Goal: Task Accomplishment & Management: Complete application form

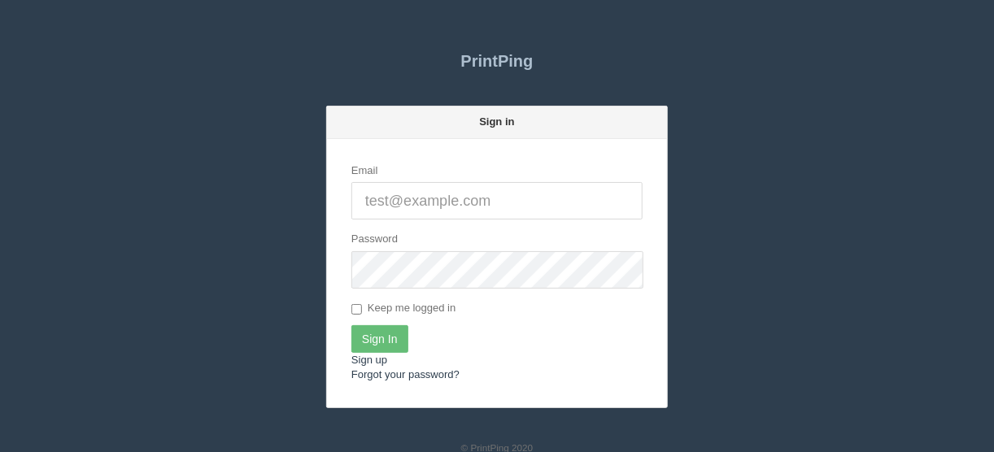
click at [371, 196] on input "Email" at bounding box center [496, 200] width 291 height 37
type input "[EMAIL_ADDRESS][DOMAIN_NAME]"
click at [381, 338] on input "Sign In" at bounding box center [379, 339] width 57 height 28
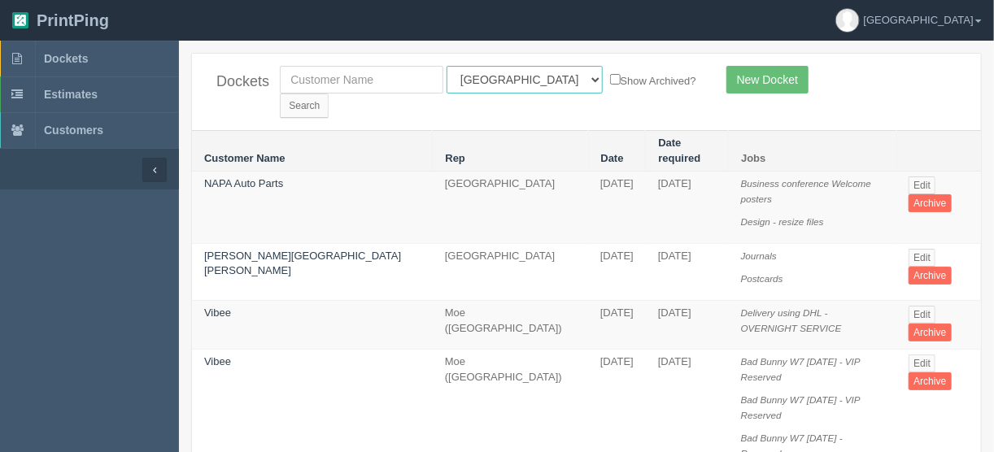
drag, startPoint x: 520, startPoint y: 77, endPoint x: 517, endPoint y: 85, distance: 8.5
click at [520, 77] on select "All Users Ali Ali Test 1 Aly Amy Ankit Arif Brandon Dan France Greg Jim Mark Ma…" at bounding box center [525, 80] width 156 height 28
select select "11"
click at [447, 66] on select "All Users Ali Ali Test 1 Aly Amy Ankit Arif Brandon Dan France Greg Jim Mark Ma…" at bounding box center [525, 80] width 156 height 28
click at [329, 94] on input "Search" at bounding box center [304, 106] width 49 height 24
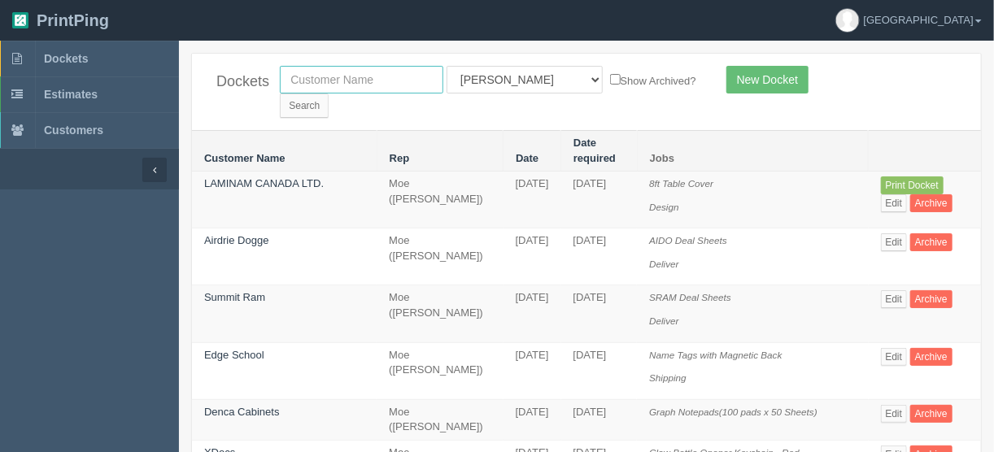
click at [356, 83] on input "text" at bounding box center [362, 80] width 164 height 28
type input "west point s"
click at [515, 78] on select "All Users Ali Ali Test 1 Aly Amy Ankit Arif Brandon Dan France Greg Jim Mark Ma…" at bounding box center [525, 80] width 156 height 28
select select
click at [447, 66] on select "All Users Ali Ali Test 1 Aly Amy Ankit Arif Brandon Dan France Greg Jim Mark Ma…" at bounding box center [525, 80] width 156 height 28
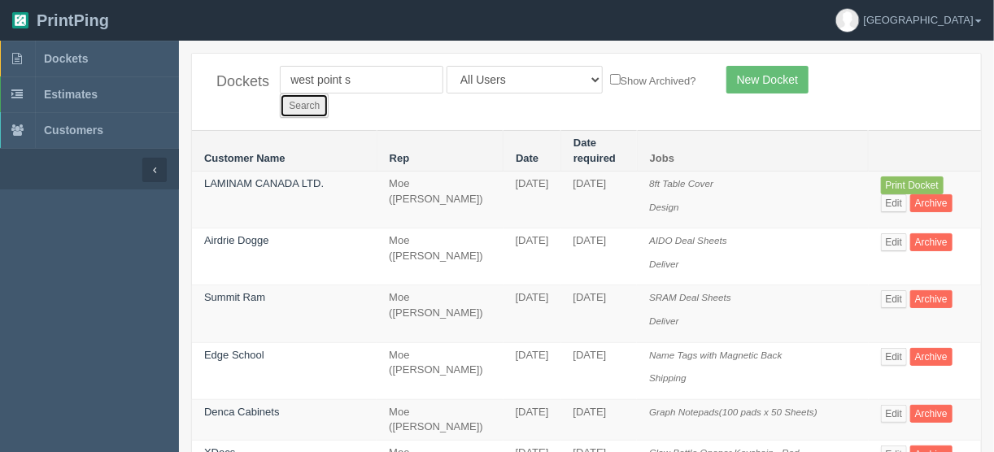
click at [329, 94] on input "Search" at bounding box center [304, 106] width 49 height 24
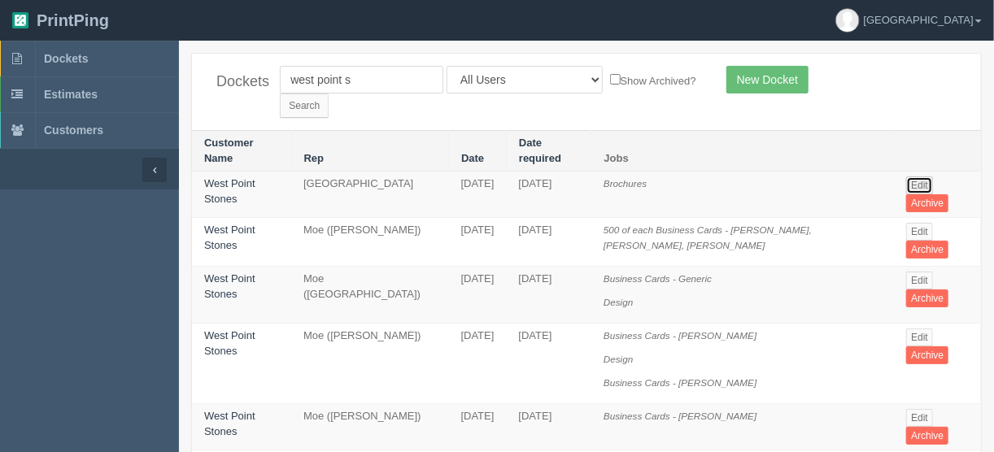
click at [917, 177] on link "Edit" at bounding box center [919, 186] width 27 height 18
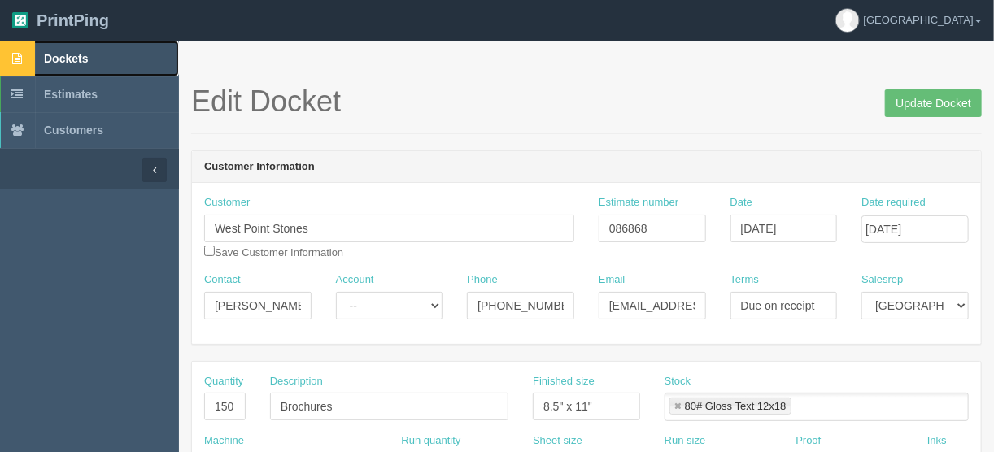
click at [76, 55] on span "Dockets" at bounding box center [66, 58] width 44 height 13
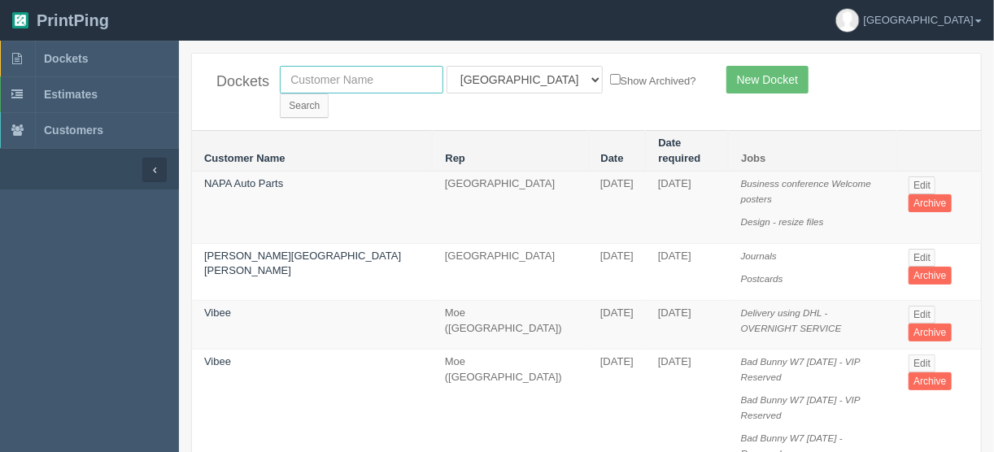
click at [347, 75] on input "text" at bounding box center [362, 80] width 164 height 28
click at [517, 78] on select "All Users Ali Ali Test 1 Aly Amy Ankit Arif Brandon Dan France Greg Jim Mark Ma…" at bounding box center [525, 80] width 156 height 28
select select "11"
click at [447, 66] on select "All Users Ali Ali Test 1 Aly Amy Ankit Arif Brandon Dan France Greg Jim Mark Ma…" at bounding box center [525, 80] width 156 height 28
click at [329, 94] on input "Search" at bounding box center [304, 106] width 49 height 24
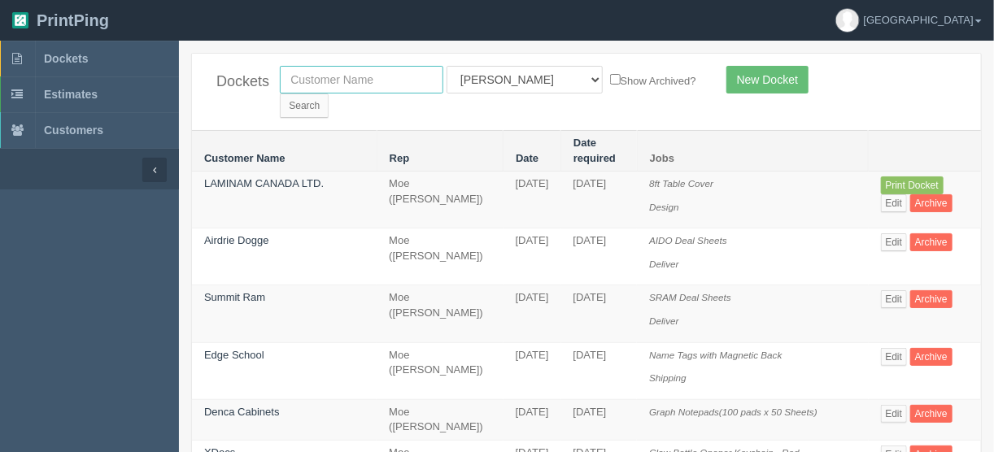
click at [385, 76] on input "text" at bounding box center [362, 80] width 164 height 28
type input "press"
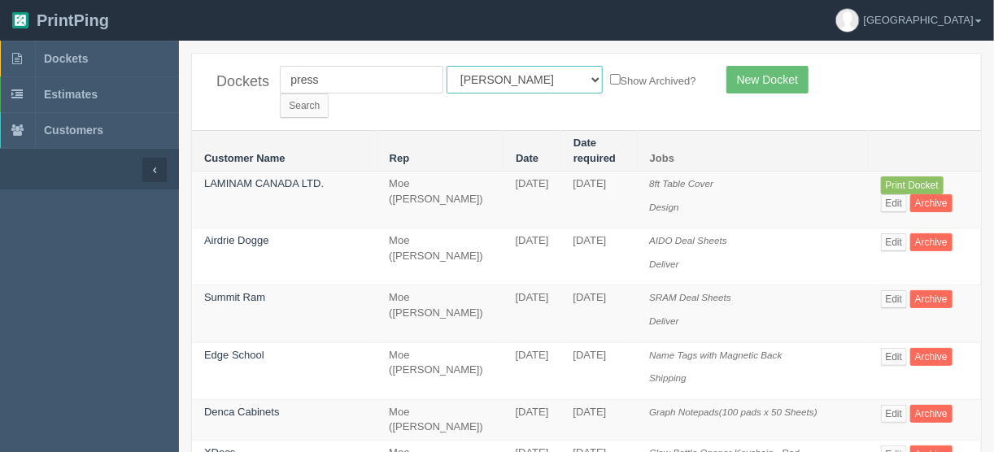
click at [517, 80] on select "All Users [PERSON_NAME] Test 1 [PERSON_NAME] [PERSON_NAME] [PERSON_NAME] France…" at bounding box center [525, 80] width 156 height 28
select select
click at [447, 66] on select "All Users [PERSON_NAME] Test 1 [PERSON_NAME] [PERSON_NAME] [PERSON_NAME] France…" at bounding box center [525, 80] width 156 height 28
click at [329, 94] on input "Search" at bounding box center [304, 106] width 49 height 24
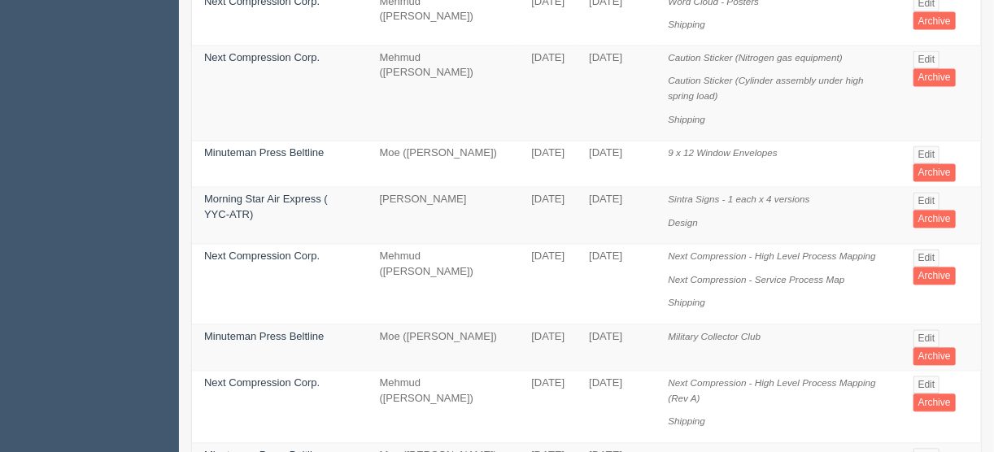
scroll to position [1195, 0]
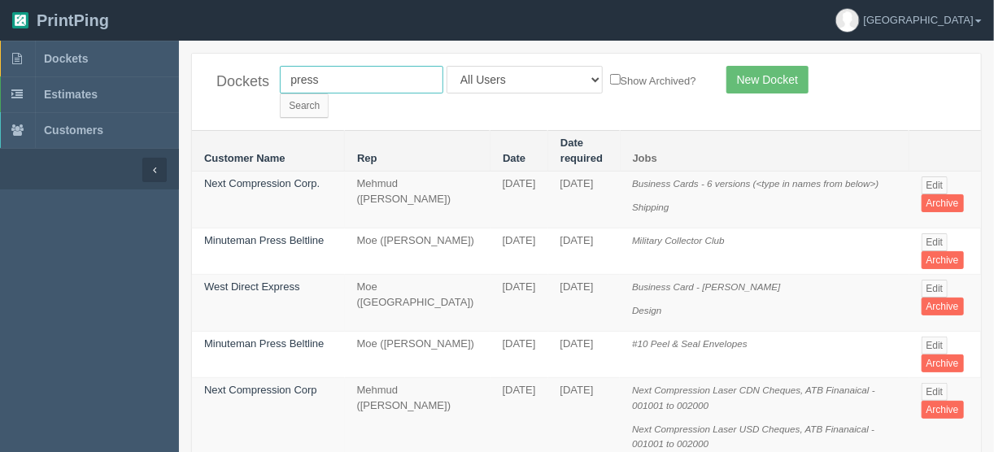
drag, startPoint x: 359, startPoint y: 80, endPoint x: 255, endPoint y: 83, distance: 103.4
click at [255, 83] on div "Dockets press All Users Ali Ali Test 1 Aly Amy Ankit Arif Brandon Dan France Gr…" at bounding box center [586, 92] width 789 height 76
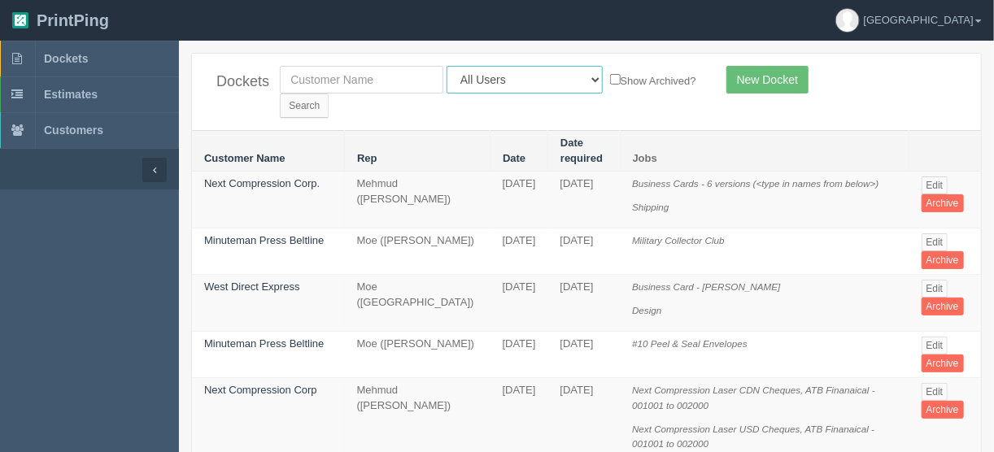
click at [518, 76] on select "All Users Ali Ali Test 1 Aly Amy Ankit Arif Brandon Dan France Greg Jim Mark Ma…" at bounding box center [525, 80] width 156 height 28
select select "11"
click at [447, 66] on select "All Users Ali Ali Test 1 Aly Amy Ankit Arif Brandon Dan France Greg Jim Mark Ma…" at bounding box center [525, 80] width 156 height 28
click at [329, 94] on input "Search" at bounding box center [304, 106] width 49 height 24
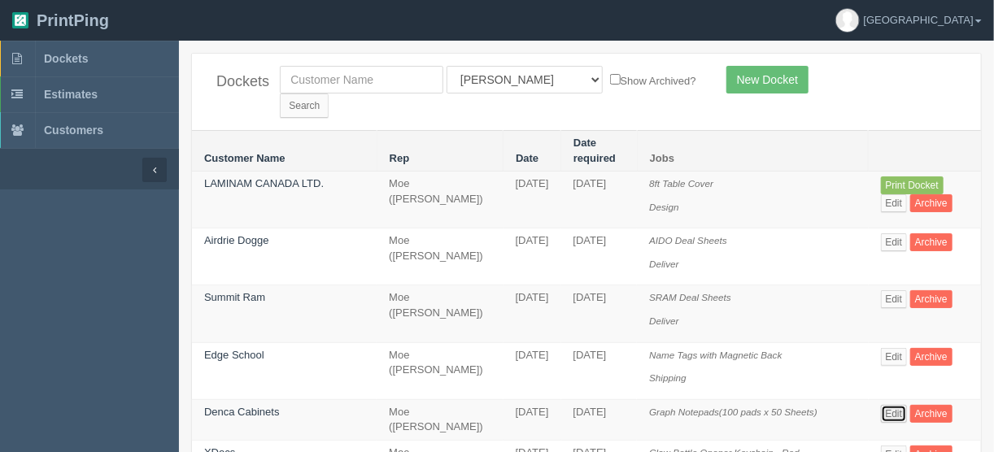
click at [881, 405] on link "Edit" at bounding box center [894, 414] width 27 height 18
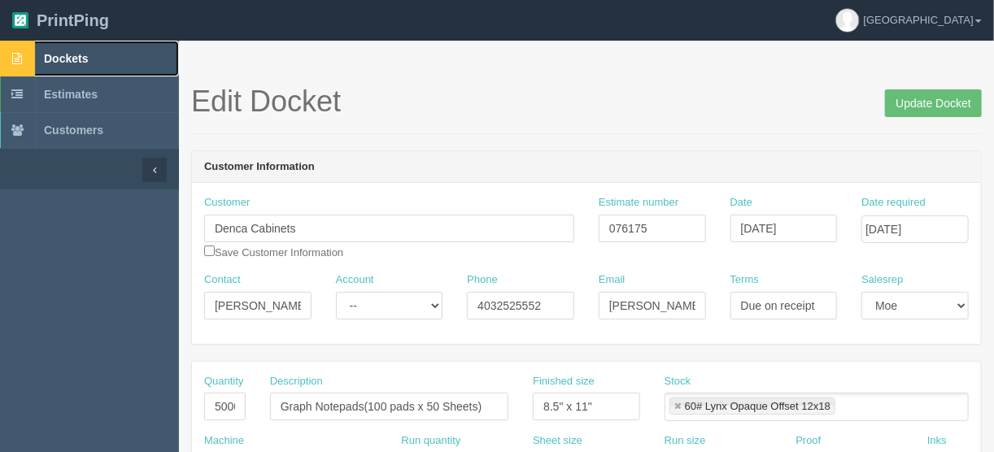
click at [74, 55] on span "Dockets" at bounding box center [66, 58] width 44 height 13
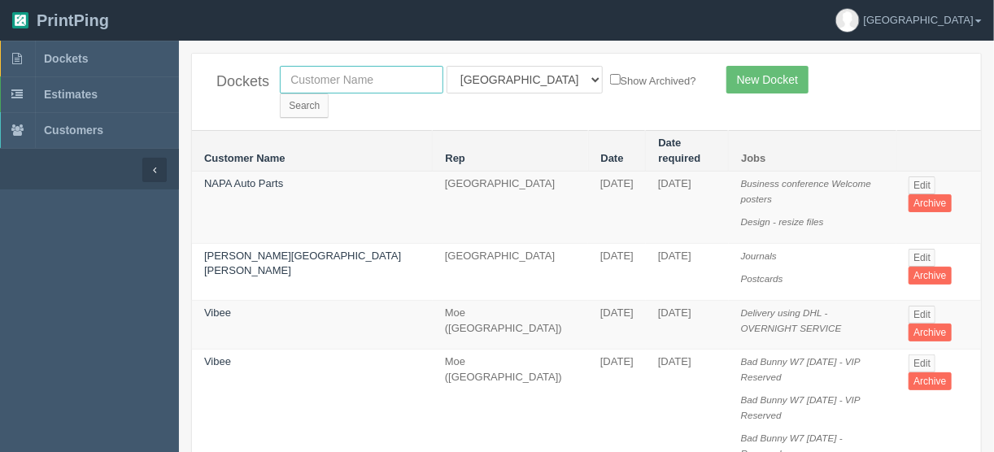
drag, startPoint x: 322, startPoint y: 75, endPoint x: 326, endPoint y: 88, distance: 13.6
click at [322, 79] on input "text" at bounding box center [362, 80] width 164 height 28
click at [294, 76] on input "xritical" at bounding box center [362, 80] width 164 height 28
type input "critical"
click at [517, 82] on select "All Users Ali Ali Test 1 Aly Amy Ankit Arif Brandon Dan France Greg Jim Mark Ma…" at bounding box center [525, 80] width 156 height 28
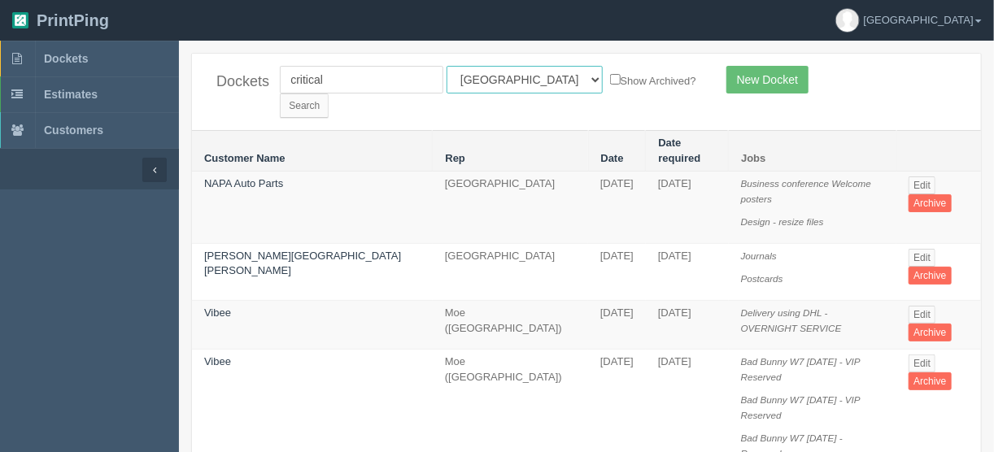
select select
click at [447, 66] on select "All Users Ali Ali Test 1 Aly Amy Ankit Arif Brandon Dan France Greg Jim Mark Ma…" at bounding box center [525, 80] width 156 height 28
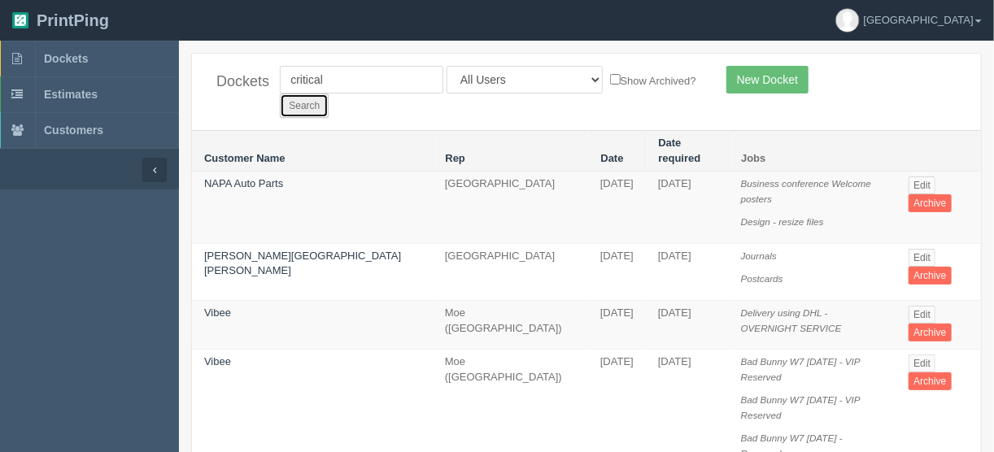
click at [329, 94] on input "Search" at bounding box center [304, 106] width 49 height 24
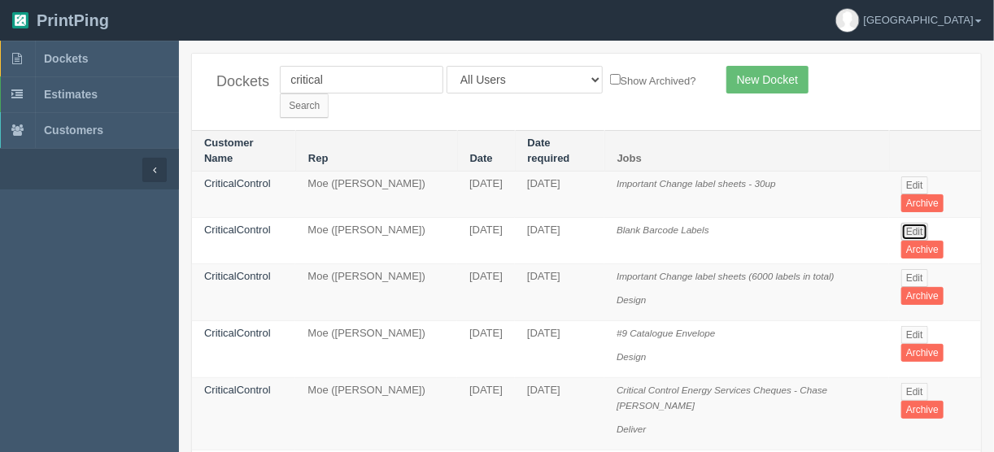
click at [918, 223] on link "Edit" at bounding box center [914, 232] width 27 height 18
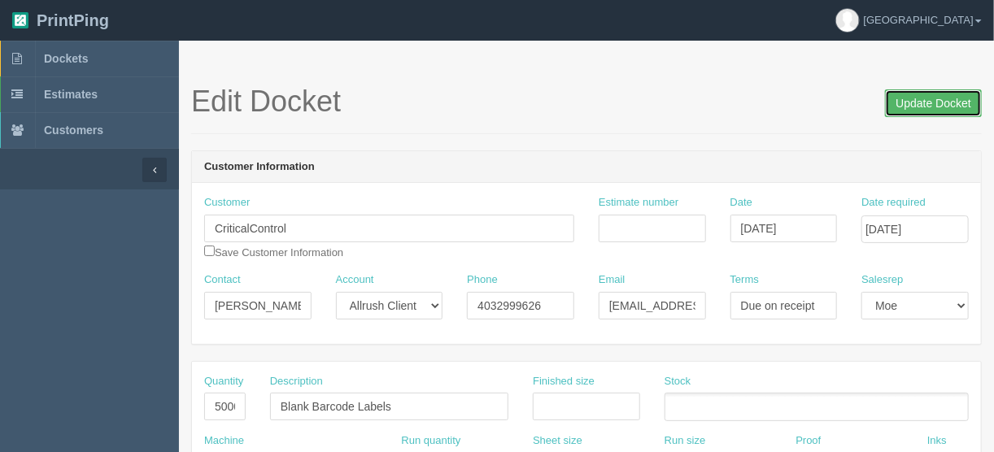
click at [927, 102] on input "Update Docket" at bounding box center [933, 103] width 97 height 28
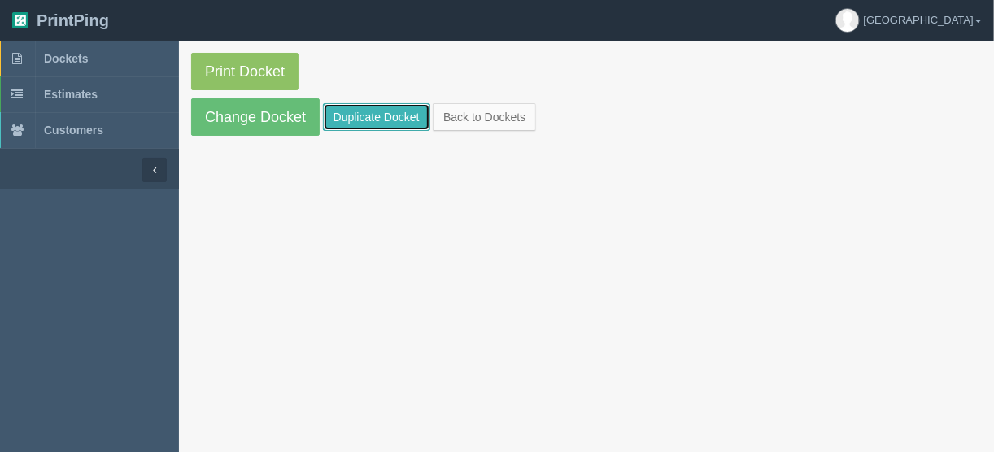
click at [378, 109] on link "Duplicate Docket" at bounding box center [376, 117] width 107 height 28
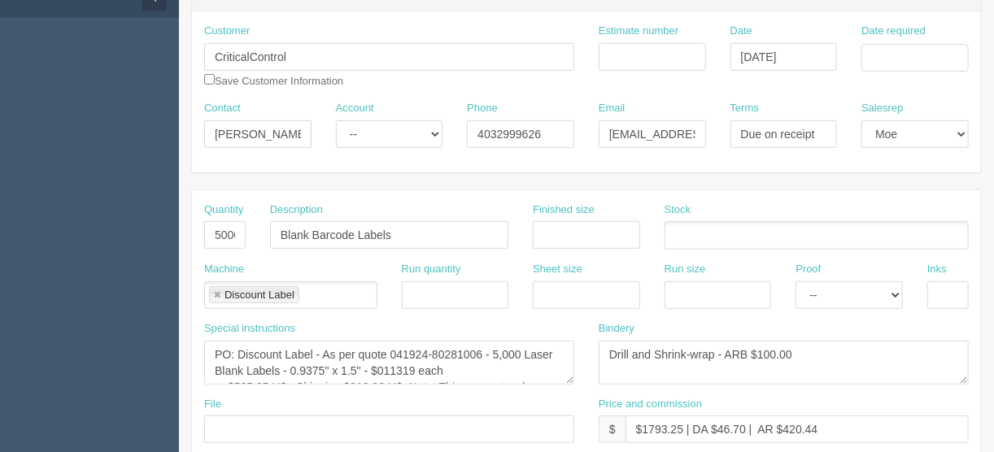
scroll to position [65, 0]
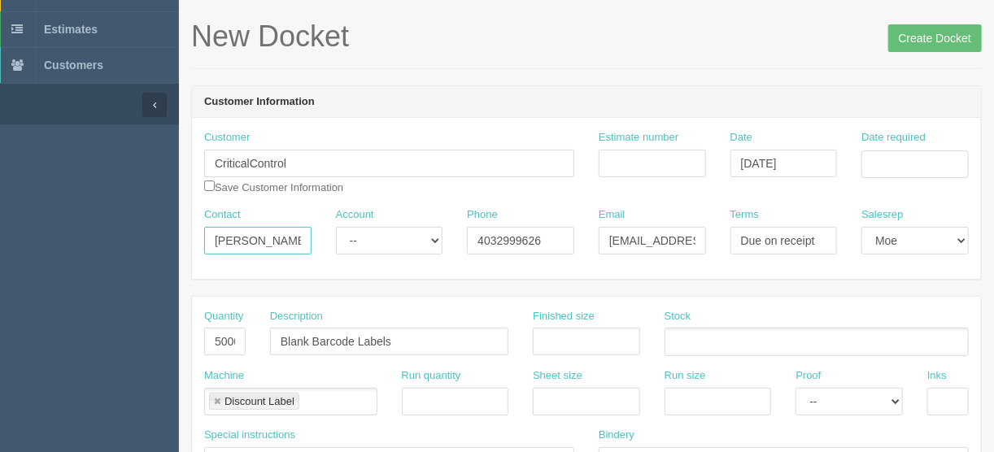
drag, startPoint x: 277, startPoint y: 242, endPoint x: 132, endPoint y: 240, distance: 144.8
paste input "Amanda Hill <Amanda.Hill@criticalcontrol.com>"
type input "Amanda Hill <Amanda.Hill@criticalcontrol.com>"
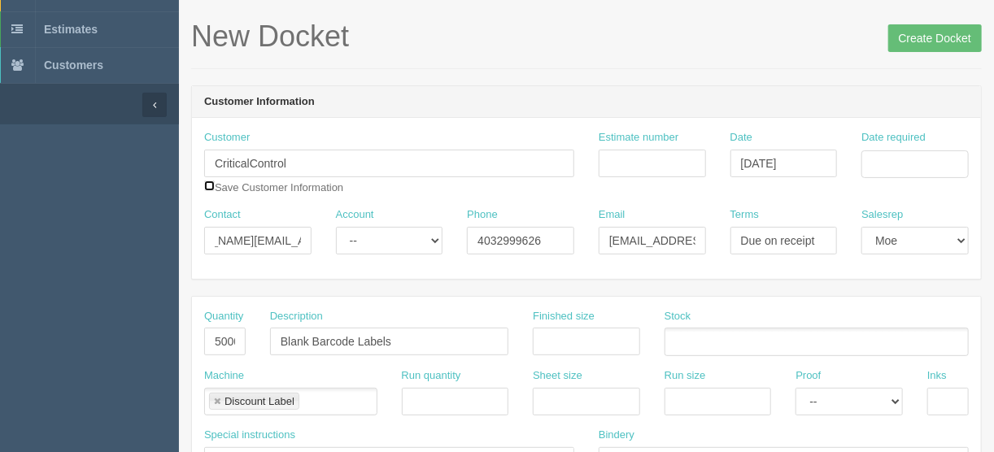
scroll to position [0, 0]
click at [207, 185] on input "checkbox" at bounding box center [209, 186] width 11 height 11
checkbox input "true"
click at [286, 238] on input "Amanda Hill <Amanda.Hill@criticalcontrol.com>" at bounding box center [257, 241] width 107 height 28
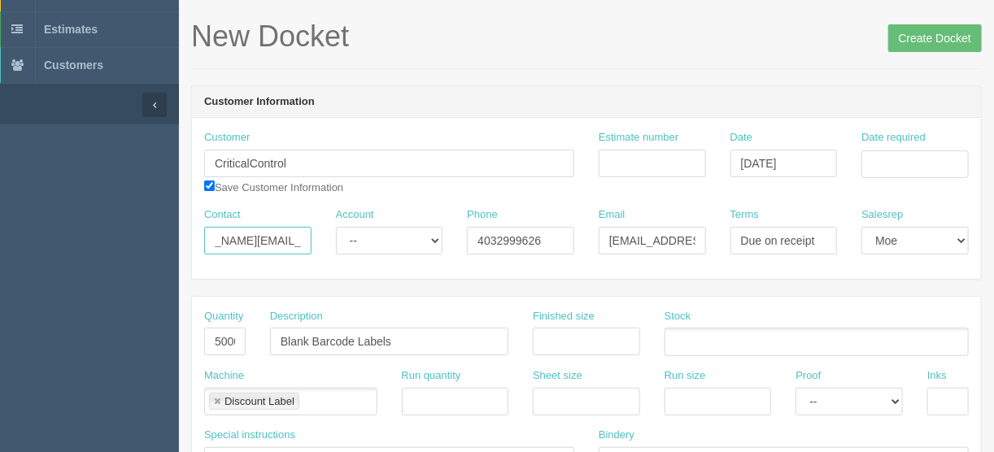
drag, startPoint x: 277, startPoint y: 236, endPoint x: 425, endPoint y: 238, distance: 147.3
click at [425, 237] on div "Contact Amanda HillAmanda.Hill@criticalcontrol.com> Account -- Existing Client …" at bounding box center [586, 236] width 789 height 59
type input "Amanda Hill"
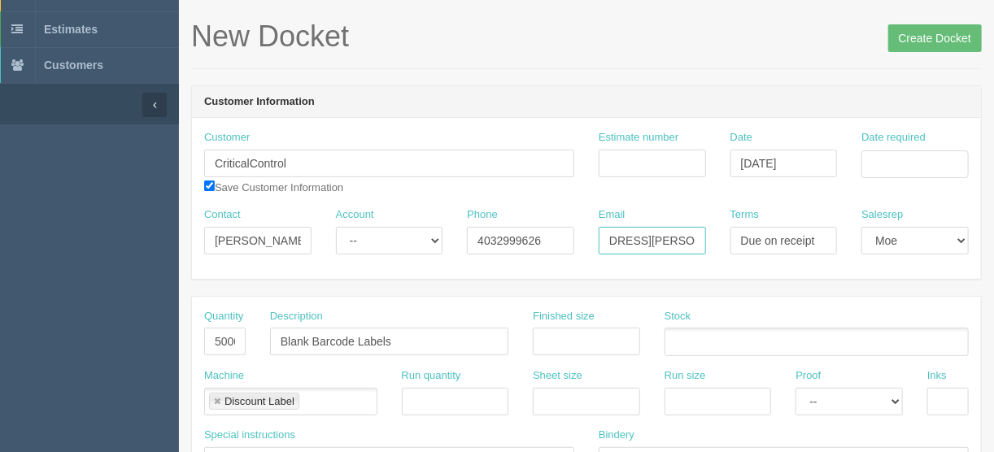
drag, startPoint x: 604, startPoint y: 240, endPoint x: 748, endPoint y: 221, distance: 145.2
click at [748, 221] on div "Contact Amanda Hill Account -- Existing Client Allrush Client Rep Client Phone …" at bounding box center [586, 236] width 789 height 59
paste input "Amanda.Hill@criticalcontrol.com>"
type input "Amanda.Hill@criticalcontrol.com"
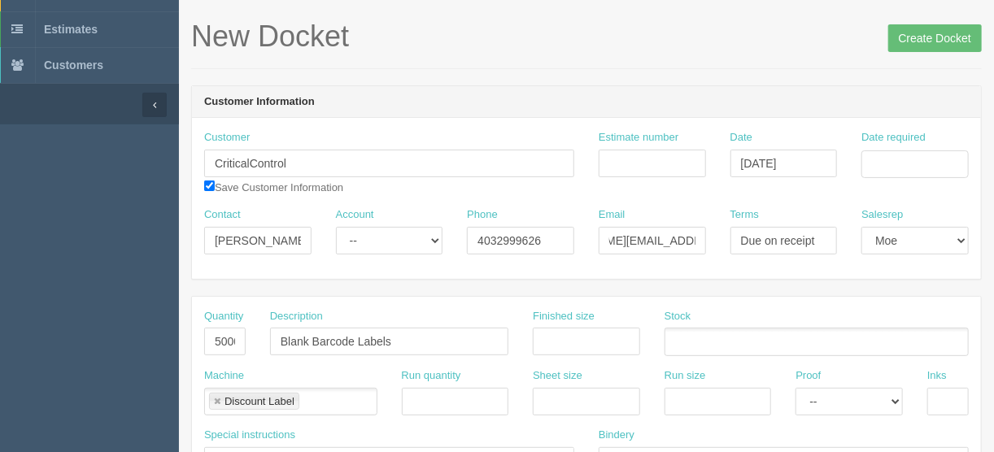
scroll to position [0, 0]
drag, startPoint x: 558, startPoint y: 239, endPoint x: 376, endPoint y: 255, distance: 183.0
click at [376, 247] on div "Contact Amanda Hill Account -- Existing Client Allrush Client Rep Client Phone …" at bounding box center [586, 236] width 789 height 59
paste input "Cell: 403.969.335"
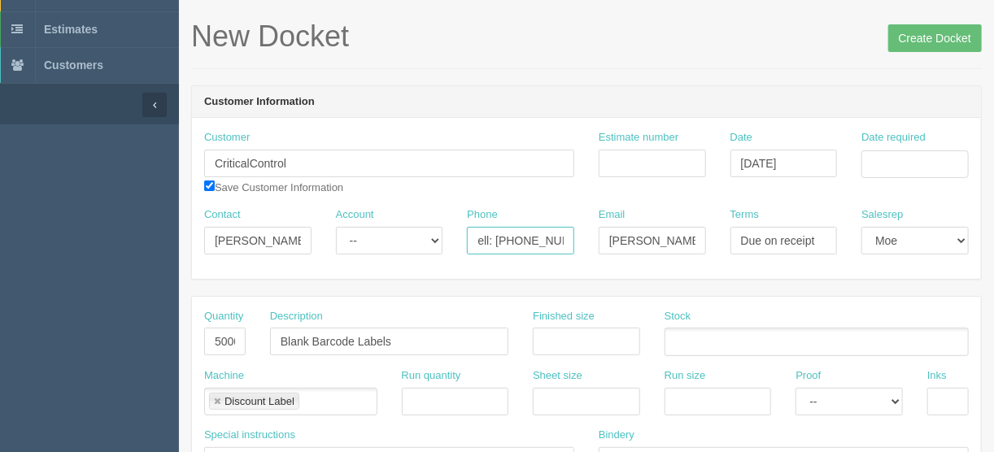
click at [478, 241] on input "Cell: 403.969.3356" at bounding box center [520, 241] width 107 height 28
click at [477, 238] on input "Cell: 403.969.3356" at bounding box center [520, 241] width 107 height 28
click at [521, 236] on input "Cell: 403.969.3356" at bounding box center [520, 241] width 107 height 28
type input "Cell: 403.969.3356"
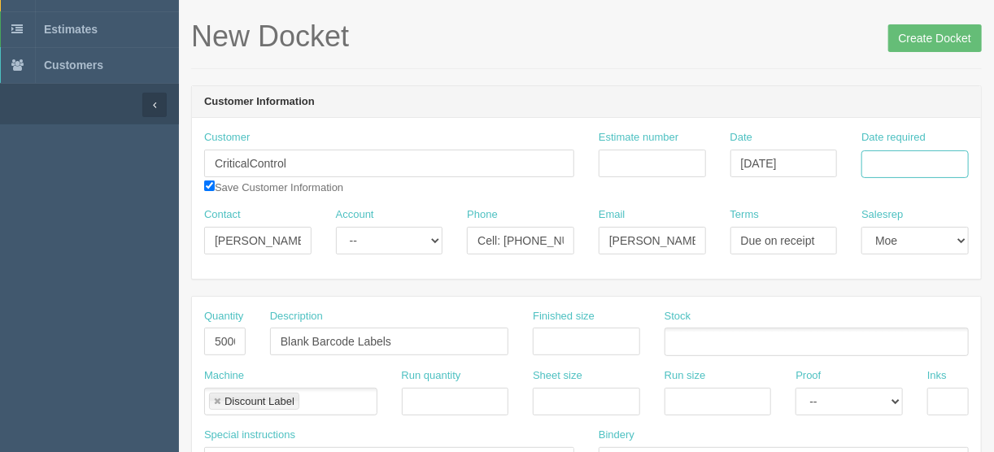
click at [879, 161] on input "Date required" at bounding box center [915, 164] width 107 height 28
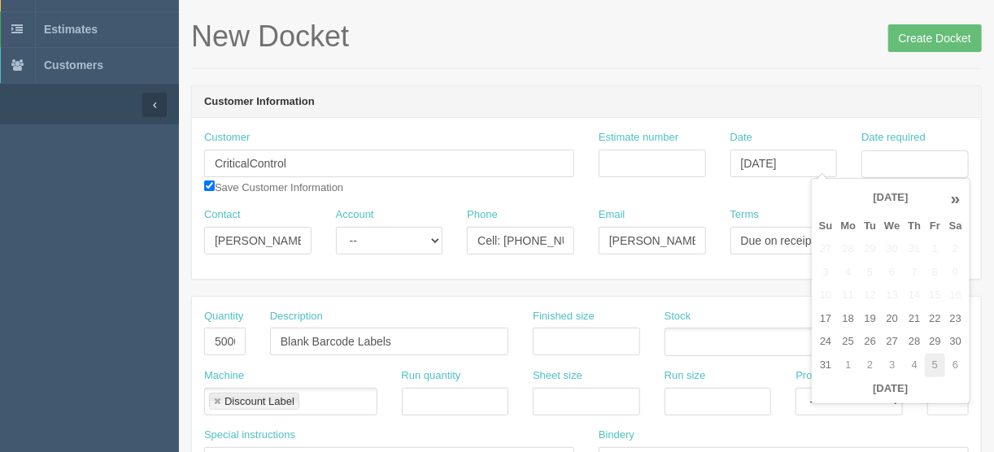
click at [934, 368] on td "5" at bounding box center [935, 366] width 20 height 24
click at [937, 270] on td "12" at bounding box center [935, 273] width 20 height 24
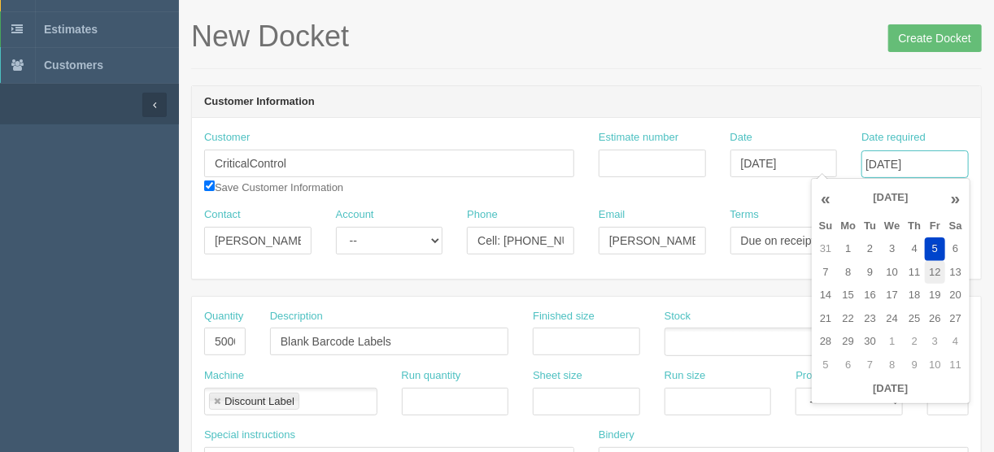
scroll to position [0, 2]
click at [890, 295] on td "17" at bounding box center [892, 296] width 24 height 24
type input "September 17, 2025"
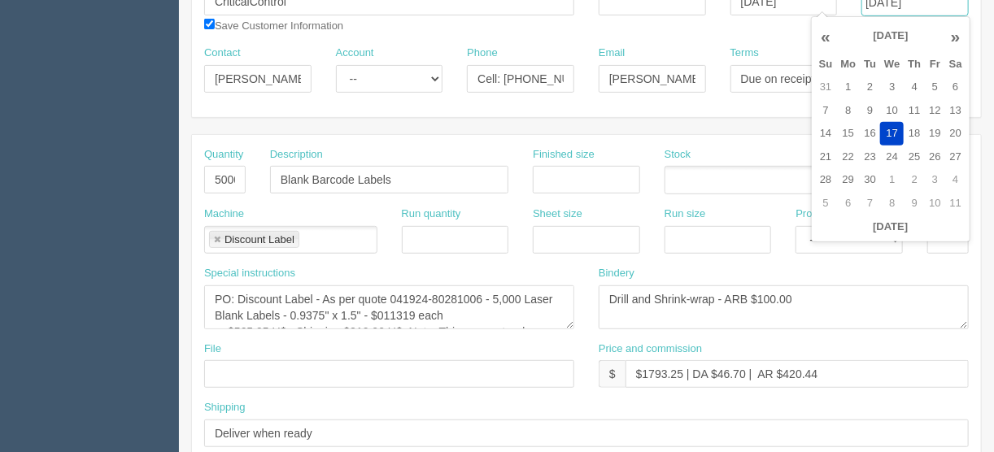
scroll to position [260, 0]
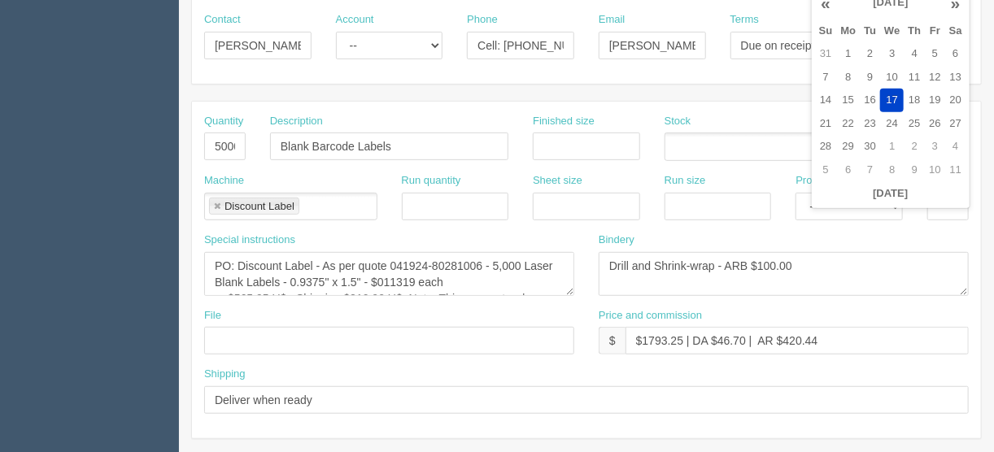
click at [216, 204] on link at bounding box center [217, 207] width 10 height 11
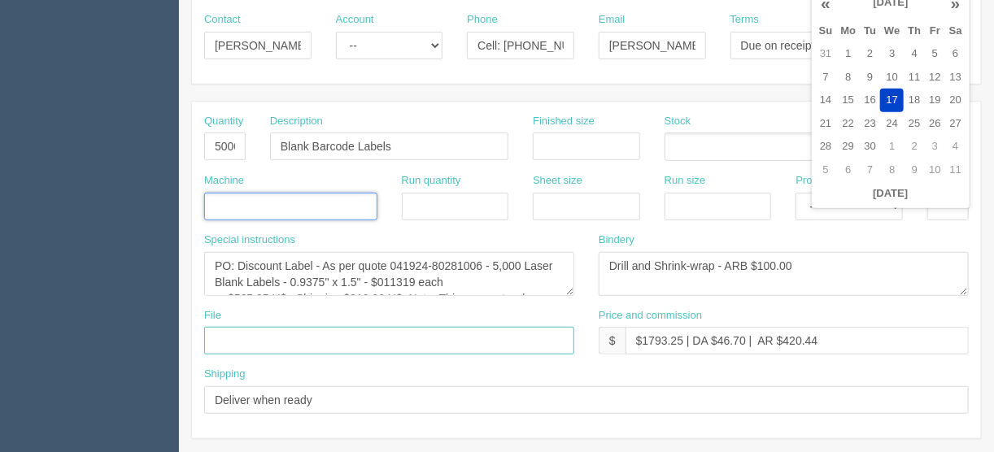
click at [238, 336] on input "text" at bounding box center [389, 341] width 370 height 28
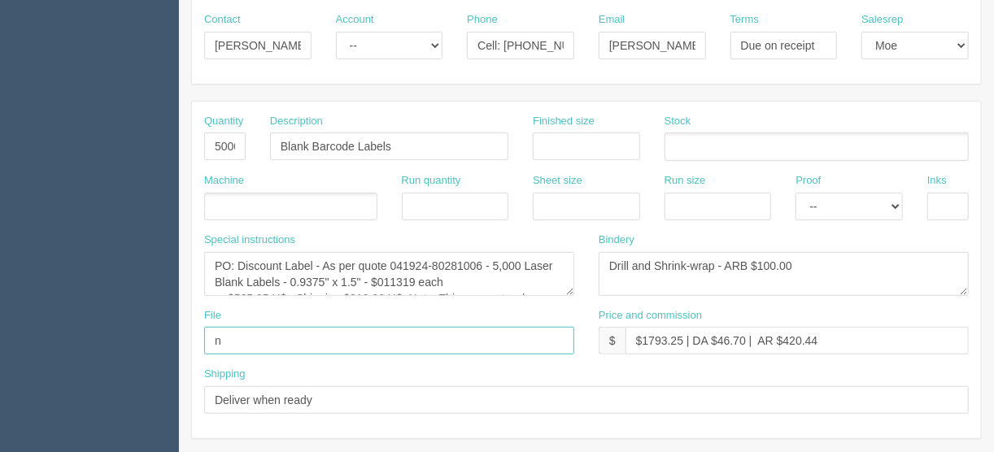
type input "N/A"
click at [237, 202] on ul at bounding box center [290, 207] width 173 height 28
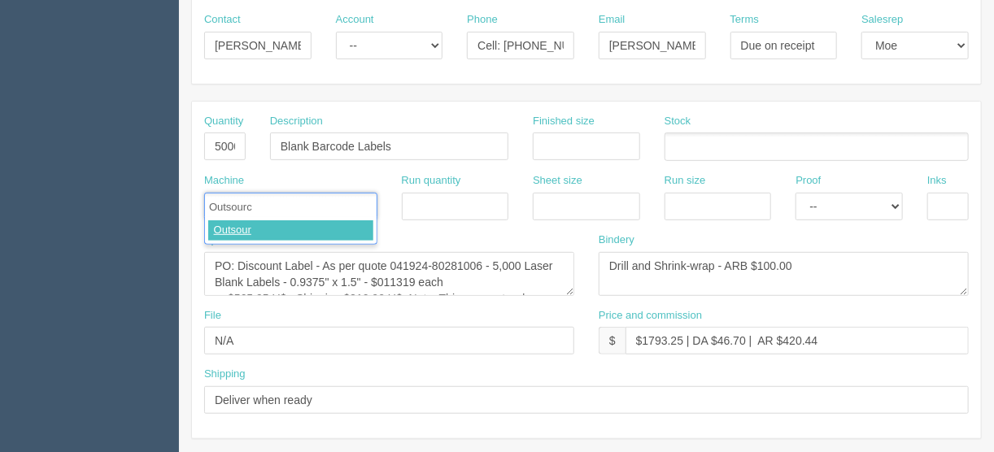
type input "Outsource"
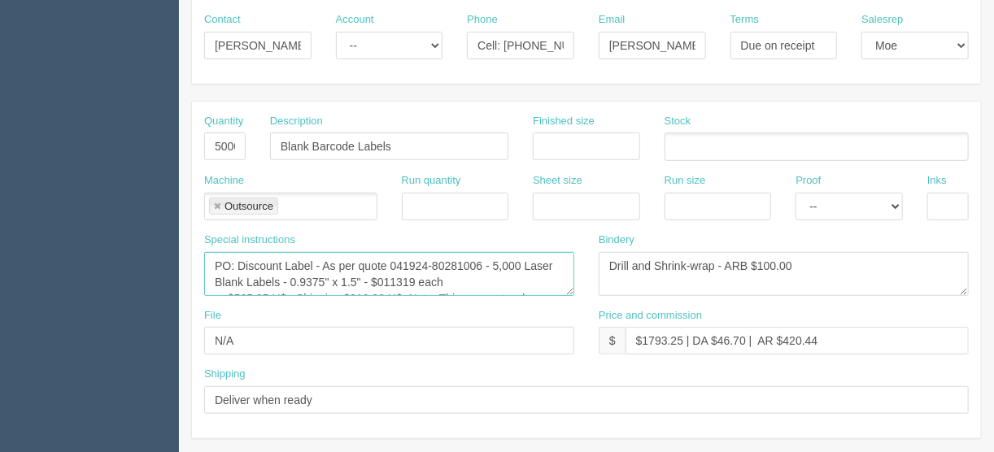
click at [231, 264] on textarea "PO: Discount Label - As per quote 041924-80281006 - 5,000 Laser Blank Labels - …" at bounding box center [389, 274] width 370 height 44
drag, startPoint x: 490, startPoint y: 264, endPoint x: 399, endPoint y: 263, distance: 90.3
click at [399, 263] on textarea "PO: Discount Label - As per quote 041924-80281006 - 5,000 Laser Blank Labels - …" at bounding box center [389, 274] width 370 height 44
click at [494, 261] on textarea "PO: Discount Label - As per quote 041924-80281006 - 5,000 Laser Blank Labels - …" at bounding box center [389, 274] width 370 height 44
click at [521, 262] on textarea "PO: Discount Label - As per quote 041924-80281006 - 5,000 Laser Blank Labels - …" at bounding box center [389, 274] width 370 height 44
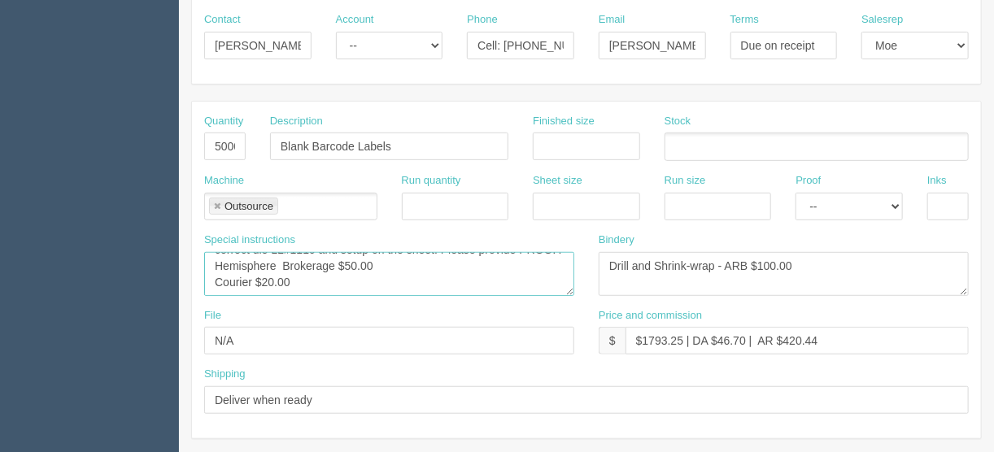
scroll to position [47, 0]
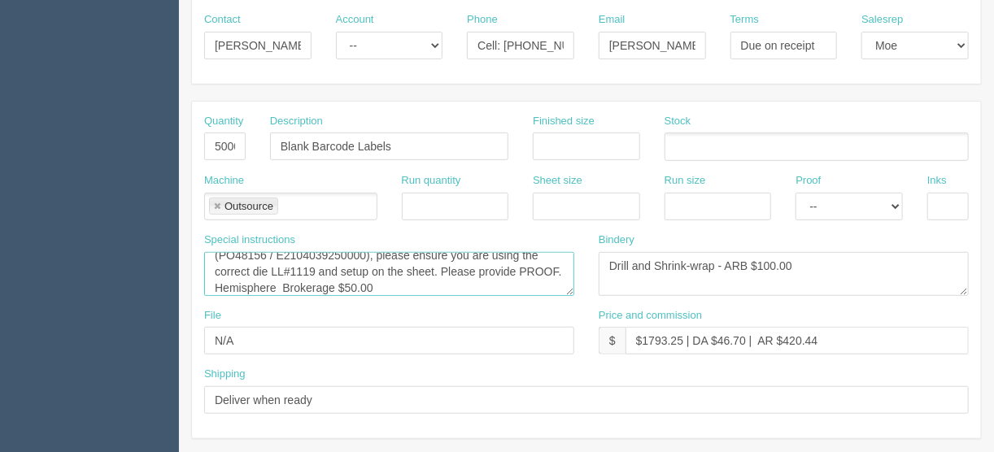
drag, startPoint x: 263, startPoint y: 280, endPoint x: 244, endPoint y: 253, distance: 32.7
click at [244, 253] on textarea "PO: Discount Label - As per quote 041924-80281006 - 5,000 Laser Blank Labels - …" at bounding box center [389, 274] width 370 height 44
drag, startPoint x: 264, startPoint y: 263, endPoint x: 264, endPoint y: 275, distance: 12.2
click at [264, 264] on textarea "PO: Discount Label - As per quote 041924-80281006 - 5,000 Laser Blank Labels - …" at bounding box center [389, 274] width 370 height 44
click at [300, 264] on textarea "PO: Discount Label - As per quote 041924-80281006 - 5,000 Laser Blank Labels - …" at bounding box center [389, 274] width 370 height 44
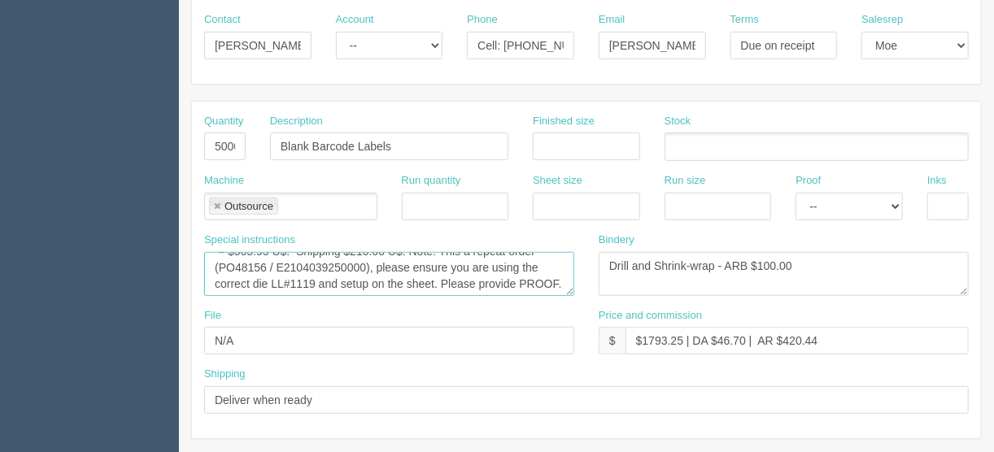
click at [264, 261] on textarea "PO: Discount Label - As per quote 041924-80281006 - 5,000 Laser Blank Labels - …" at bounding box center [389, 274] width 370 height 44
click at [344, 271] on textarea "PO: Discount Label - As per quote 041924-80281006 - 5,000 Laser Blank Labels - …" at bounding box center [389, 274] width 370 height 44
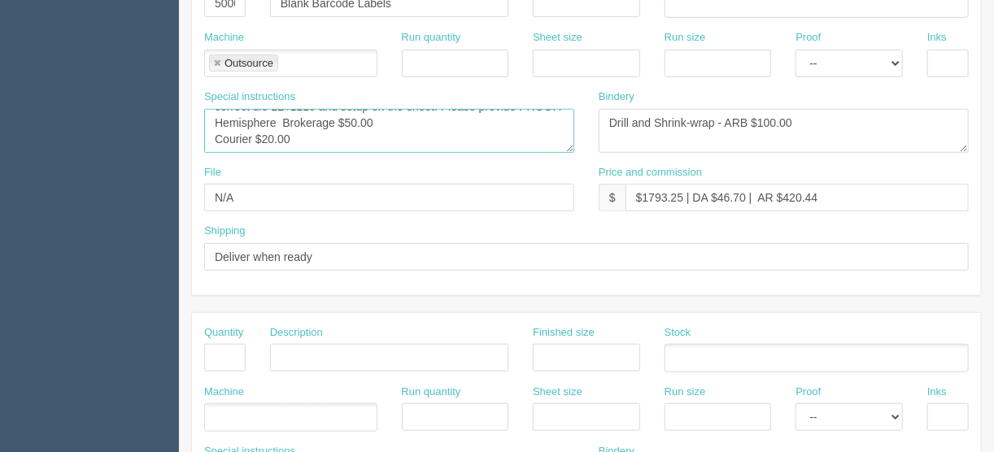
scroll to position [325, 0]
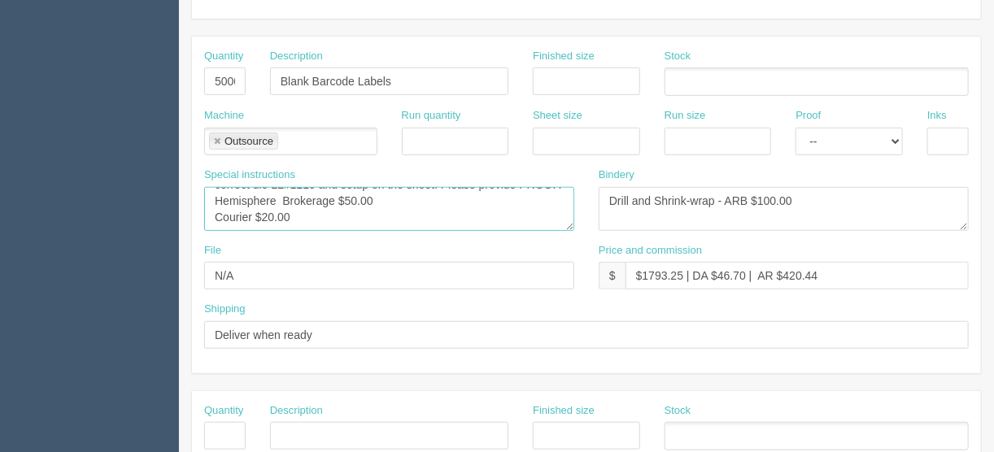
click at [350, 216] on textarea "PO: Discount Label - As per quote 041924-80281006 - 5,000 Laser Blank Labels - …" at bounding box center [389, 209] width 370 height 44
drag, startPoint x: 290, startPoint y: 213, endPoint x: 208, endPoint y: 198, distance: 82.7
click at [208, 198] on textarea "PO: Discount Label - As per quote 041924-80281006 - 5,000 Laser Blank Labels - …" at bounding box center [389, 209] width 370 height 44
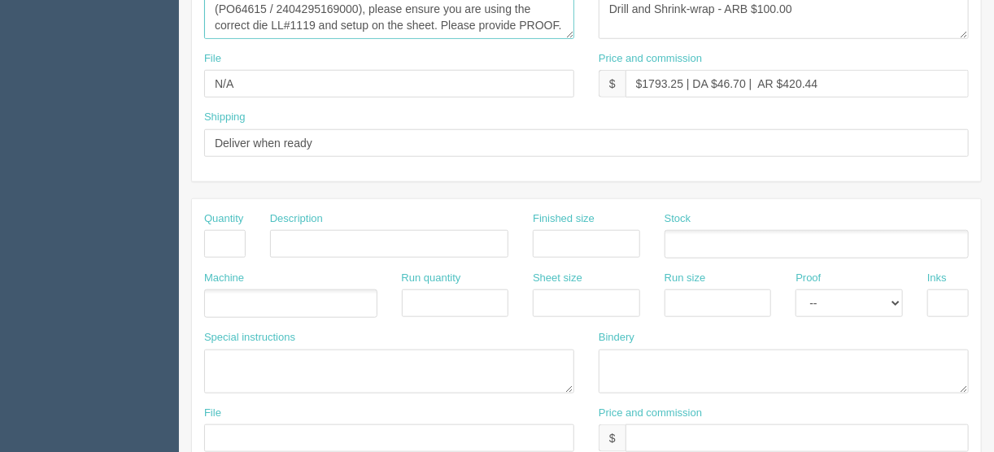
scroll to position [521, 0]
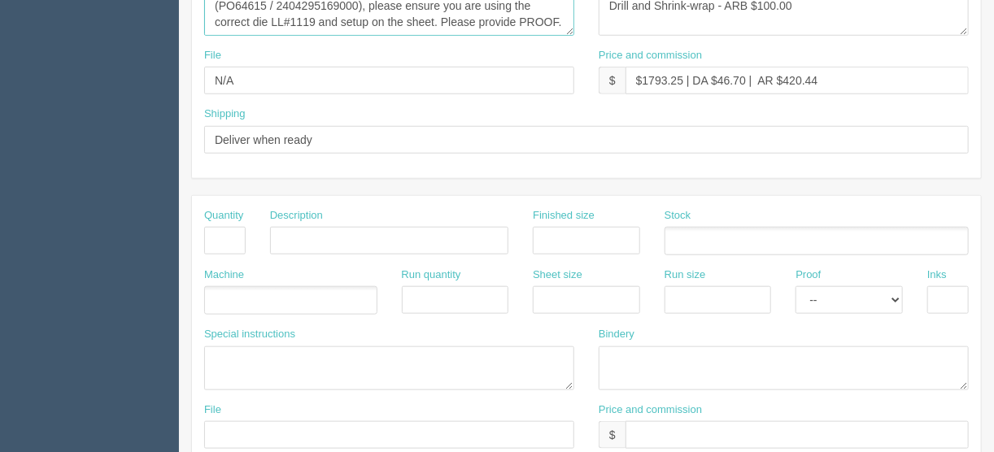
type textarea "PO to Discount Label - As per quote 081925-80291002r0 - 5000 Laser Blank Labels…"
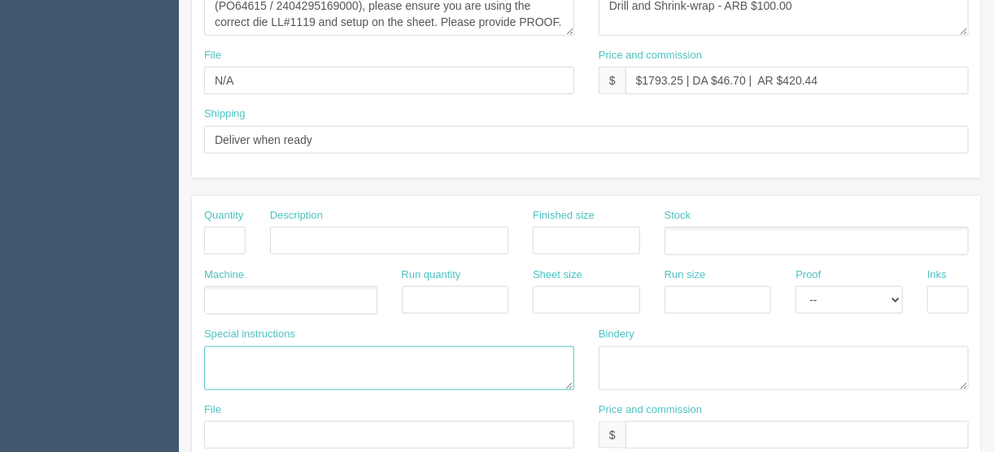
click at [215, 349] on textarea at bounding box center [389, 369] width 370 height 44
paste textarea "Hemisphere Brokerage $50.00 Courier $20.00"
click at [354, 351] on textarea "Hemisphere Brokerage $50.00 Courier $20.00" at bounding box center [389, 369] width 370 height 44
drag, startPoint x: 292, startPoint y: 370, endPoint x: 254, endPoint y: 368, distance: 38.3
click at [254, 368] on textarea "Hemisphere Brokerage $155.00 Courier $20.00" at bounding box center [389, 369] width 370 height 44
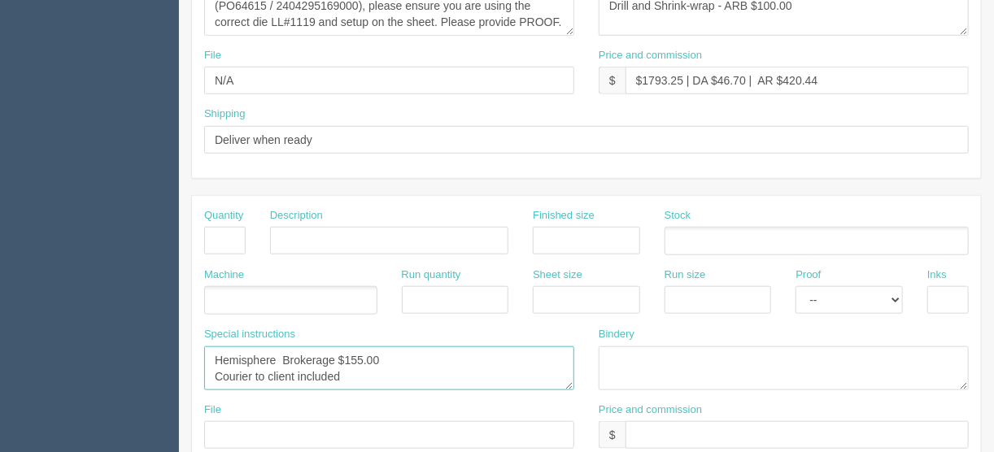
type textarea "Hemisphere Brokerage $155.00 Courier to client included"
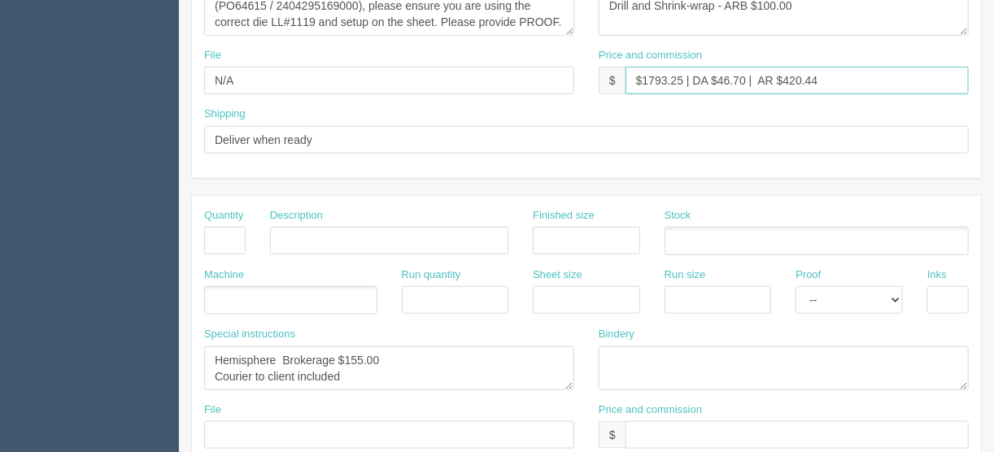
drag, startPoint x: 681, startPoint y: 74, endPoint x: 646, endPoint y: 84, distance: 36.3
click at [643, 81] on input "$1793.25 | DA $46.70 | AR $420.44" at bounding box center [797, 81] width 343 height 28
drag, startPoint x: 755, startPoint y: 76, endPoint x: 688, endPoint y: 76, distance: 66.7
click at [688, 76] on input "$2467.22 | DA $46.70 | AR $420.44" at bounding box center [797, 81] width 343 height 28
drag, startPoint x: 753, startPoint y: 76, endPoint x: 721, endPoint y: 79, distance: 32.7
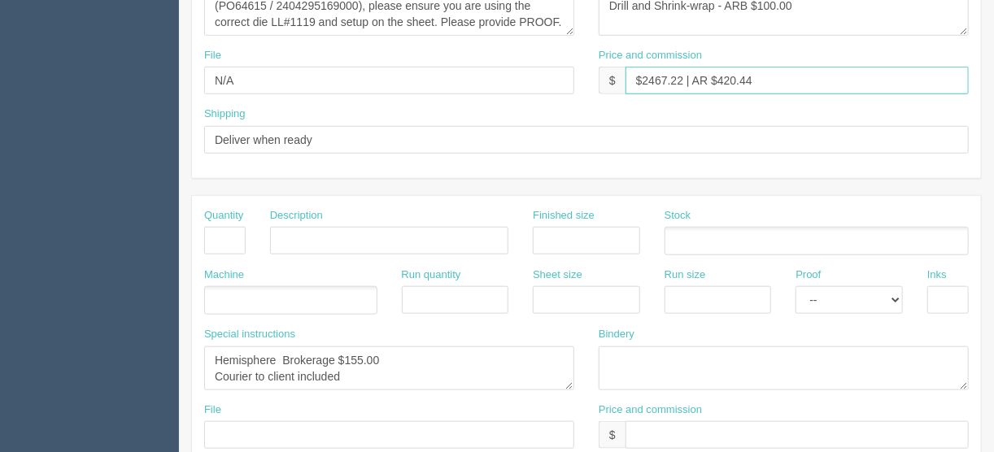
click at [720, 79] on input "$2467.22 | AR $420.44" at bounding box center [797, 81] width 343 height 28
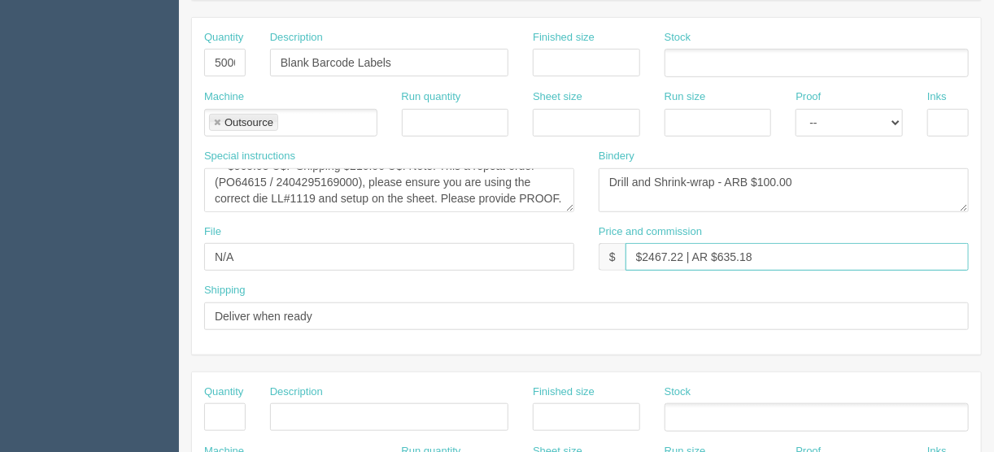
scroll to position [325, 0]
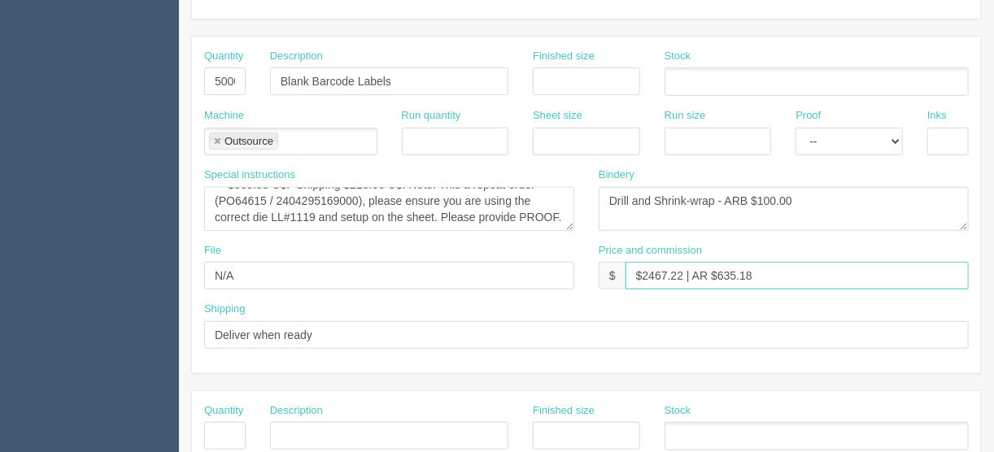
type input "$2467.22 | AR $635.18"
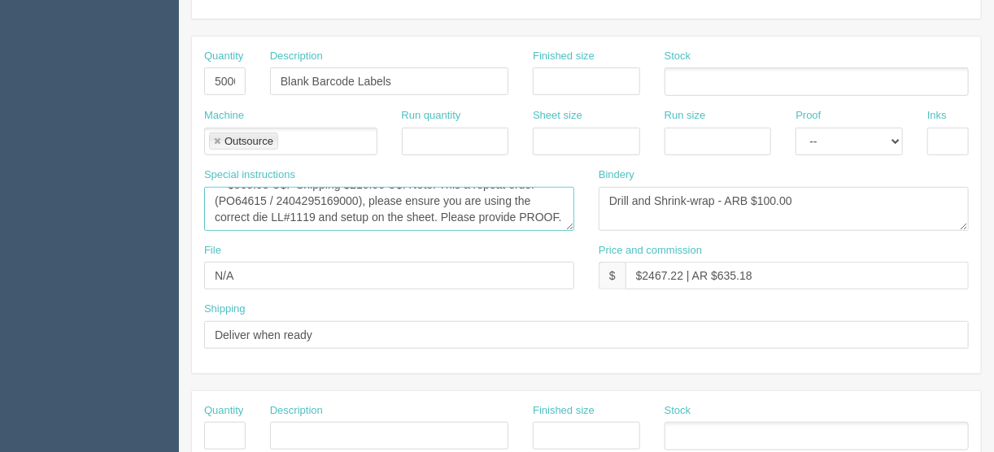
scroll to position [58, 0]
click at [481, 205] on textarea "PO: Discount Label - As per quote 041924-80281006 - 5,000 Laser Blank Labels - …" at bounding box center [389, 209] width 370 height 44
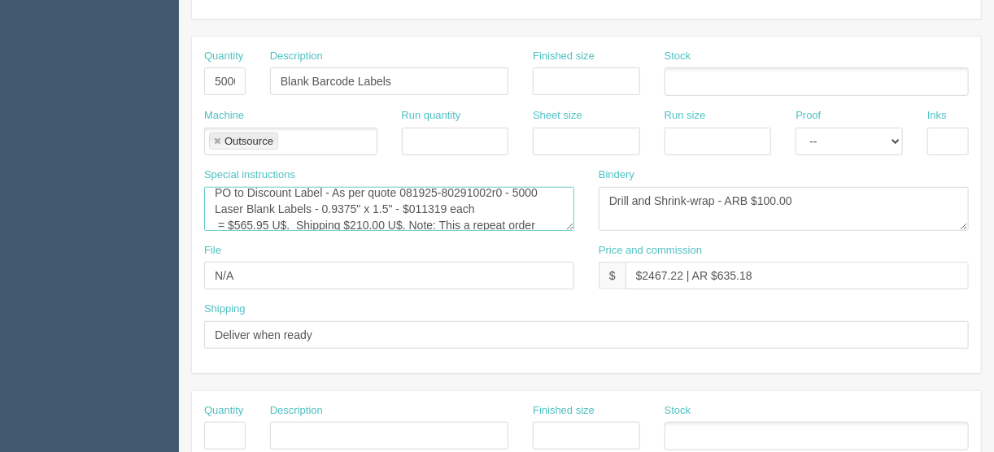
scroll to position [6, 0]
click at [447, 204] on textarea "PO: Discount Label - As per quote 041924-80281006 - 5,000 Laser Blank Labels - …" at bounding box center [389, 209] width 370 height 44
click at [441, 203] on textarea "PO: Discount Label - As per quote 041924-80281006 - 5,000 Laser Blank Labels - …" at bounding box center [389, 209] width 370 height 44
click at [443, 206] on textarea "PO: Discount Label - As per quote 041924-80281006 - 5,000 Laser Blank Labels - …" at bounding box center [389, 209] width 370 height 44
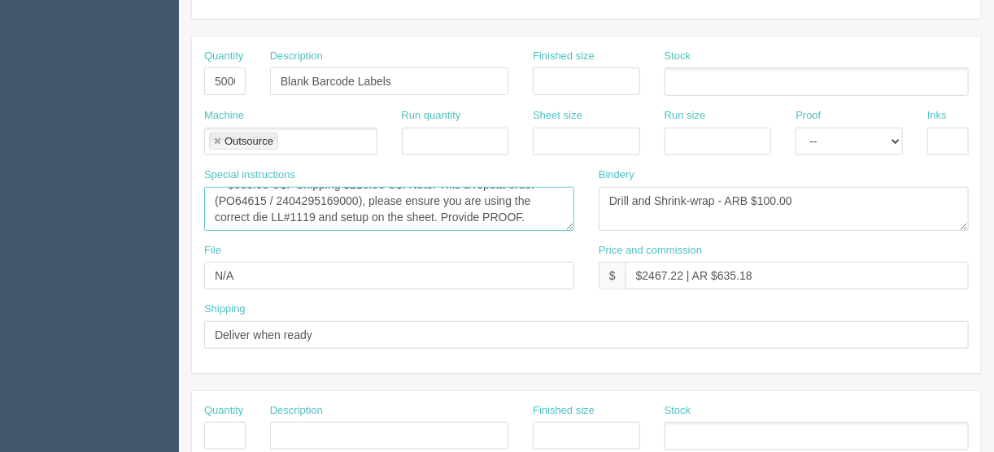
drag, startPoint x: 268, startPoint y: 223, endPoint x: 252, endPoint y: 220, distance: 16.5
click at [250, 221] on textarea "PO: Discount Label - As per quote 041924-80281006 - 5,000 Laser Blank Labels - …" at bounding box center [389, 209] width 370 height 44
click at [269, 187] on textarea "PO: Discount Label - As per quote 041924-80281006 - 5,000 Laser Blank Labels - …" at bounding box center [389, 209] width 370 height 44
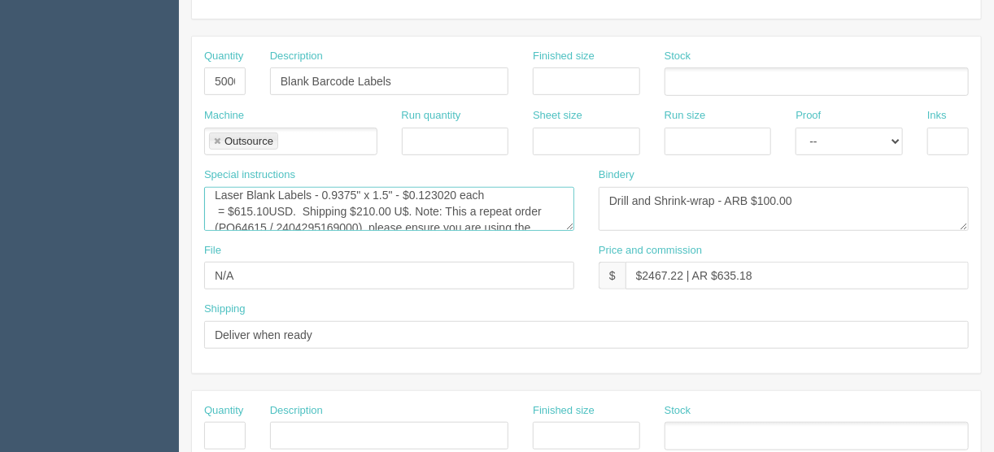
drag, startPoint x: 389, startPoint y: 207, endPoint x: 357, endPoint y: 207, distance: 31.7
click at [357, 207] on textarea "PO: Discount Label - As per quote 041924-80281006 - 5,000 Laser Blank Labels - …" at bounding box center [389, 209] width 370 height 44
drag, startPoint x: 406, startPoint y: 206, endPoint x: 400, endPoint y: 216, distance: 12.0
click at [405, 205] on textarea "PO: Discount Label - As per quote 041924-80281006 - 5,000 Laser Blank Labels - …" at bounding box center [389, 209] width 370 height 44
click at [302, 209] on textarea "PO: Discount Label - As per quote 041924-80281006 - 5,000 Laser Blank Labels - …" at bounding box center [389, 209] width 370 height 44
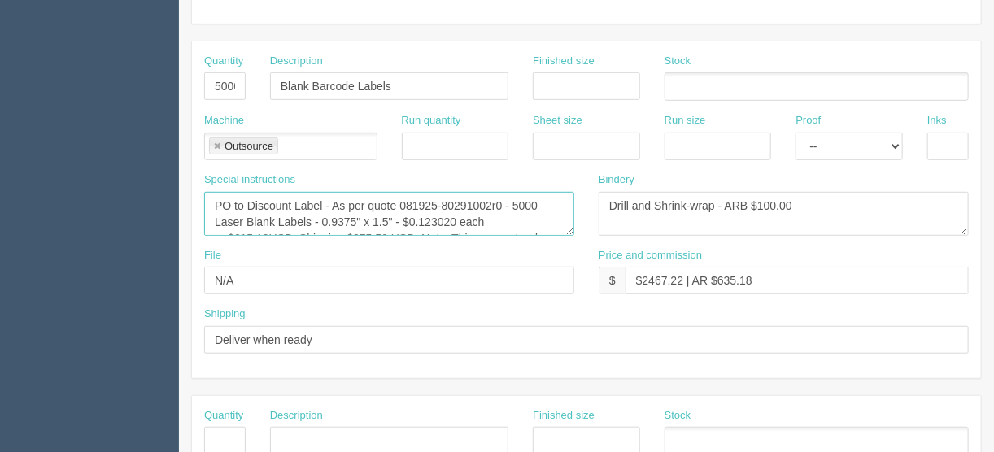
scroll to position [195, 0]
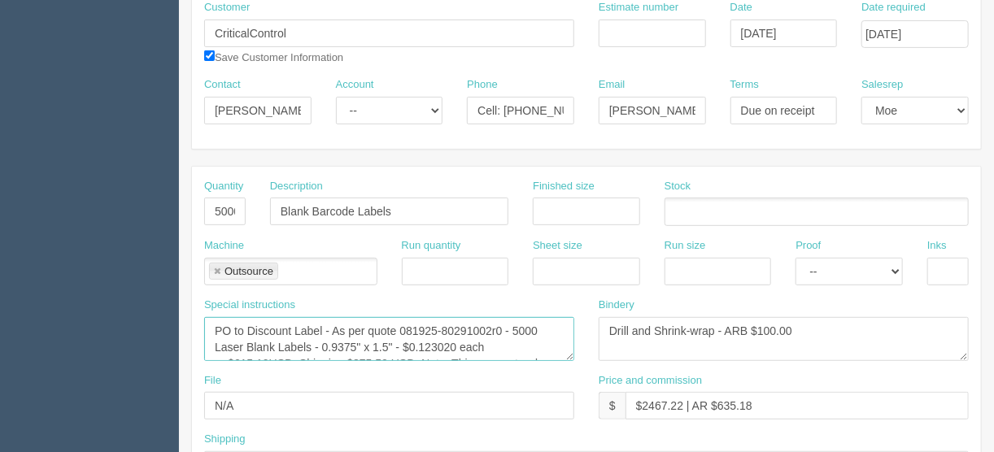
type textarea "PO to Discount Label - As per quote 081925-80291002r0 - 5000 Laser Blank Labels…"
click at [604, 329] on textarea "Drill and Shrink-wrap - ARB $100.00" at bounding box center [784, 339] width 370 height 44
click at [783, 329] on textarea "Drill and Shrink-wrap - ARB $100.00" at bounding box center [784, 339] width 370 height 44
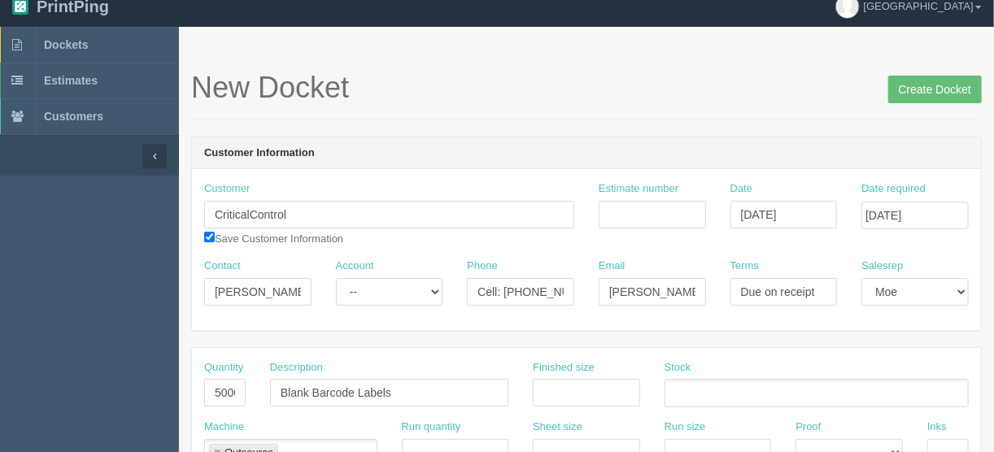
scroll to position [0, 0]
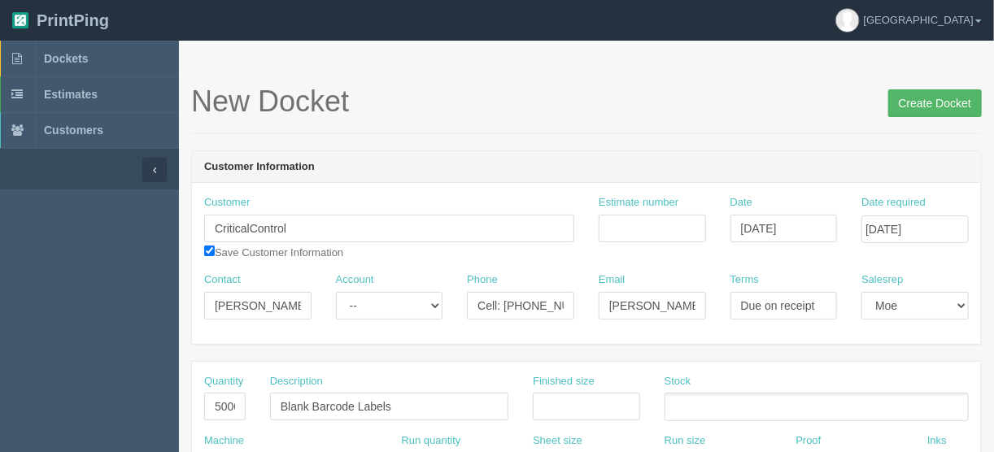
type textarea "ARB - Drill and Shrink-wrap - $100.00"
click at [935, 105] on input "Create Docket" at bounding box center [935, 103] width 94 height 28
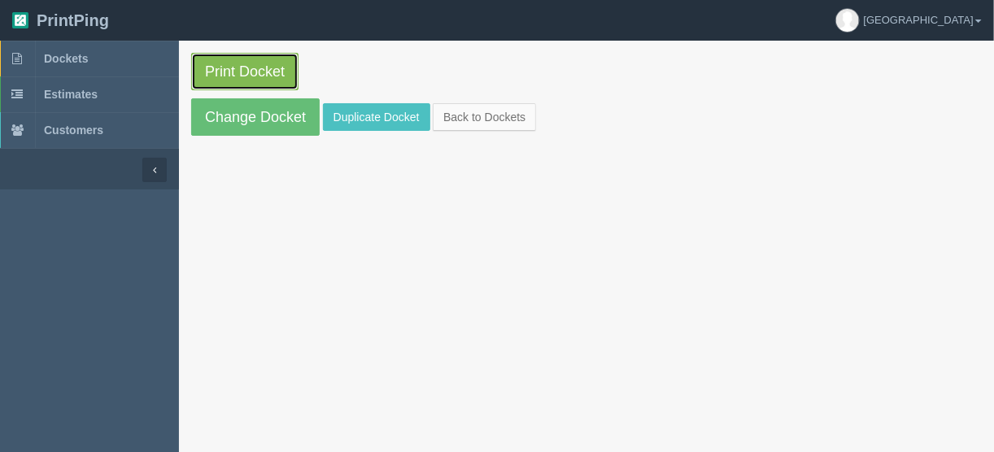
click at [240, 68] on link "Print Docket" at bounding box center [244, 71] width 107 height 37
click at [375, 68] on p "Print Docket" at bounding box center [586, 71] width 791 height 37
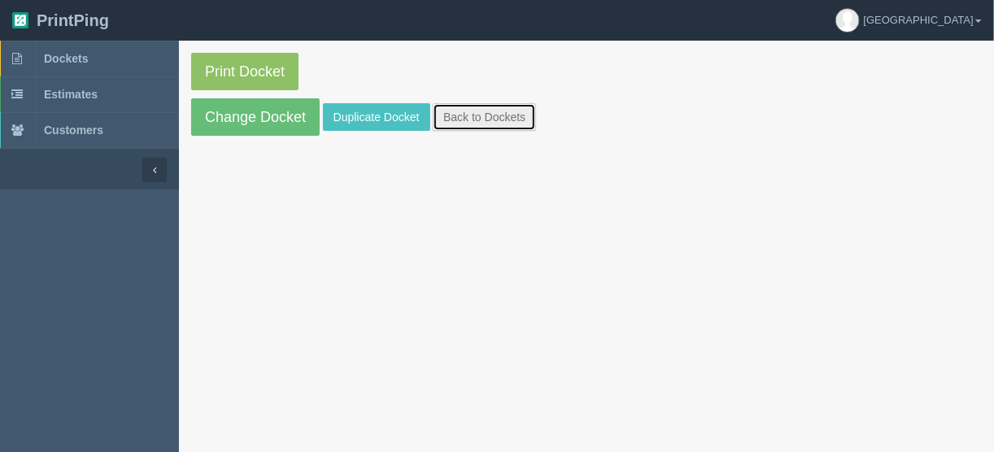
click at [479, 114] on link "Back to Dockets" at bounding box center [484, 117] width 103 height 28
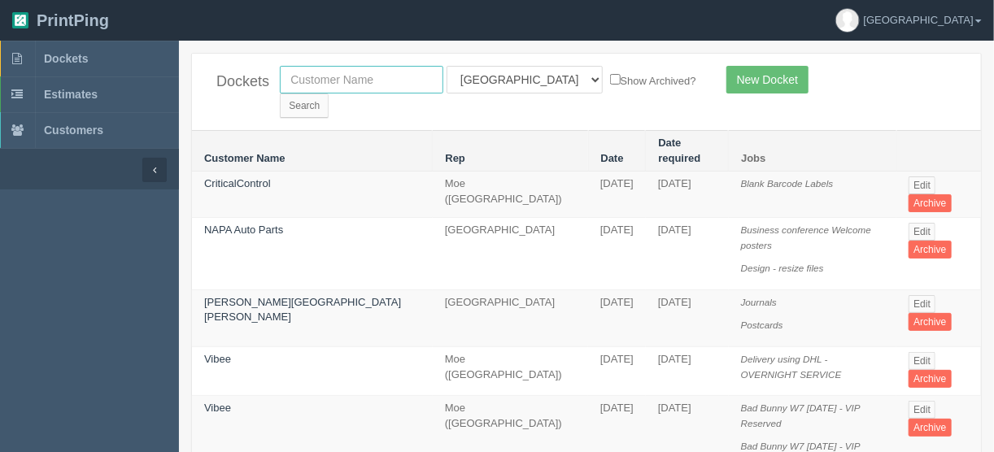
drag, startPoint x: 382, startPoint y: 78, endPoint x: 438, endPoint y: 85, distance: 56.5
click at [382, 78] on input "text" at bounding box center [362, 80] width 164 height 28
type input "friday so"
click at [515, 79] on select "All Users Ali Ali Test 1 Aly Amy Ankit Arif Brandon Dan France Greg Jim Mark Ma…" at bounding box center [525, 80] width 156 height 28
select select
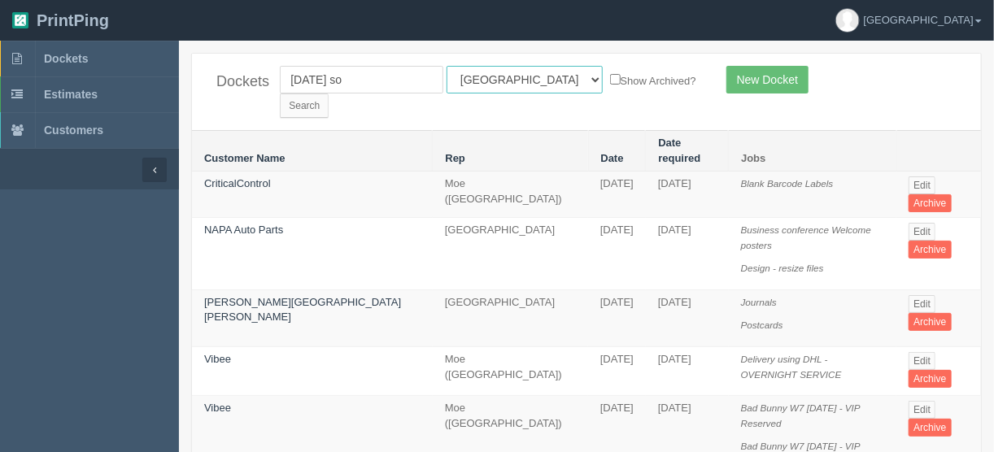
click at [447, 66] on select "All Users Ali Ali Test 1 Aly Amy Ankit Arif Brandon Dan France Greg Jim Mark Ma…" at bounding box center [525, 80] width 156 height 28
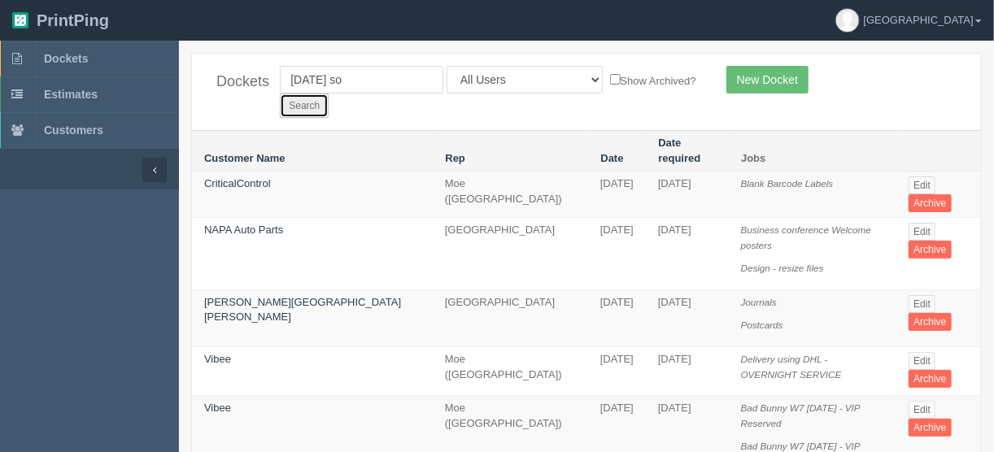
click at [329, 94] on input "Search" at bounding box center [304, 106] width 49 height 24
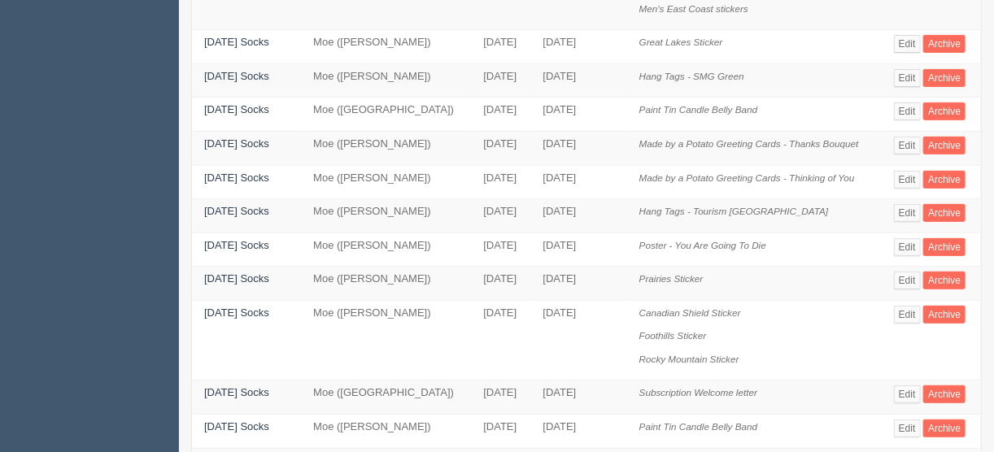
scroll to position [130, 0]
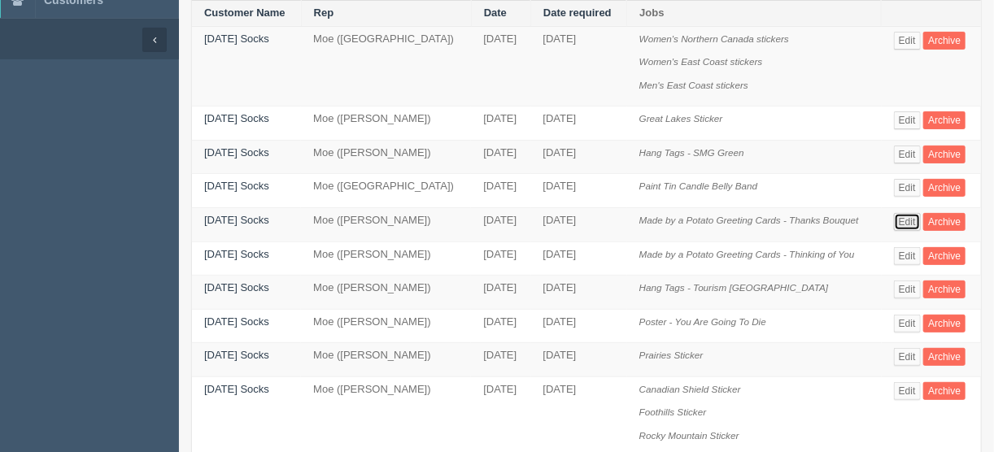
click at [911, 213] on link "Edit" at bounding box center [907, 222] width 27 height 18
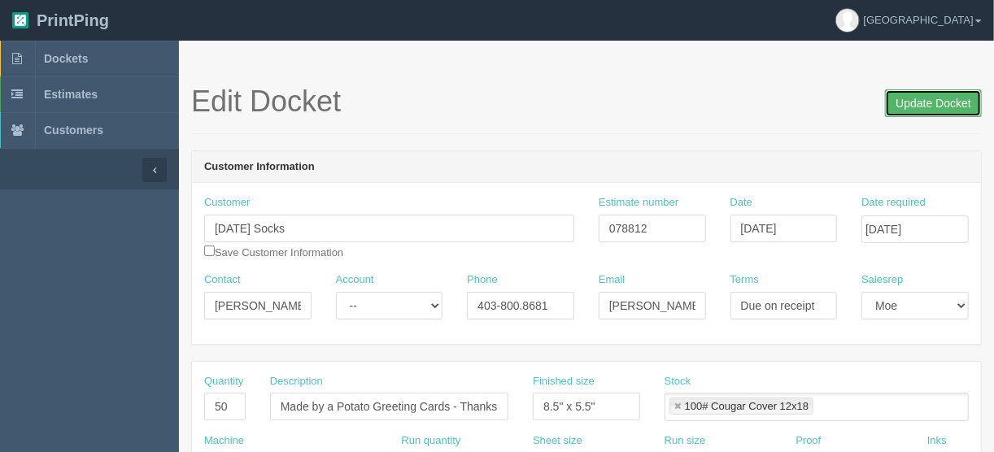
click at [925, 99] on input "Update Docket" at bounding box center [933, 103] width 97 height 28
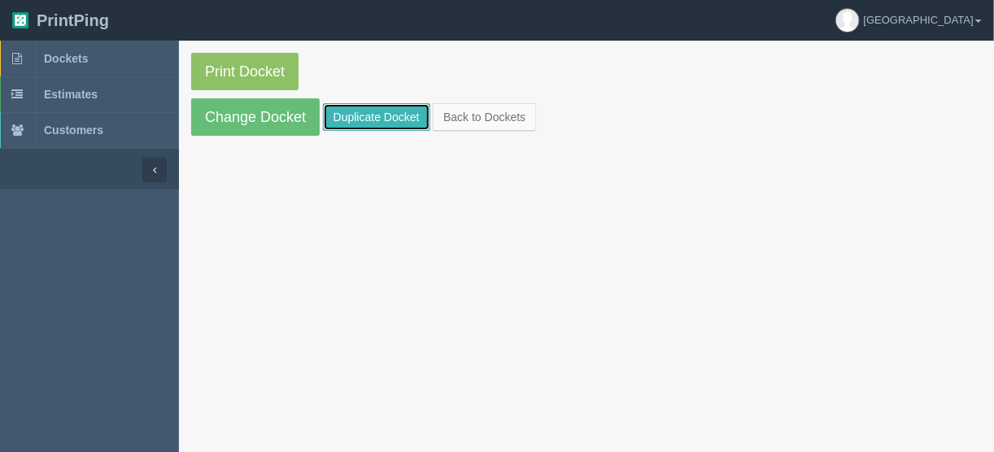
click at [360, 115] on link "Duplicate Docket" at bounding box center [376, 117] width 107 height 28
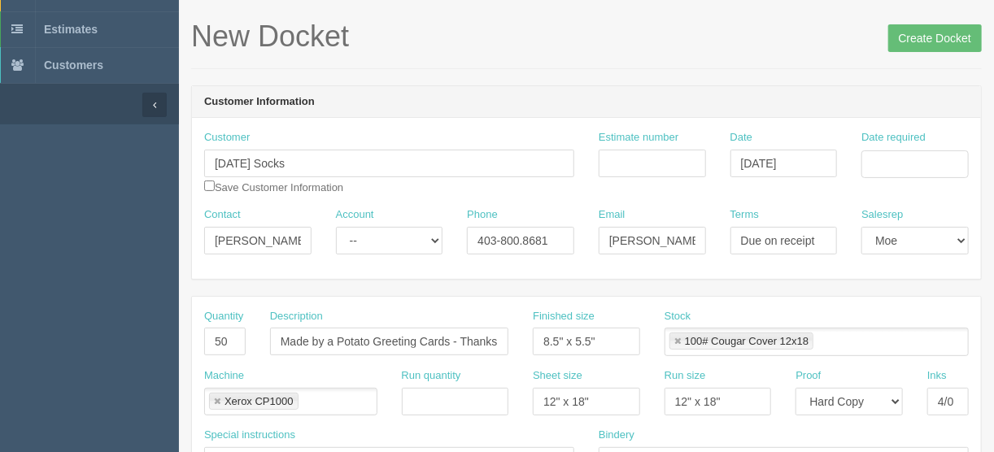
scroll to position [260, 0]
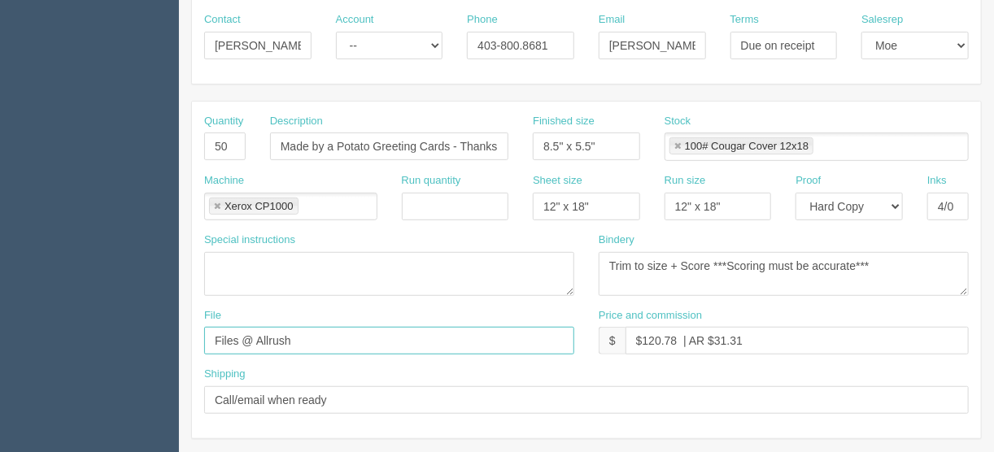
drag, startPoint x: 307, startPoint y: 339, endPoint x: 281, endPoint y: 303, distance: 44.9
paste input "Made by a Potato_082225"
type input "Client files > [DATE] > Made by a Potato_082225"
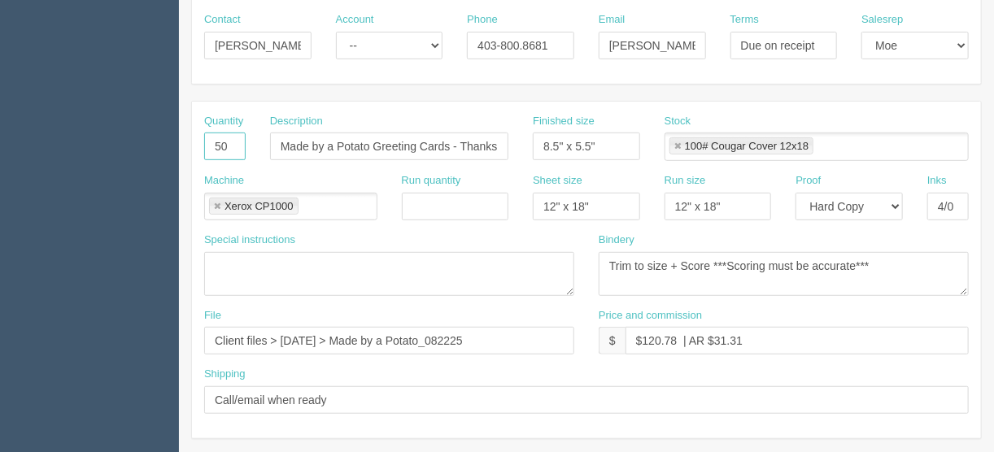
drag, startPoint x: 228, startPoint y: 145, endPoint x: 176, endPoint y: 146, distance: 52.1
type input "605"
drag, startPoint x: 460, startPoint y: 142, endPoint x: 544, endPoint y: 159, distance: 86.3
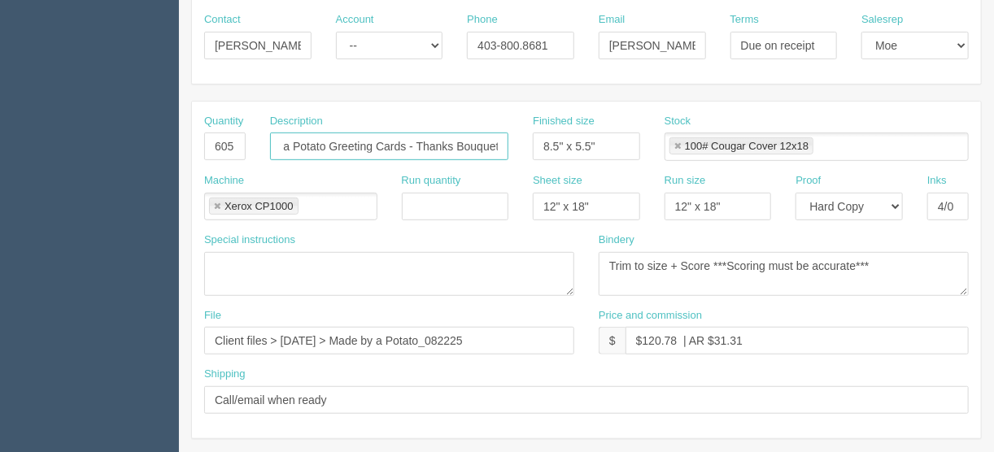
click at [544, 159] on div "Quantity 605 Description Made by a Potato Greeting Cards - Thanks Bouquet Finis…" at bounding box center [586, 143] width 789 height 59
click at [486, 142] on input "Made by a Potato Greeting Cards - 15 versions" at bounding box center [389, 147] width 238 height 28
type input "Made by a Potato Greeting Cards - 15 versions (see breakdown below)"
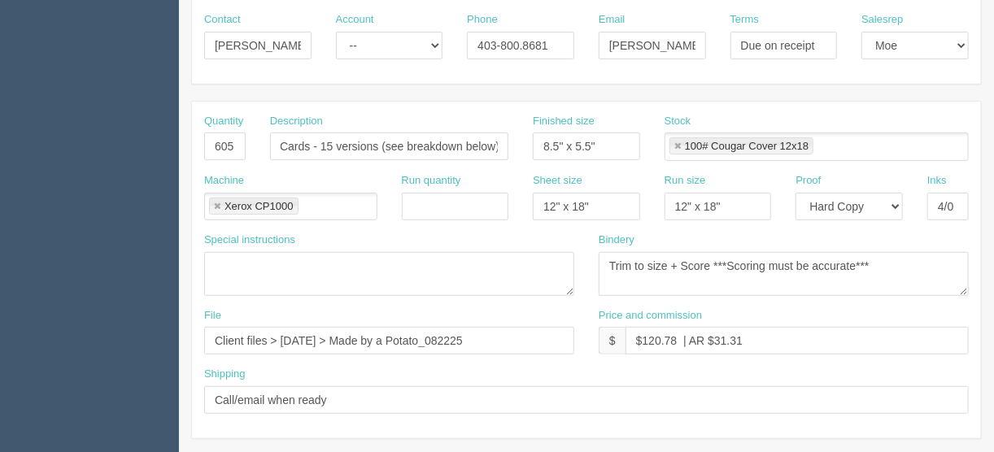
scroll to position [0, 0]
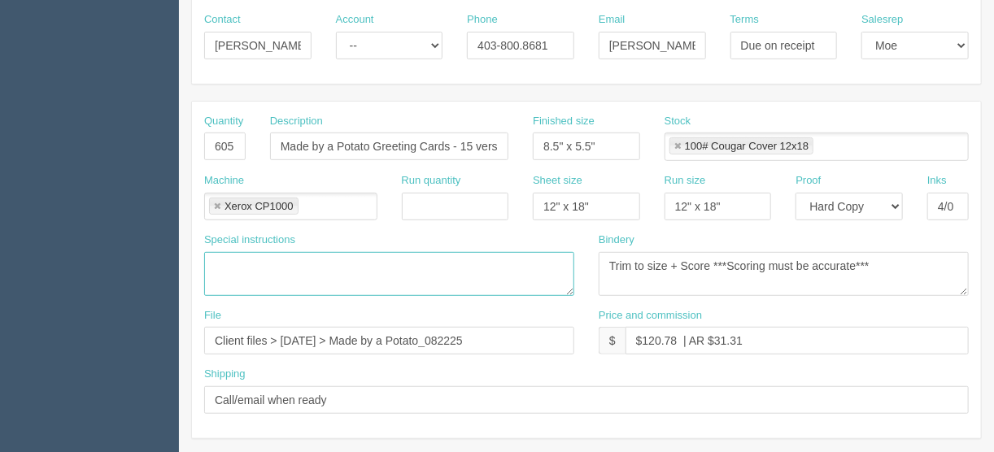
click at [229, 263] on textarea at bounding box center [389, 274] width 370 height 44
paste textarea "MBAP0003 Bday balloons 45 MBAP0008 Bday Cats 25 MBAP0028 Thank you 25 MBAP0029 …"
type textarea "MBAP0003 Bday balloons 45 MBAP0008 Bday Cats 25 MBAP0028 Thank you 25 MBAP0029 …"
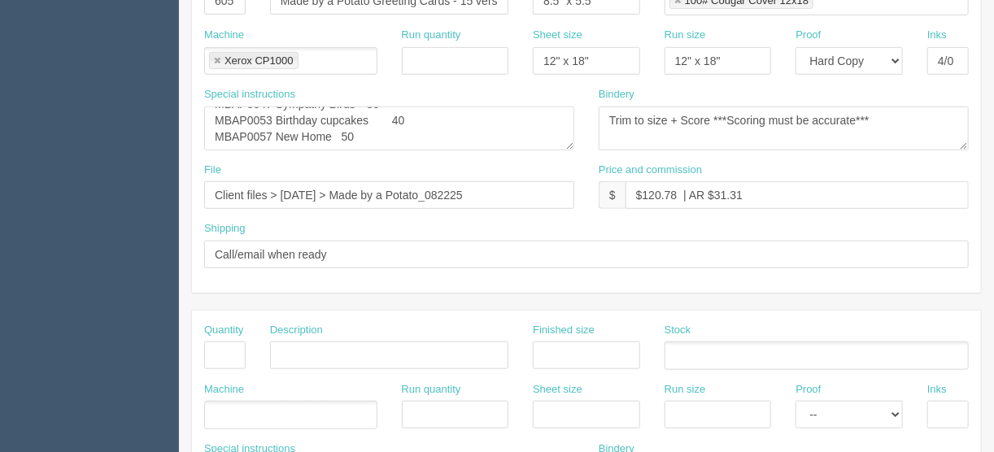
scroll to position [456, 0]
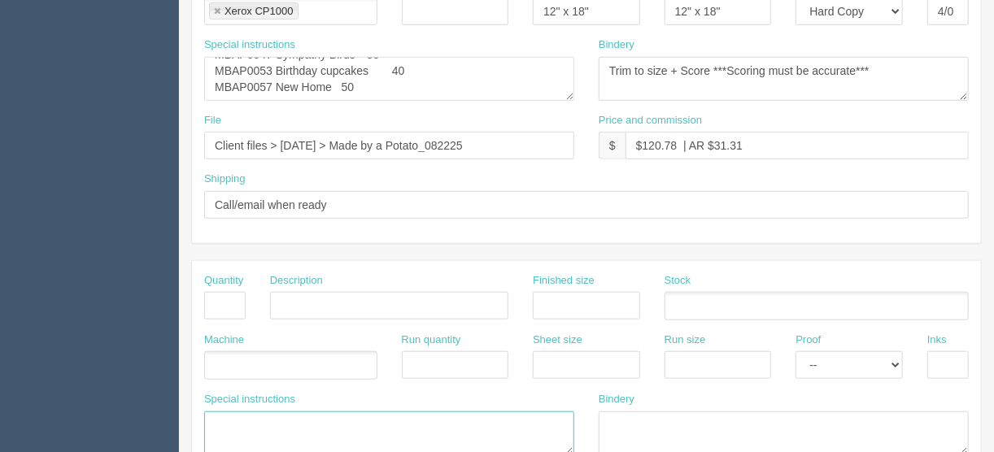
click at [222, 412] on textarea at bounding box center [389, 434] width 370 height 44
paste textarea "MBAP0006 Birthday Card 40 MBAP0012 Best Dog Mom 25 MBAP0019 Heart Balloons 60 M…"
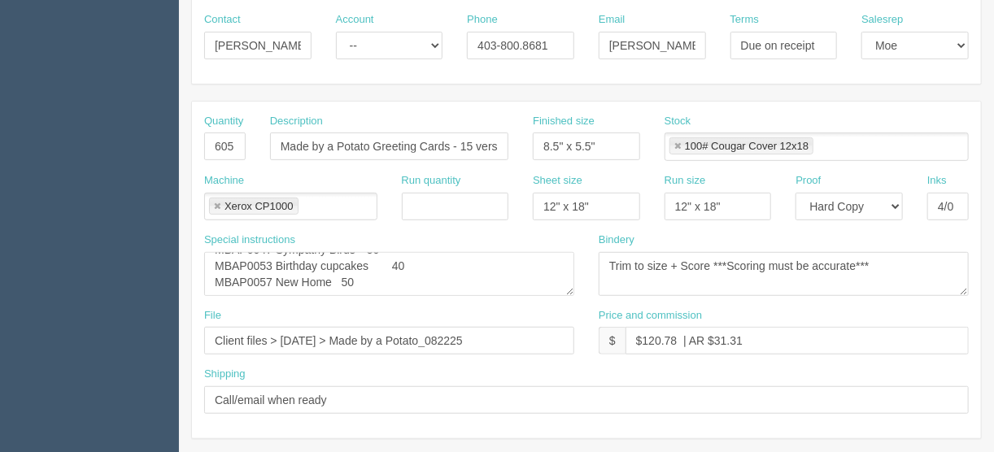
scroll to position [260, 0]
type textarea "MBAP0006 Birthday Card 40 MBAP0012 Best Dog Mom 25 MBAP0019 Heart Balloons 60 M…"
click at [345, 260] on textarea "MBAP0003 Bday balloons 45 MBAP0008 Bday Cats 25 MBAP0028 Thank you 25 MBAP0029 …" at bounding box center [389, 274] width 370 height 44
drag, startPoint x: 214, startPoint y: 278, endPoint x: 221, endPoint y: 287, distance: 11.6
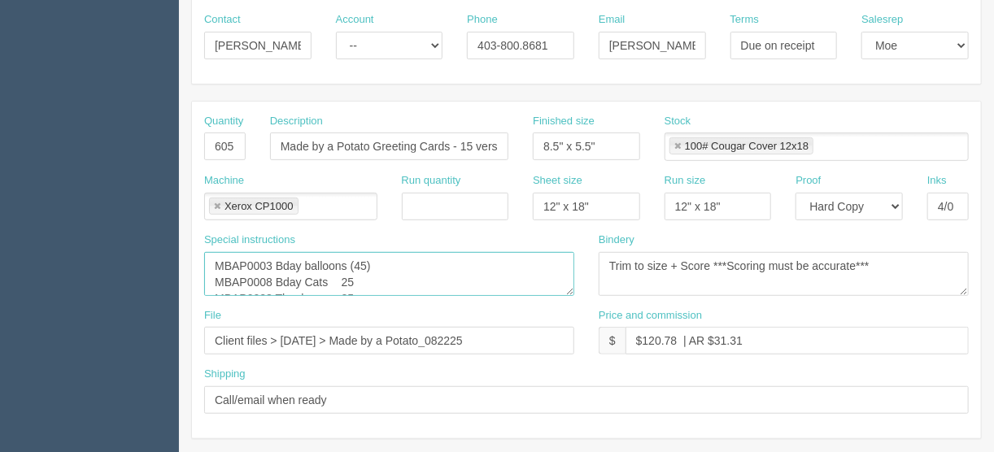
click at [216, 277] on textarea "MBAP0003 Bday balloons (45) MBAP0008 Bday Cats 25 MBAP0028 Thank you 25 MBAP002…" at bounding box center [389, 274] width 370 height 44
click at [494, 260] on textarea "MBAP0003 Bday balloons (45), MBAP0008 Bday Cats 25 MBAP0028 Thank you 25 MBAP00…" at bounding box center [389, 274] width 370 height 44
click at [215, 274] on textarea "MBAP0003 Bday balloons (45), MBAP0008 Bday Cats (25) MBAP0028 Thank you 25 MBAP…" at bounding box center [389, 274] width 370 height 44
click at [342, 280] on textarea "MBAP0003 Bday balloons (45), MBAP0008 Bday Cats (25), MBAP0028 Thank you 25 MBA…" at bounding box center [389, 274] width 370 height 44
click at [493, 273] on textarea "MBAP0003 Bday balloons (45), MBAP0008 Bday Cats (25), MBAP0028 Thank you (25), …" at bounding box center [389, 274] width 370 height 44
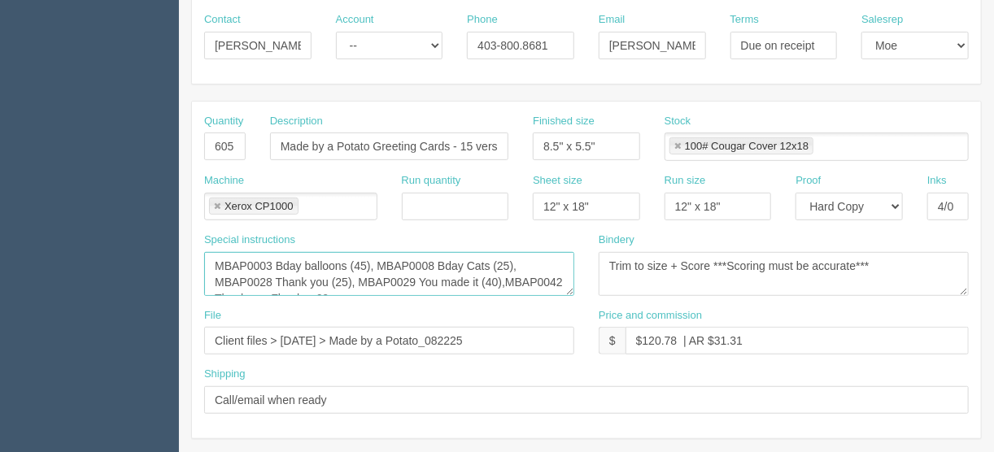
scroll to position [10, 0]
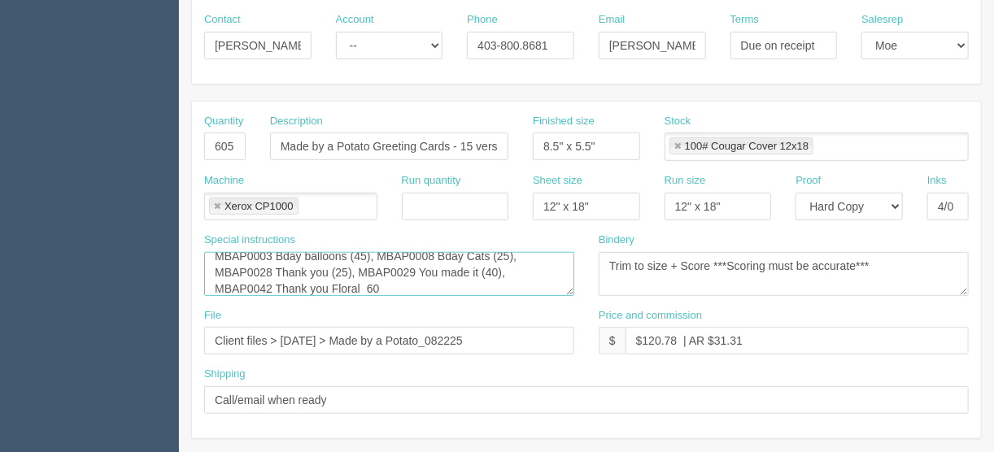
click at [365, 280] on textarea "MBAP0003 Bday balloons (45), MBAP0008 Bday Cats (25), MBAP0028 Thank you (25), …" at bounding box center [389, 274] width 370 height 44
click at [545, 283] on textarea "MBAP0003 Bday balloons (45), MBAP0008 Bday Cats (25), MBAP0028 Thank you (25), …" at bounding box center [389, 274] width 370 height 44
click at [392, 285] on textarea "MBAP0003 Bday balloons (45), MBAP0008 Bday Cats (25), MBAP0028 Thank you (25), …" at bounding box center [389, 274] width 370 height 44
click at [517, 281] on textarea "MBAP0003 Bday balloons (45), MBAP0008 Bday Cats (25), MBAP0028 Thank you (25), …" at bounding box center [389, 274] width 370 height 44
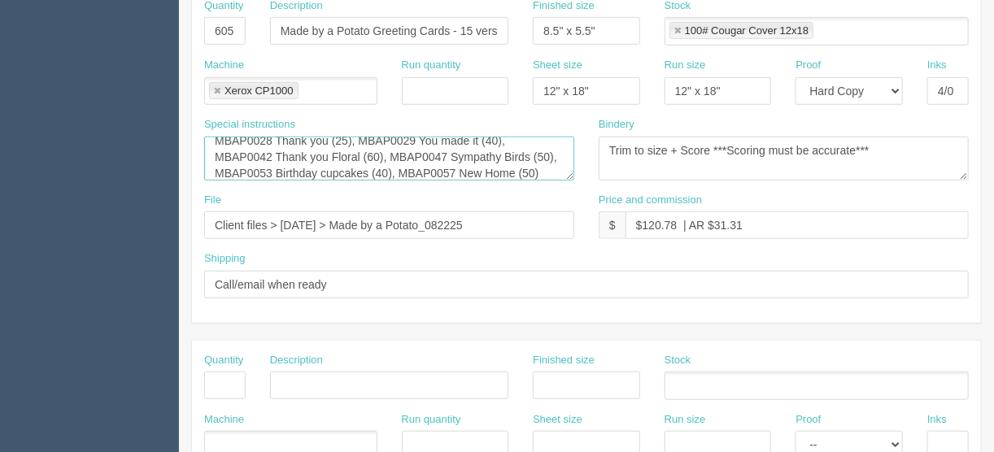
scroll to position [521, 0]
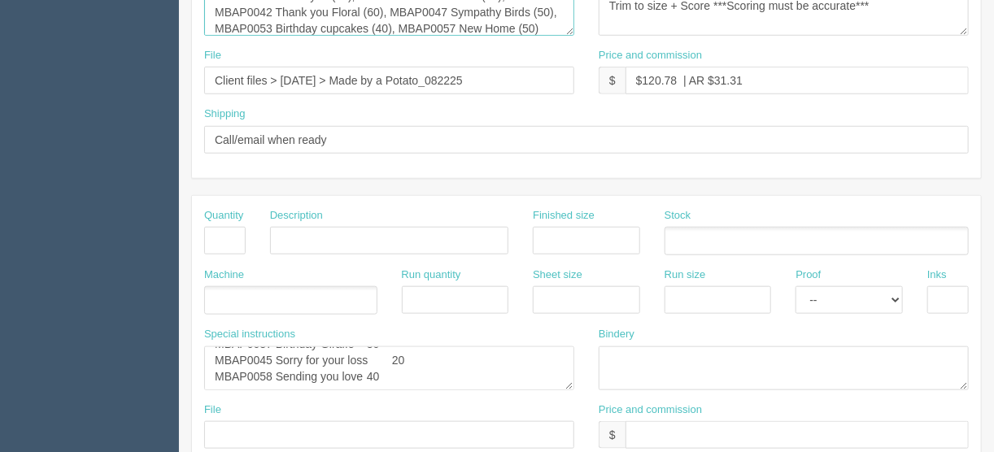
type textarea "MBAP0003 Bday balloons (45), MBAP0008 Bday Cats (25), MBAP0028 Thank you (25), …"
click at [212, 372] on textarea "MBAP0006 Birthday Card 40 MBAP0012 Best Dog Mom 25 MBAP0019 Heart Balloons 60 M…" at bounding box center [389, 369] width 370 height 44
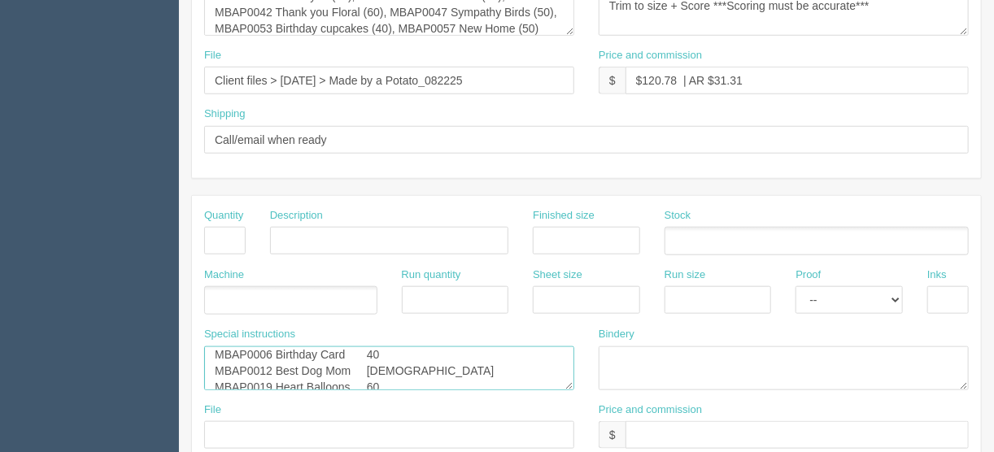
click at [365, 347] on textarea "MBAP0006 Birthday Card 40 MBAP0012 Best Dog Mom 25 MBAP0019 Heart Balloons 60 M…" at bounding box center [389, 369] width 370 height 44
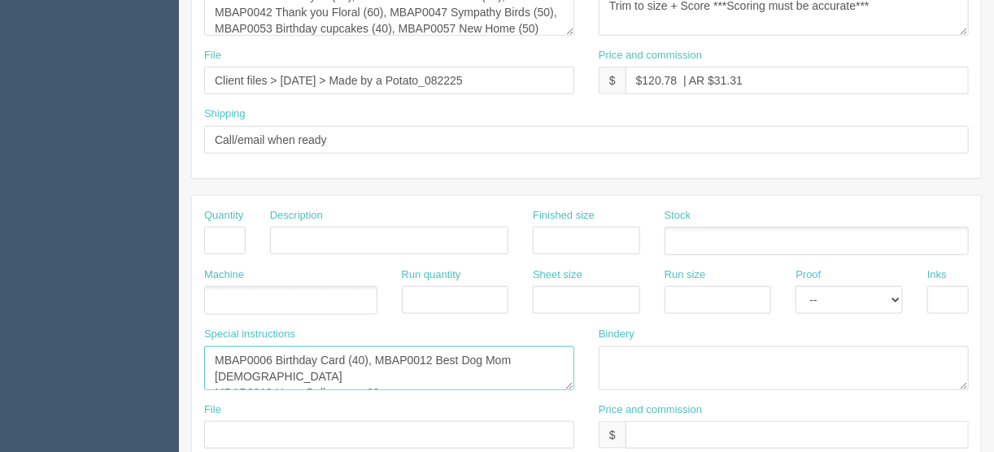
click at [526, 351] on textarea "MBAP0006 Birthday Card (40), MBAP0012 Best Dog Mom 25 MBAP0019 Heart Balloons 6…" at bounding box center [389, 369] width 370 height 44
click at [364, 369] on textarea "MBAP0006 Birthday Card (40), MBAP0012 Best Dog Mom (25), MBAP0019 Heart Balloon…" at bounding box center [389, 369] width 370 height 44
click at [516, 372] on textarea "MBAP0006 Birthday Card (40), MBAP0012 Best Dog Mom (25), MBAP0019 Heart Balloon…" at bounding box center [389, 369] width 370 height 44
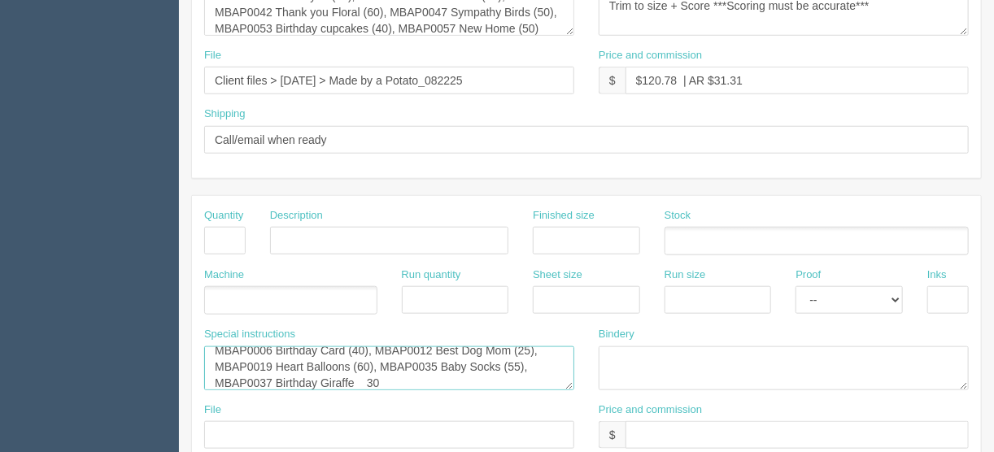
click at [366, 378] on textarea "MBAP0006 Birthday Card (40), MBAP0012 Best Dog Mom (25), MBAP0019 Heart Balloon…" at bounding box center [389, 369] width 370 height 44
click at [543, 378] on textarea "MBAP0006 Birthday Card (40), MBAP0012 Best Dog Mom (25), MBAP0019 Heart Balloon…" at bounding box center [389, 369] width 370 height 44
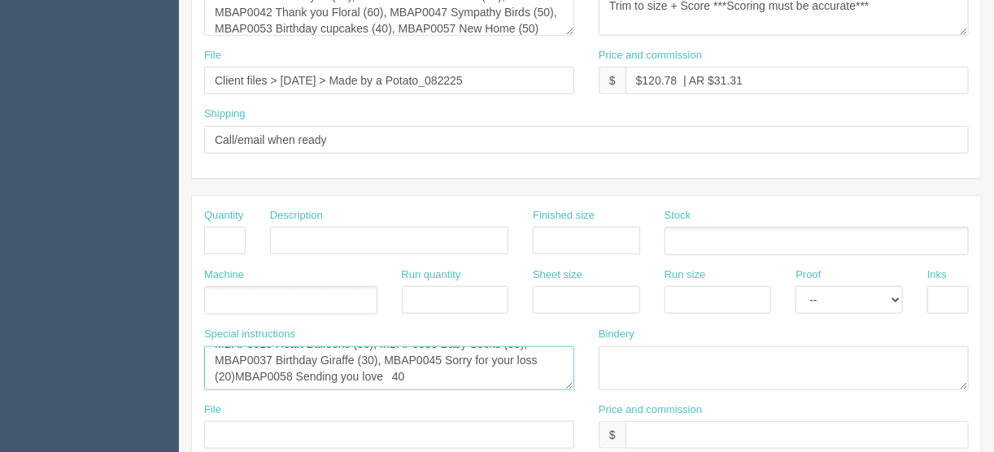
scroll to position [26, 0]
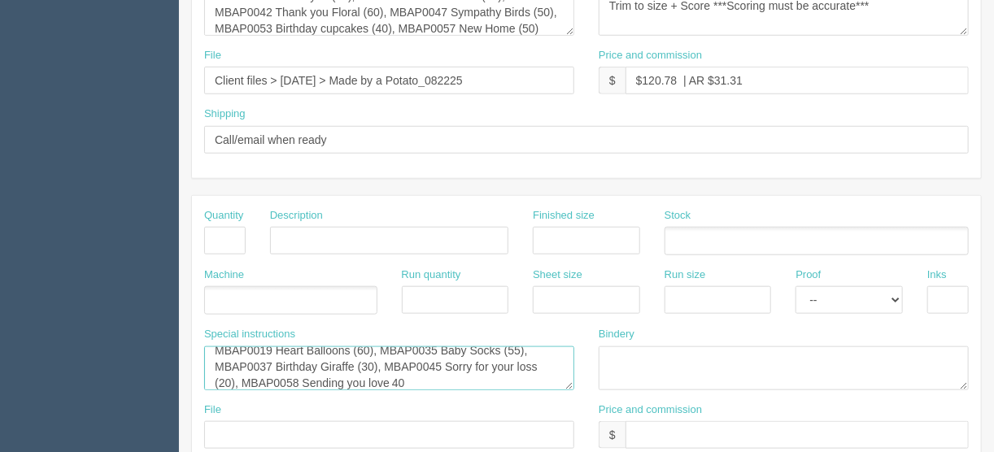
click at [390, 377] on textarea "MBAP0006 Birthday Card (40), MBAP0012 Best Dog Mom (25), MBAP0019 Heart Balloon…" at bounding box center [389, 369] width 370 height 44
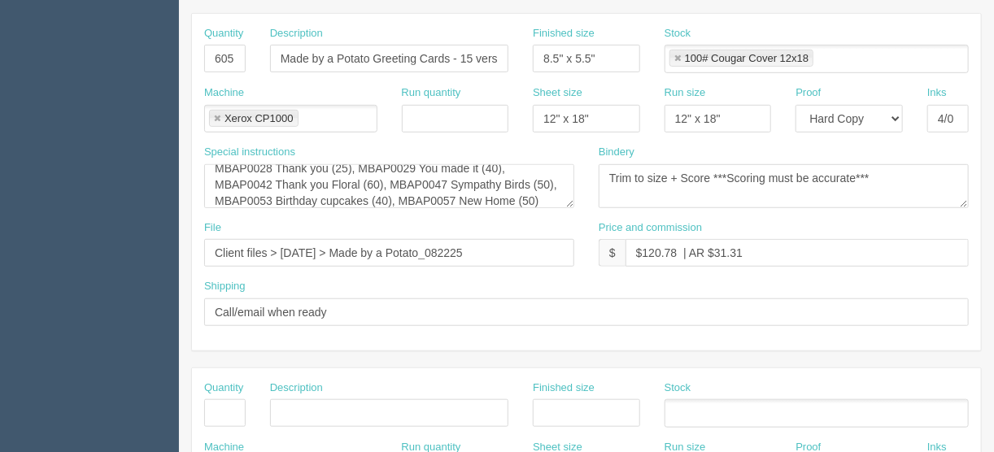
scroll to position [325, 0]
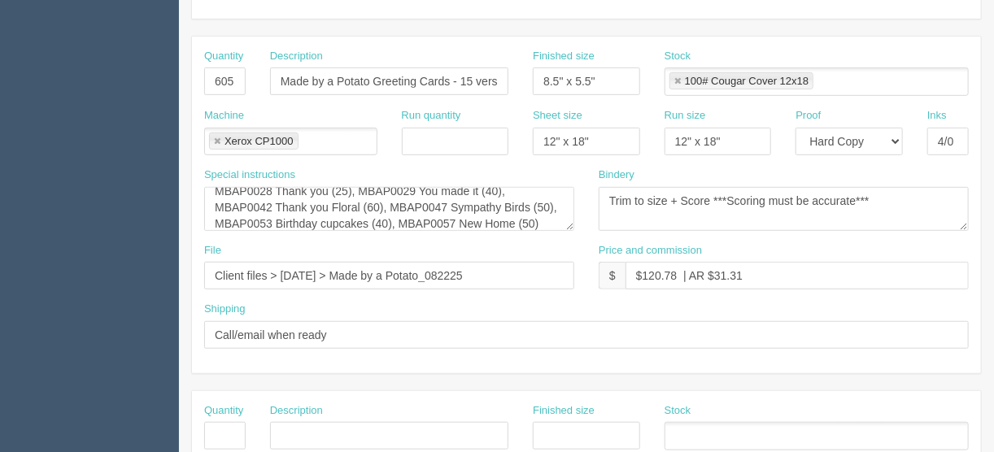
type textarea "MBAP0006 Birthday Card (40), MBAP0012 Best Dog Mom (25), MBAP0019 Heart Balloon…"
drag, startPoint x: 675, startPoint y: 269, endPoint x: 644, endPoint y: 272, distance: 31.0
click at [644, 272] on input "$120.78 | AR $31.31" at bounding box center [797, 276] width 343 height 28
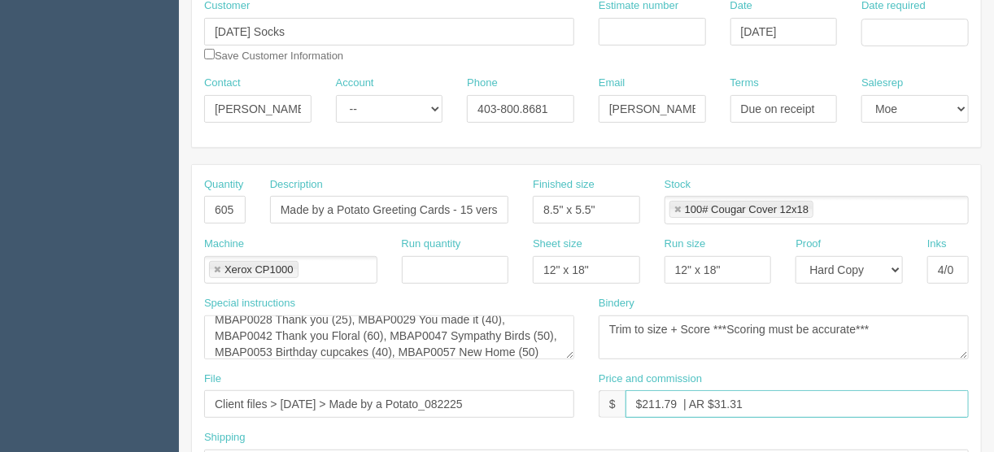
scroll to position [195, 0]
type input "$211.79 | AR $31.31"
drag, startPoint x: 609, startPoint y: 34, endPoint x: 575, endPoint y: 113, distance: 85.7
click at [609, 34] on input "Estimate number" at bounding box center [652, 34] width 107 height 28
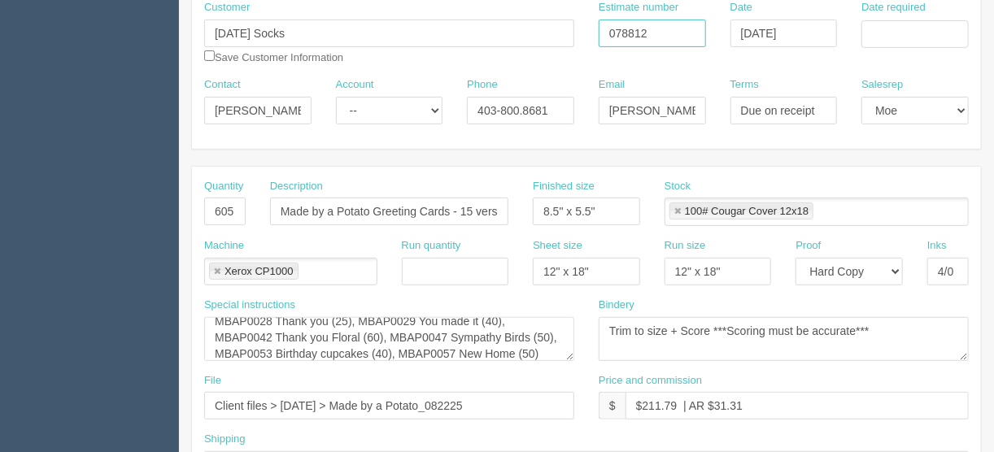
type input "078812"
click at [879, 28] on input "Date required" at bounding box center [915, 34] width 107 height 28
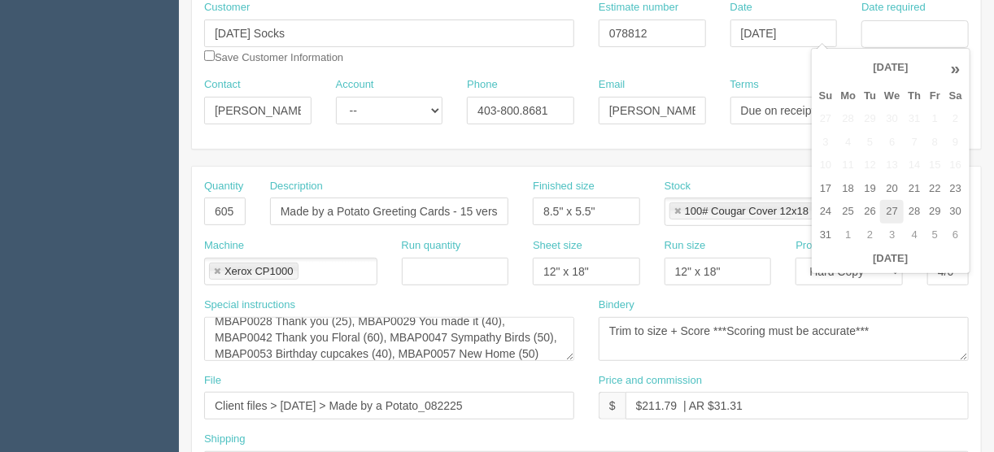
click at [886, 209] on td "27" at bounding box center [892, 212] width 24 height 24
click at [870, 209] on td "26" at bounding box center [870, 212] width 20 height 24
type input "August 26, 2025"
click at [893, 334] on textarea "Trim to size + Score ***Scoring must be accurate***" at bounding box center [784, 339] width 370 height 44
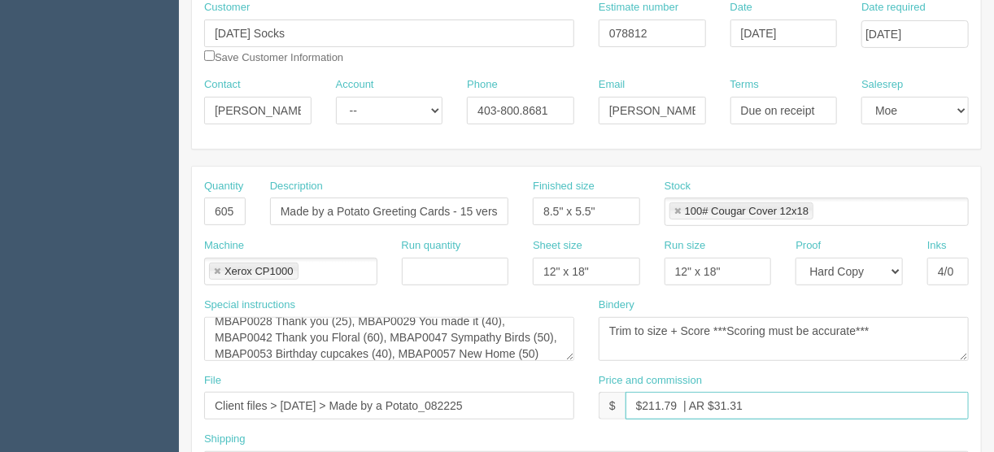
click at [752, 404] on input "$211.79 | AR $31.31" at bounding box center [797, 406] width 343 height 28
drag, startPoint x: 745, startPoint y: 400, endPoint x: 713, endPoint y: 404, distance: 32.0
click at [713, 404] on input "$211.79 | AR $31.31" at bounding box center [797, 406] width 343 height 28
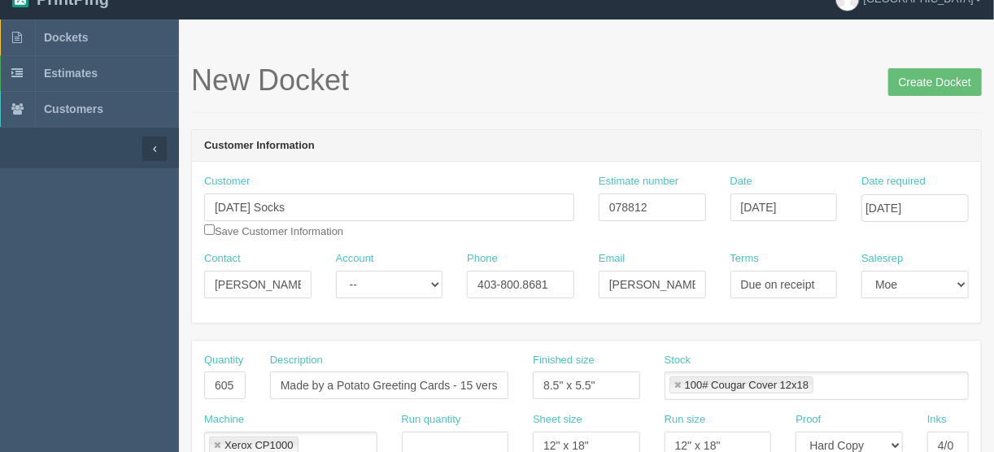
scroll to position [0, 0]
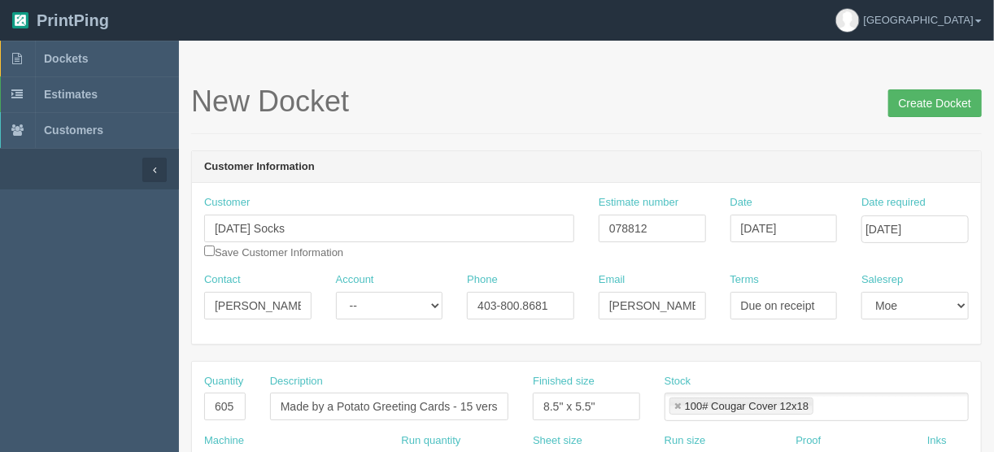
type input "$211.79 | AR $54.91"
click at [940, 106] on input "Create Docket" at bounding box center [935, 103] width 94 height 28
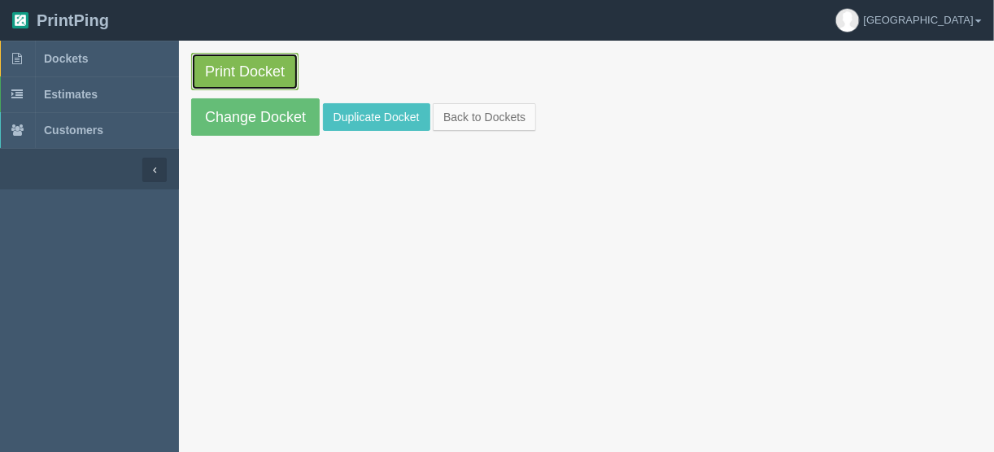
click at [251, 70] on link "Print Docket" at bounding box center [244, 71] width 107 height 37
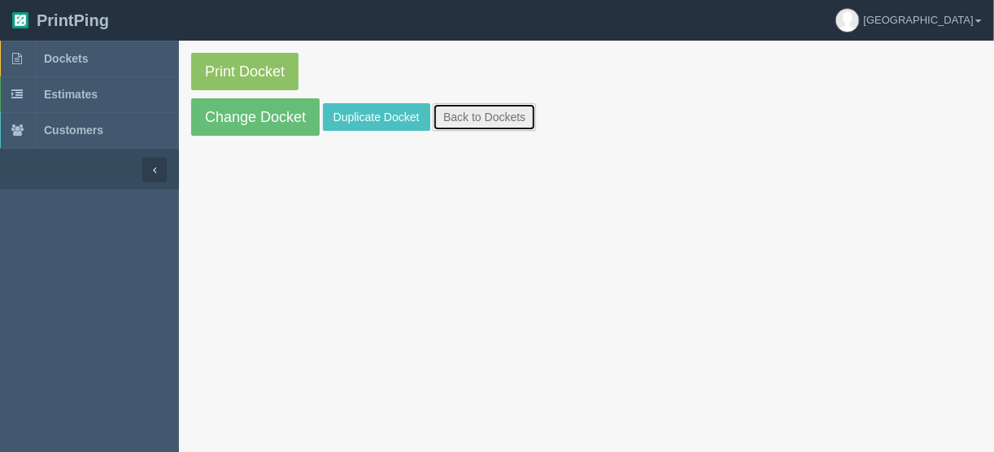
click at [485, 112] on link "Back to Dockets" at bounding box center [484, 117] width 103 height 28
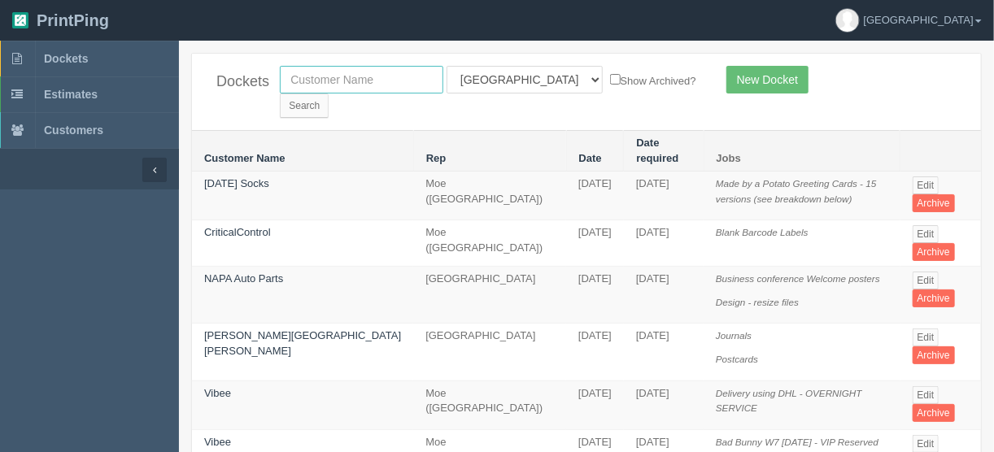
click at [369, 80] on input "text" at bounding box center [362, 80] width 164 height 28
type input "bliss"
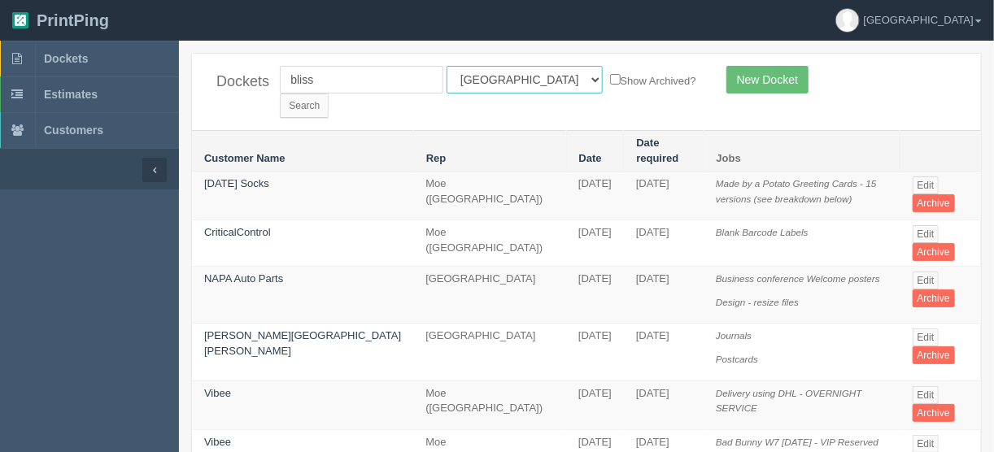
click at [521, 79] on select "All Users Ali Ali Test 1 Aly Amy Ankit Arif Brandon Dan France Greg Jim Mark Ma…" at bounding box center [525, 80] width 156 height 28
select select
click at [447, 66] on select "All Users Ali Ali Test 1 Aly Amy Ankit Arif Brandon Dan France Greg Jim Mark Ma…" at bounding box center [525, 80] width 156 height 28
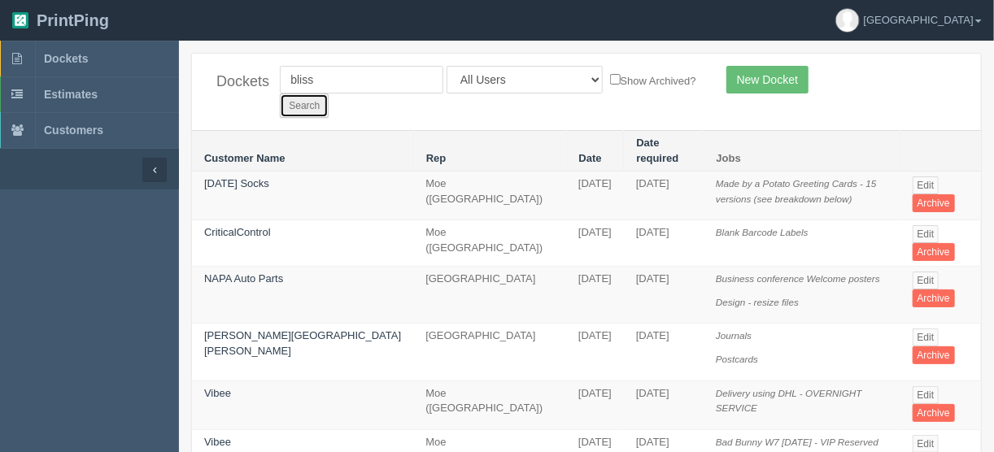
click at [329, 94] on input "Search" at bounding box center [304, 106] width 49 height 24
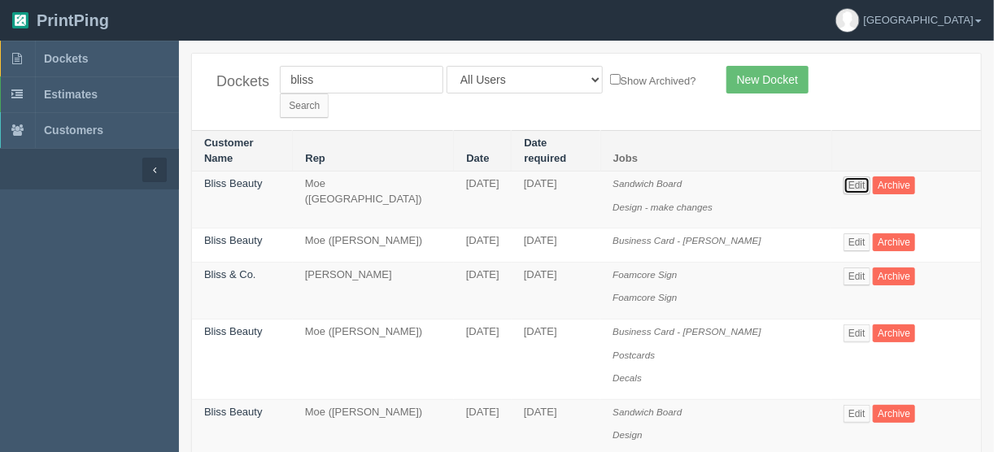
click at [850, 177] on link "Edit" at bounding box center [857, 186] width 27 height 18
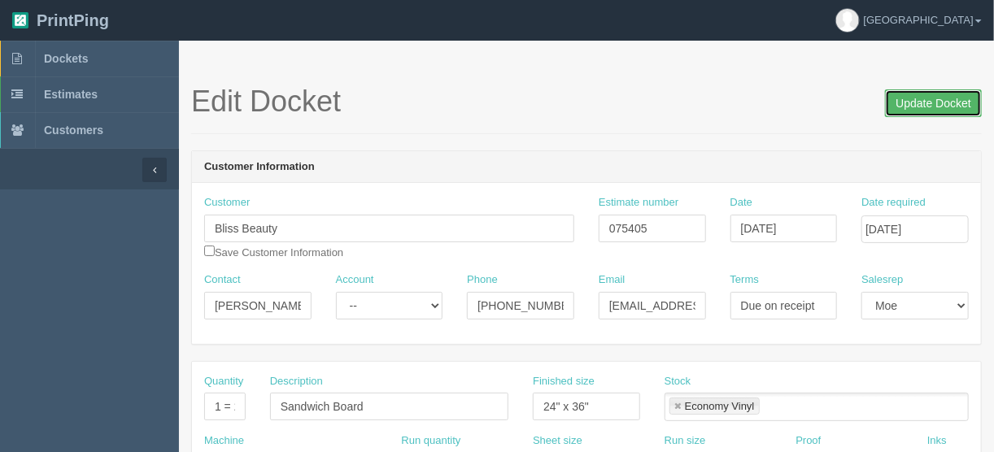
click at [928, 102] on input "Update Docket" at bounding box center [933, 103] width 97 height 28
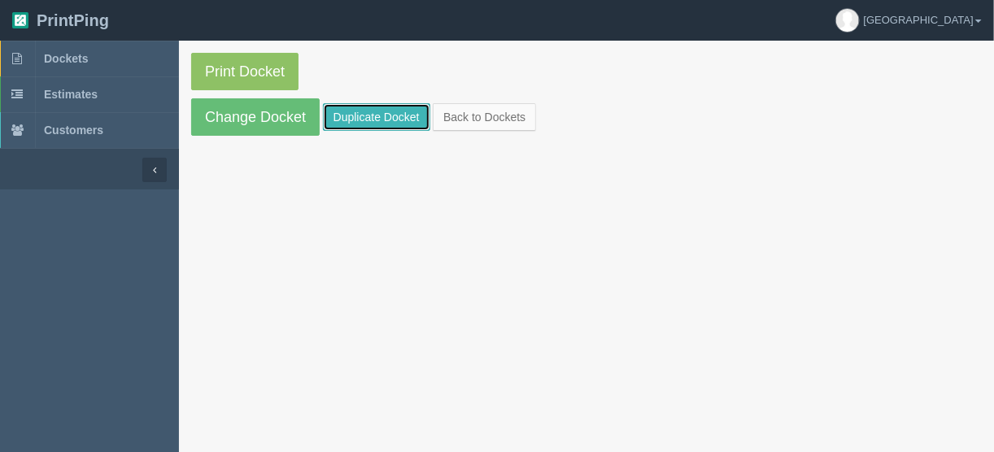
click at [375, 116] on link "Duplicate Docket" at bounding box center [376, 117] width 107 height 28
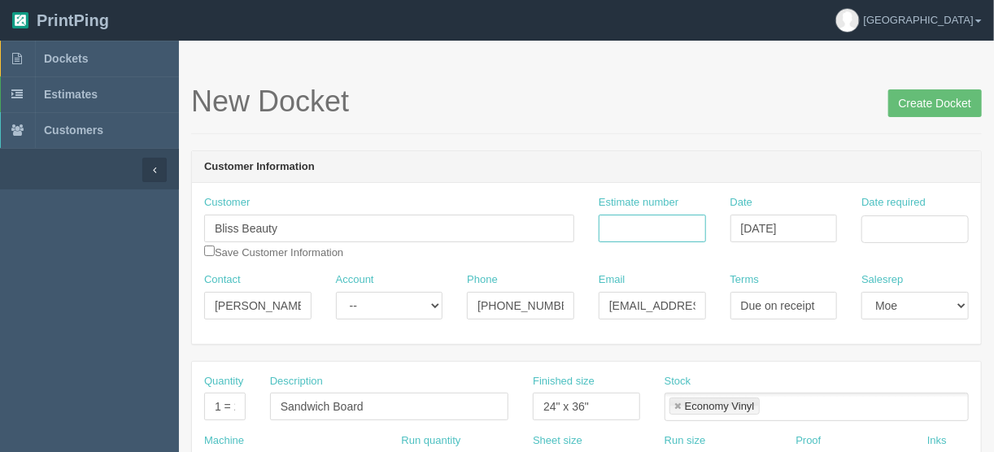
click at [630, 227] on input "Estimate number" at bounding box center [652, 229] width 107 height 28
type input "092171"
click at [879, 225] on input "Date required" at bounding box center [915, 230] width 107 height 28
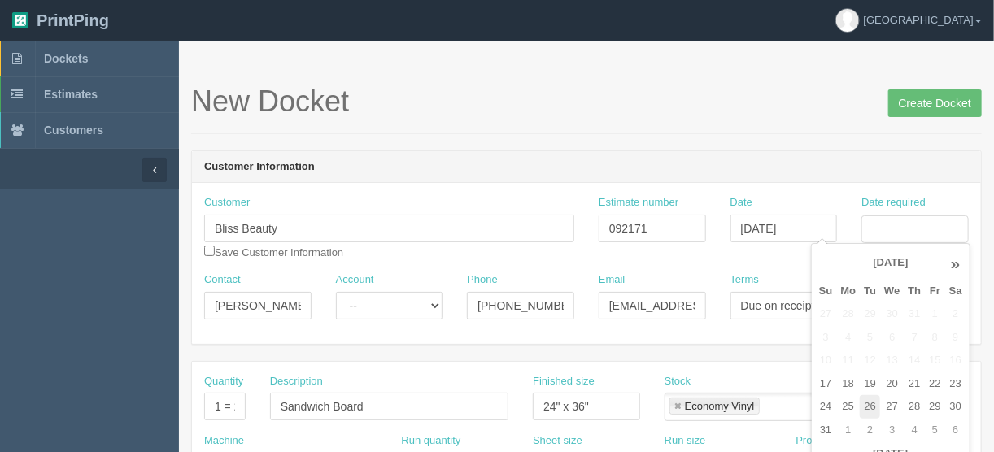
click at [866, 404] on td "26" at bounding box center [870, 407] width 20 height 24
type input "[DATE]"
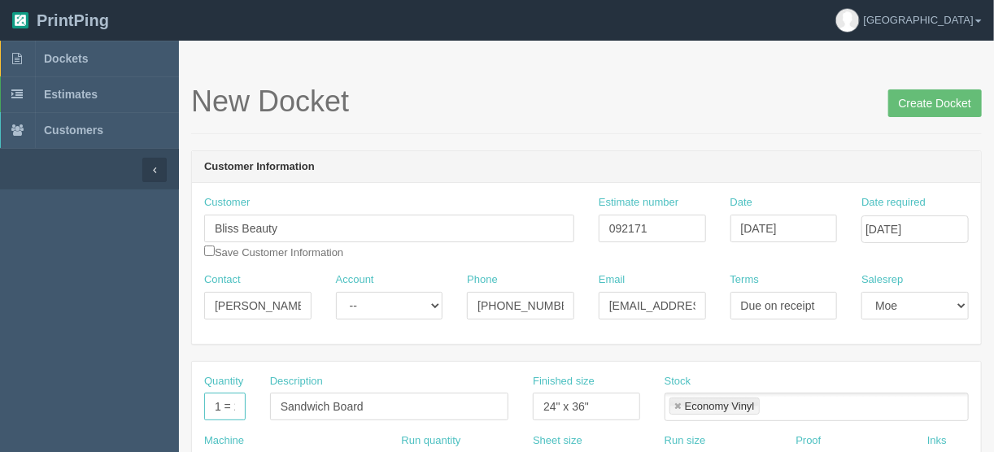
scroll to position [0, 36]
drag, startPoint x: 220, startPoint y: 403, endPoint x: 273, endPoint y: 396, distance: 54.1
click at [273, 396] on div "Quantity 1 = 2 prints Description Sandwich Board Finished size 24" x 36" Stock …" at bounding box center [586, 403] width 789 height 59
type input "1"
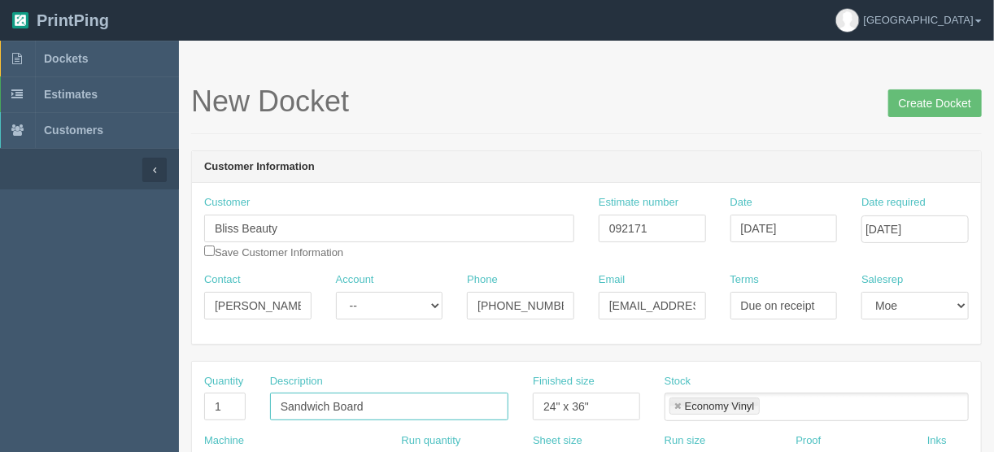
drag, startPoint x: 369, startPoint y: 399, endPoint x: 222, endPoint y: 408, distance: 147.5
click at [222, 408] on div "Quantity 1 Description Sandwich Board Finished size 24" x 36" Stock Economy Vin…" at bounding box center [586, 403] width 789 height 59
type input "Parking sign"
click at [584, 401] on input "24" x 36"" at bounding box center [586, 407] width 107 height 28
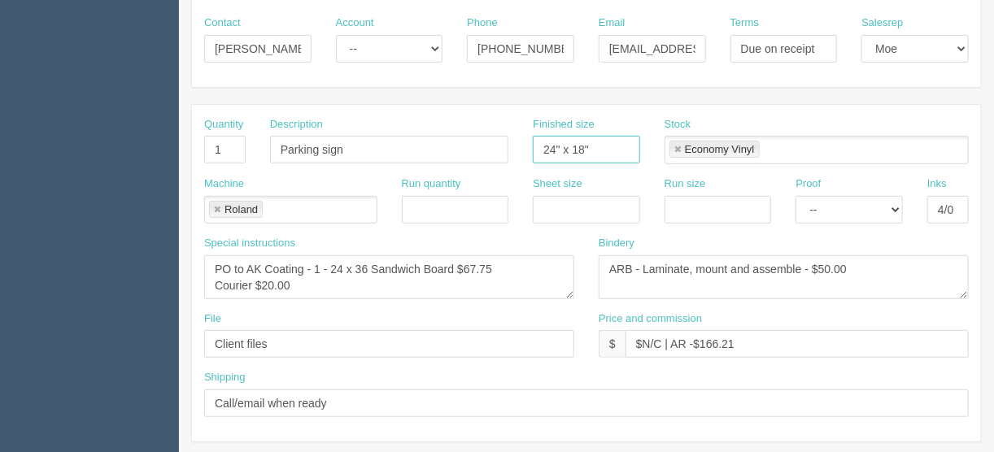
scroll to position [260, 0]
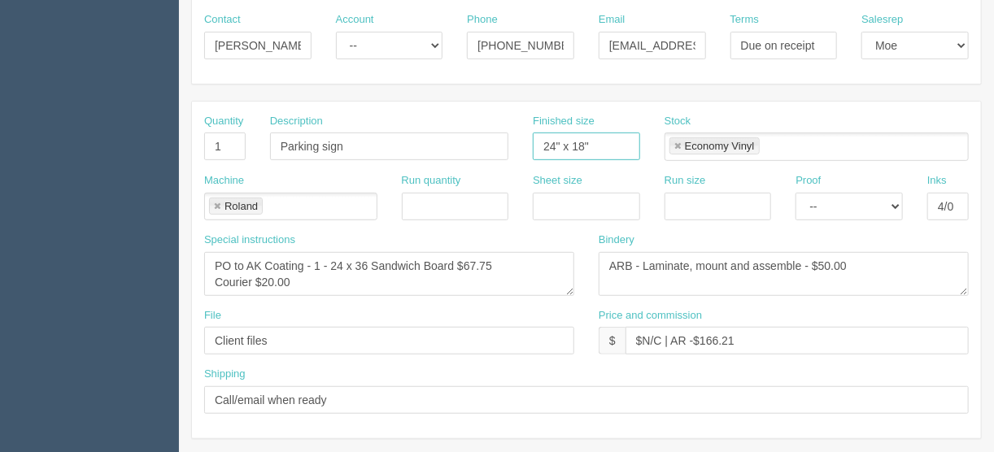
type input "24" x 18""
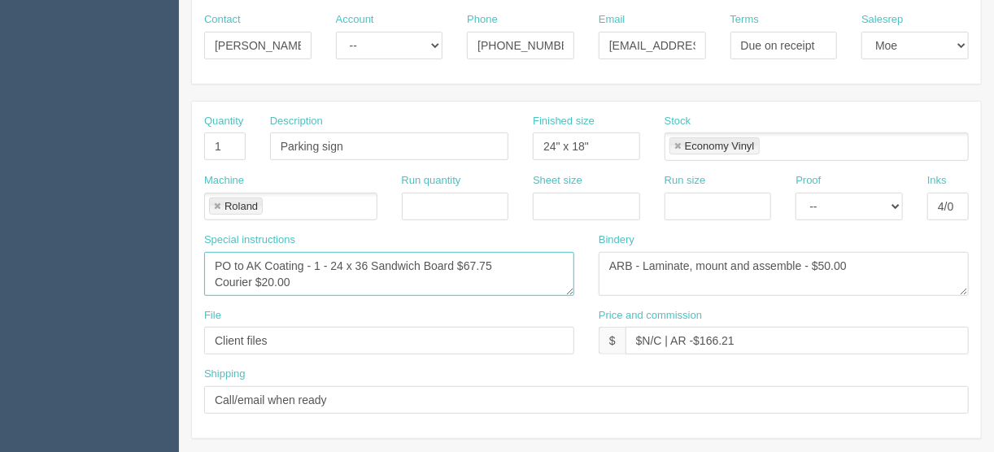
drag, startPoint x: 323, startPoint y: 281, endPoint x: 88, endPoint y: 282, distance: 235.1
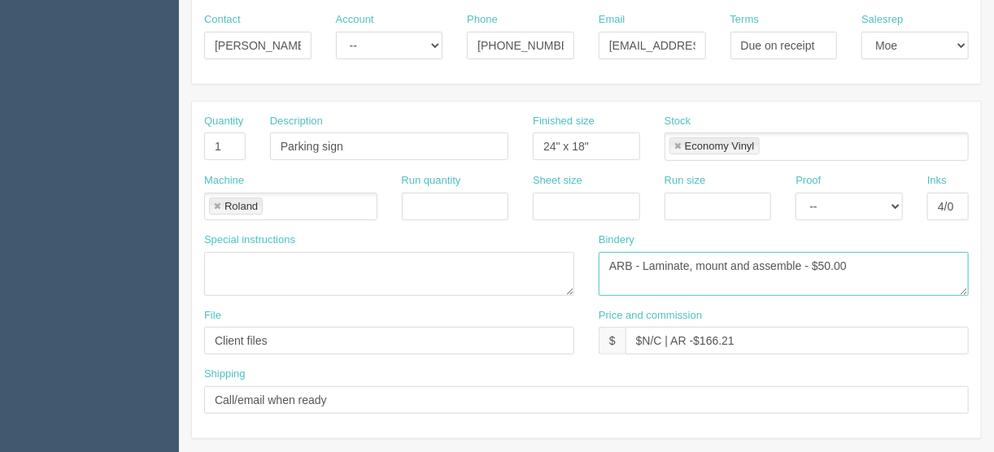
drag, startPoint x: 800, startPoint y: 261, endPoint x: 733, endPoint y: 265, distance: 66.8
click at [733, 265] on textarea "ARB - Laminate, mount and assemble - $50.00" at bounding box center [784, 274] width 370 height 44
click at [818, 260] on textarea "ARB - Laminate, mount and assemble - $50.00" at bounding box center [784, 274] width 370 height 44
type textarea "ARB - Laminate, mount to coroplast - $25.00"
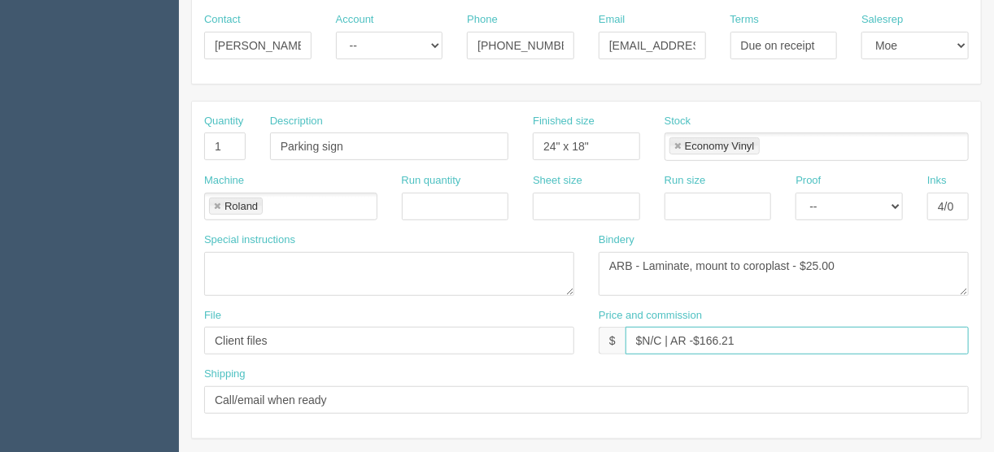
drag, startPoint x: 735, startPoint y: 339, endPoint x: 701, endPoint y: 337, distance: 33.4
click at [701, 337] on input "$N/C | AR -$166.21" at bounding box center [797, 341] width 343 height 28
type input "$N/C | AR -$55.09"
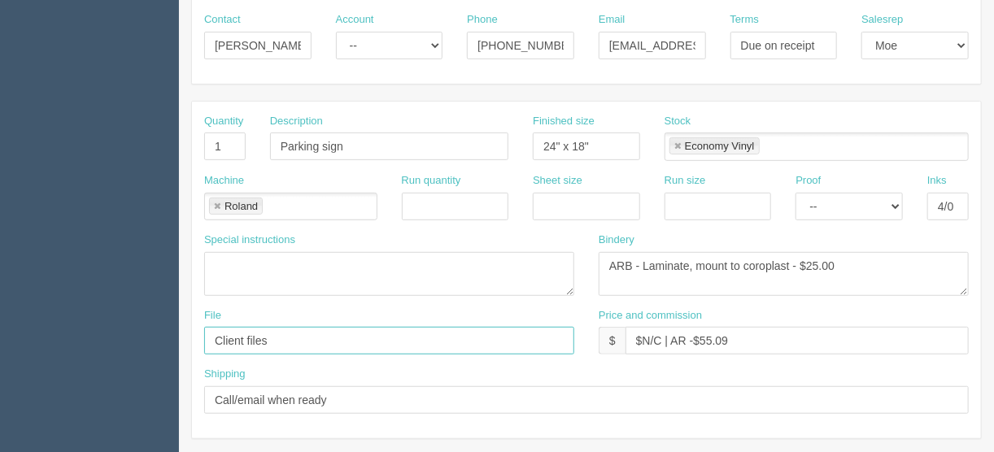
drag, startPoint x: 278, startPoint y: 339, endPoint x: 151, endPoint y: 331, distance: 127.2
type input "files@allrush.ca"
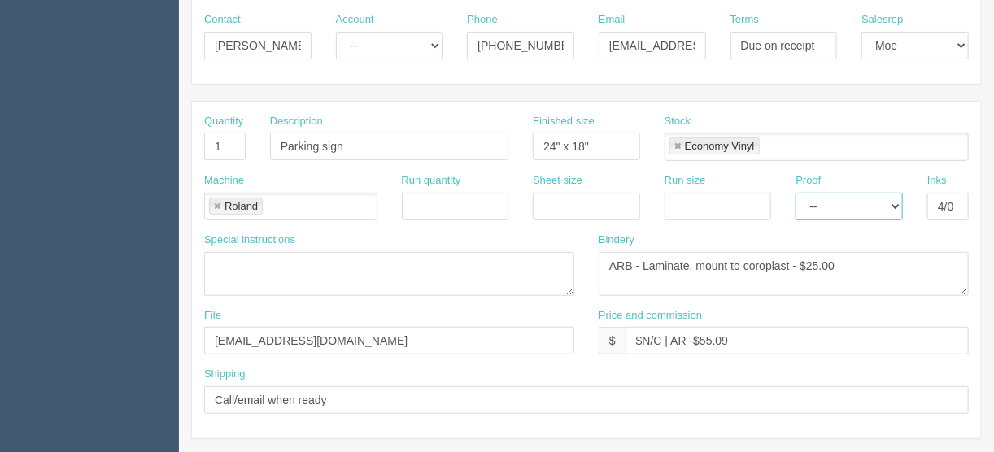
click at [892, 203] on select "-- Email Hard Copy" at bounding box center [849, 207] width 107 height 28
select select "Hard Copy"
click at [796, 193] on select "-- Email Hard Copy" at bounding box center [849, 207] width 107 height 28
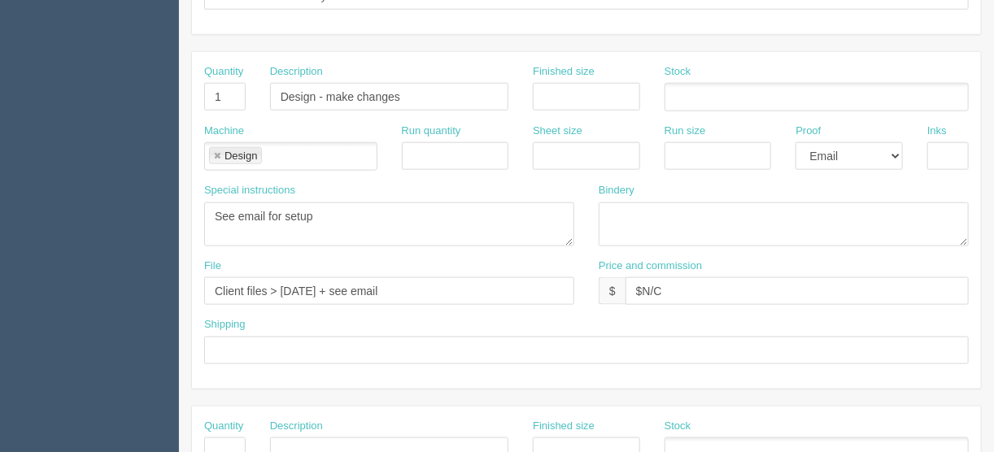
scroll to position [716, 0]
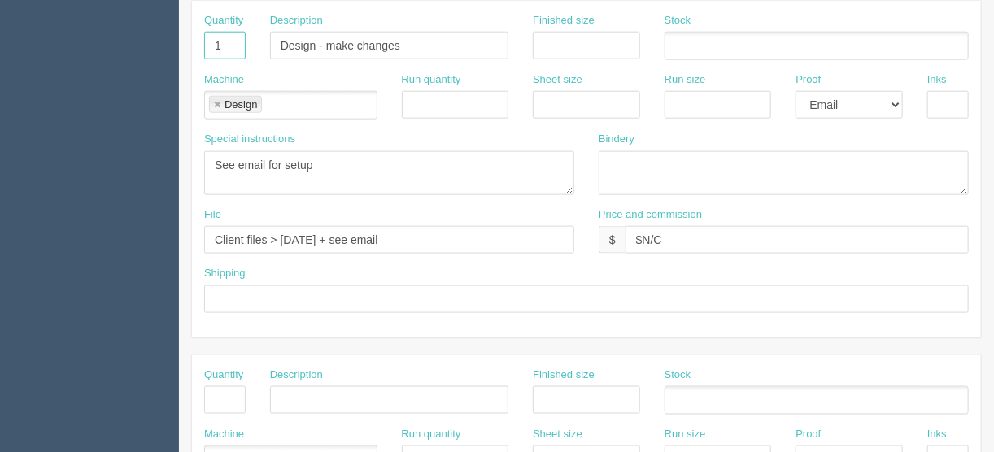
drag, startPoint x: 228, startPoint y: 40, endPoint x: 172, endPoint y: 47, distance: 56.6
click at [172, 46] on section "Dockets Estimates Customers" at bounding box center [497, 43] width 994 height 1437
drag, startPoint x: 453, startPoint y: 41, endPoint x: 207, endPoint y: 54, distance: 246.0
click at [203, 46] on div "Quantity Description Design - make changes Finished size Stock" at bounding box center [586, 42] width 789 height 59
click at [216, 100] on link at bounding box center [217, 105] width 10 height 11
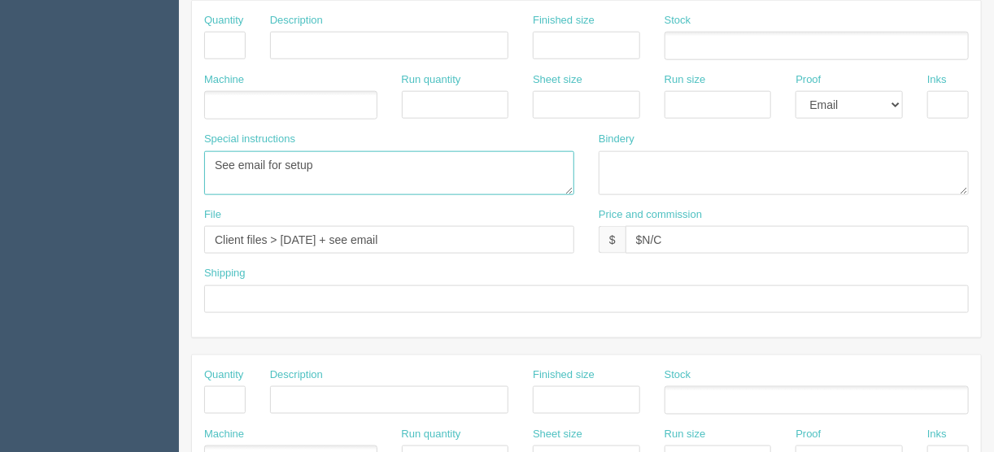
drag, startPoint x: 328, startPoint y: 157, endPoint x: 151, endPoint y: 164, distance: 176.7
click at [151, 164] on section "Dockets Estimates Customers" at bounding box center [497, 43] width 994 height 1437
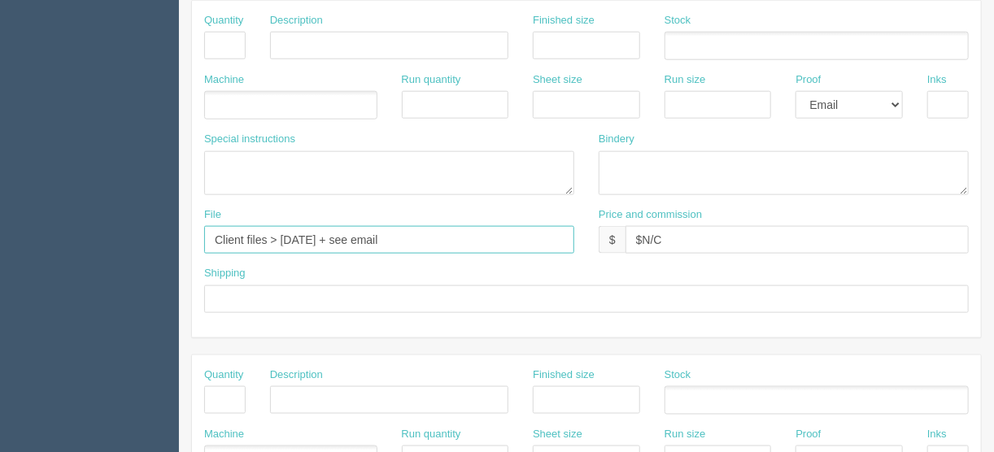
drag, startPoint x: 462, startPoint y: 242, endPoint x: 177, endPoint y: 232, distance: 284.9
click at [147, 232] on section "Dockets Estimates Customers" at bounding box center [497, 43] width 994 height 1437
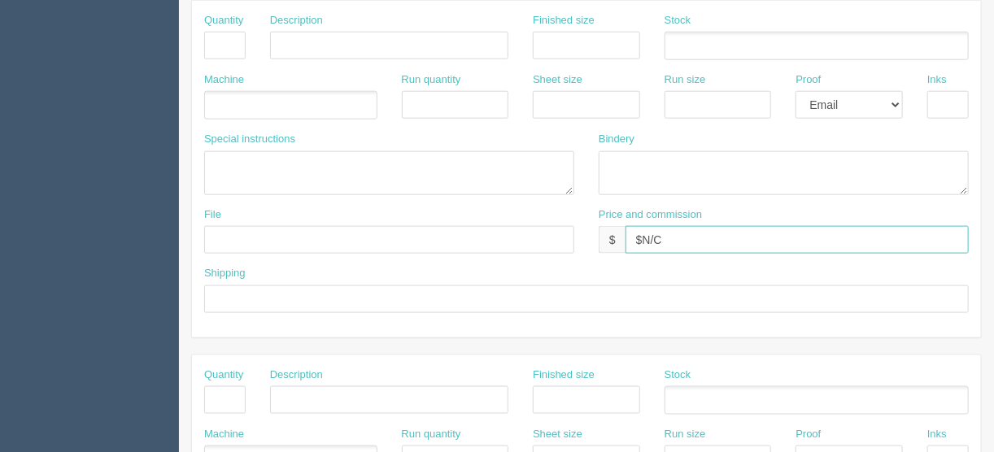
drag, startPoint x: 661, startPoint y: 236, endPoint x: 578, endPoint y: 236, distance: 82.2
click at [578, 236] on div "File Price and commission $ $N/C" at bounding box center [586, 236] width 789 height 59
click at [896, 103] on select "-- Email Hard Copy" at bounding box center [849, 105] width 107 height 28
select select
click at [796, 91] on select "-- Email Hard Copy" at bounding box center [849, 105] width 107 height 28
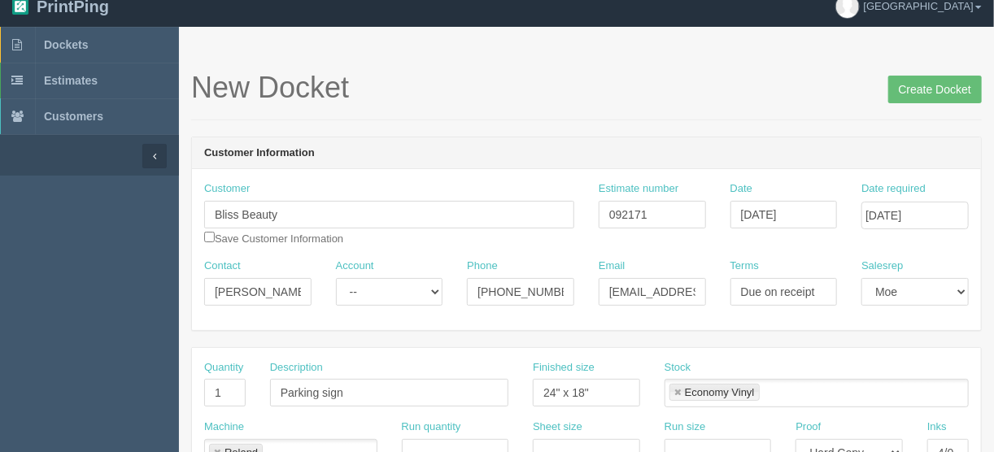
scroll to position [0, 0]
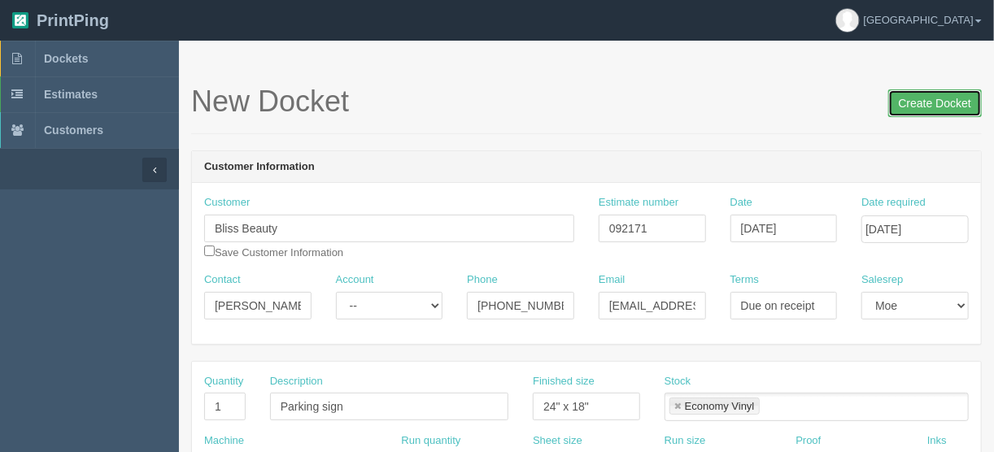
click at [921, 102] on input "Create Docket" at bounding box center [935, 103] width 94 height 28
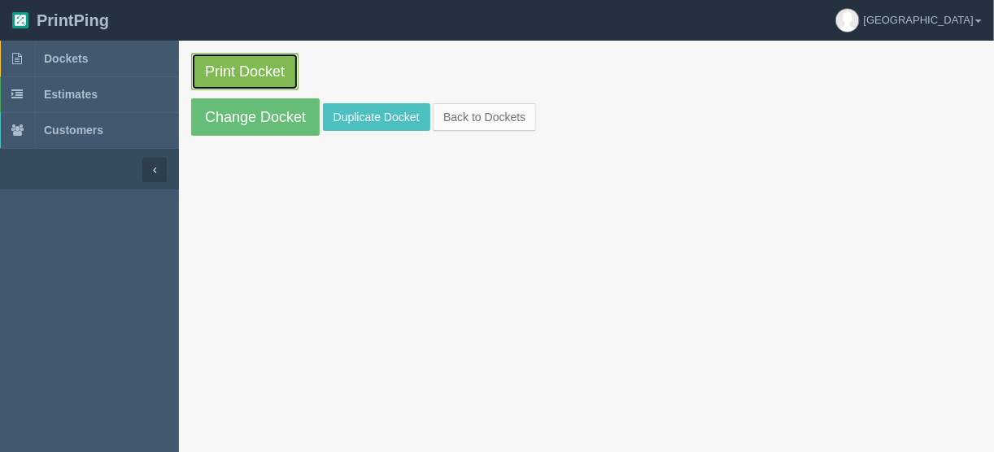
click at [248, 68] on link "Print Docket" at bounding box center [244, 71] width 107 height 37
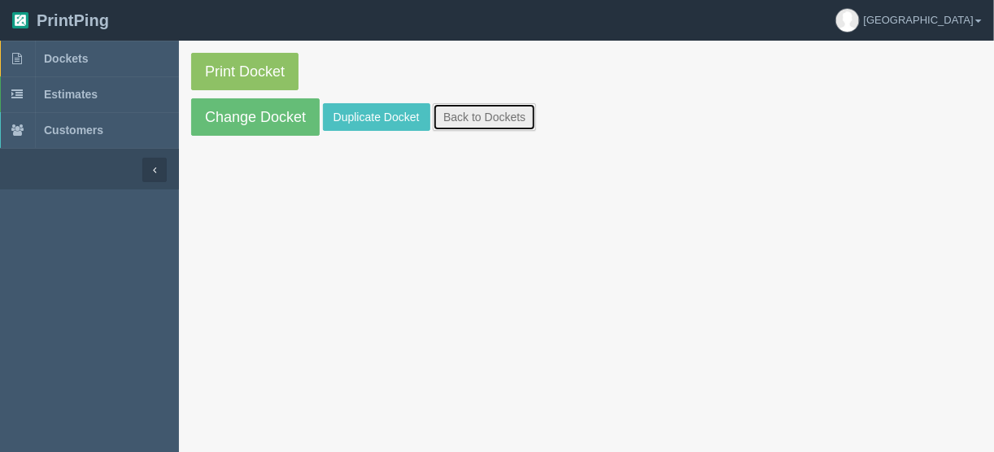
click at [473, 114] on link "Back to Dockets" at bounding box center [484, 117] width 103 height 28
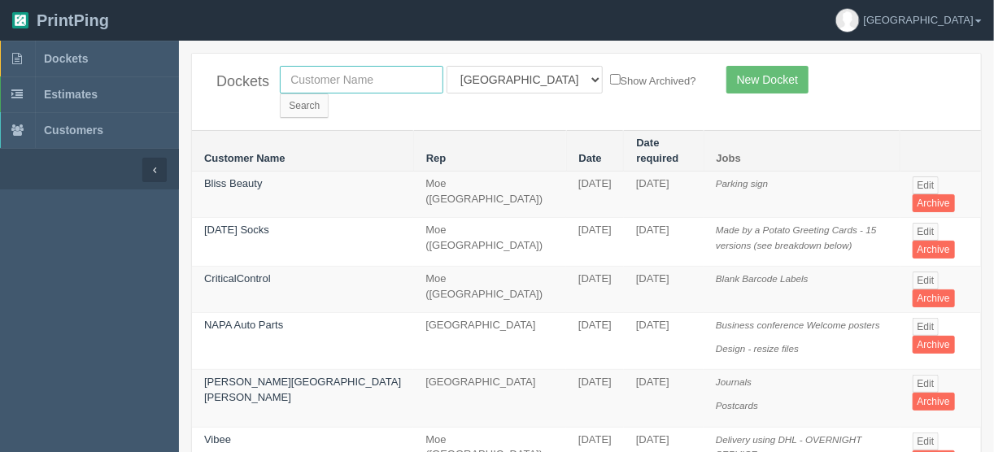
click at [415, 81] on input "text" at bounding box center [362, 80] width 164 height 28
type input "hi br"
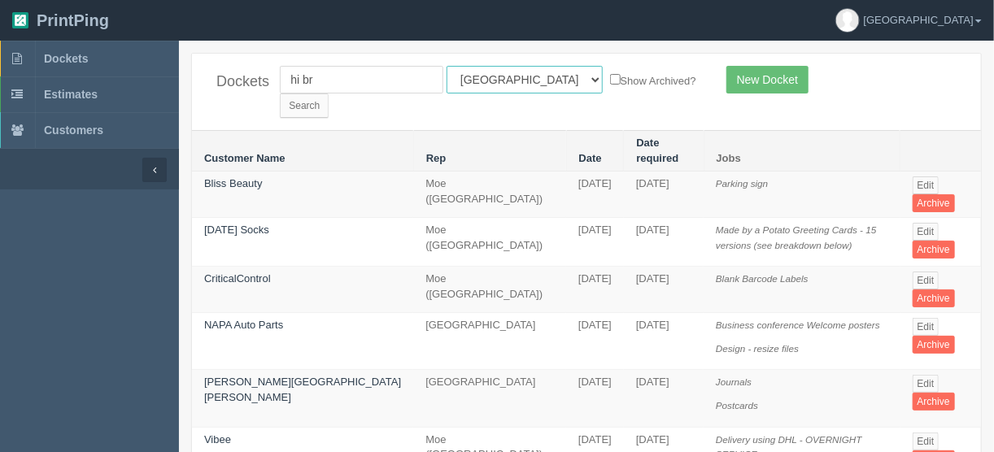
click at [517, 81] on select "All Users [PERSON_NAME] Test 1 [PERSON_NAME] [PERSON_NAME] [PERSON_NAME] France…" at bounding box center [525, 80] width 156 height 28
select select
click at [447, 66] on select "All Users [PERSON_NAME] Test 1 [PERSON_NAME] [PERSON_NAME] [PERSON_NAME] France…" at bounding box center [525, 80] width 156 height 28
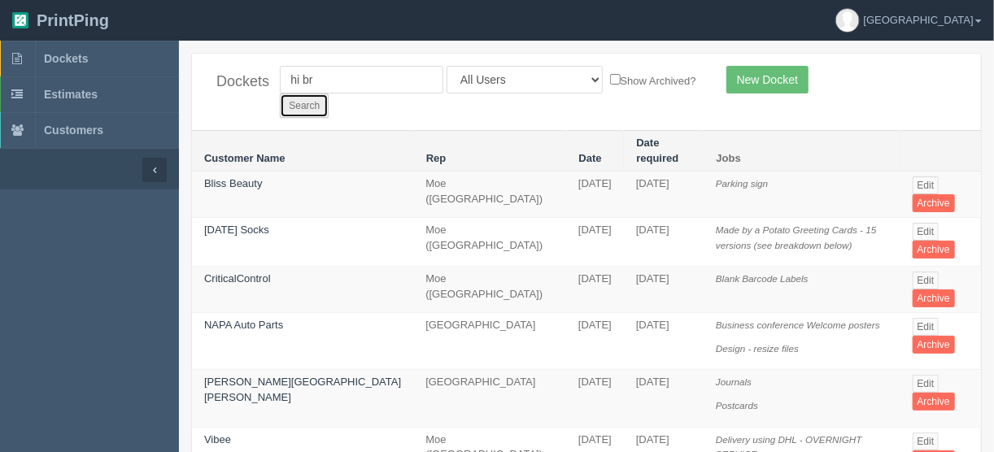
click at [329, 94] on input "Search" at bounding box center [304, 106] width 49 height 24
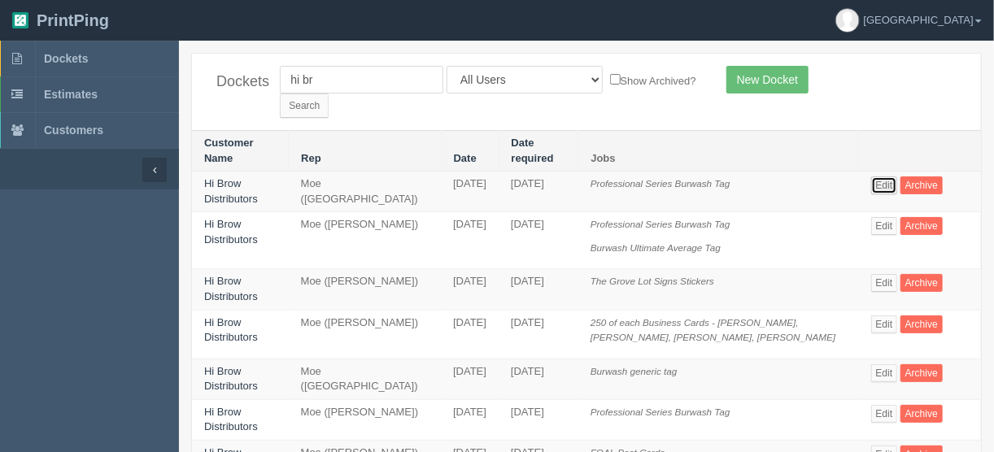
click at [871, 177] on link "Edit" at bounding box center [884, 186] width 27 height 18
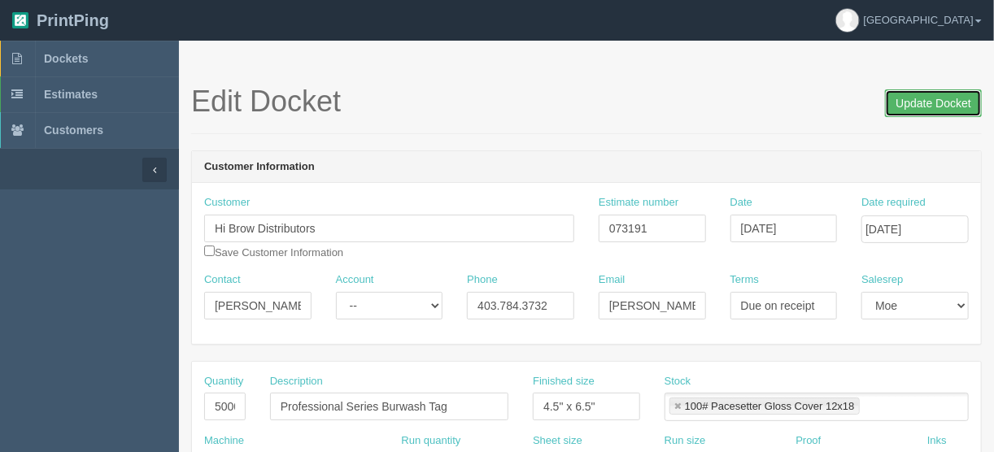
click at [919, 100] on input "Update Docket" at bounding box center [933, 103] width 97 height 28
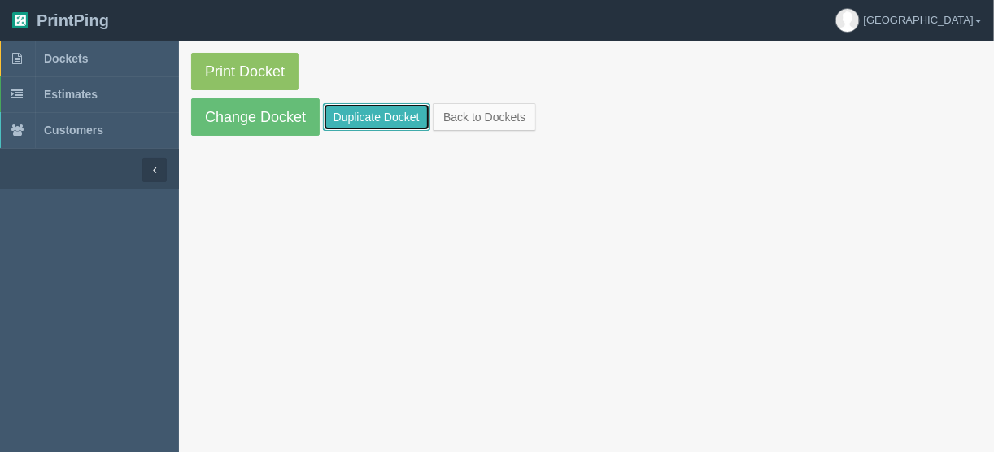
click at [364, 111] on link "Duplicate Docket" at bounding box center [376, 117] width 107 height 28
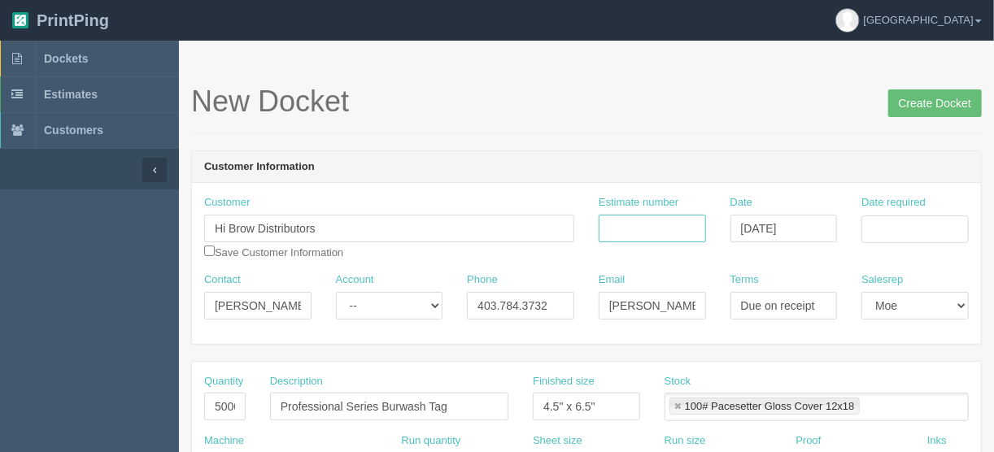
click at [627, 228] on input "Estimate number" at bounding box center [652, 229] width 107 height 28
type input "073191"
click at [886, 225] on input "Date required" at bounding box center [915, 230] width 107 height 28
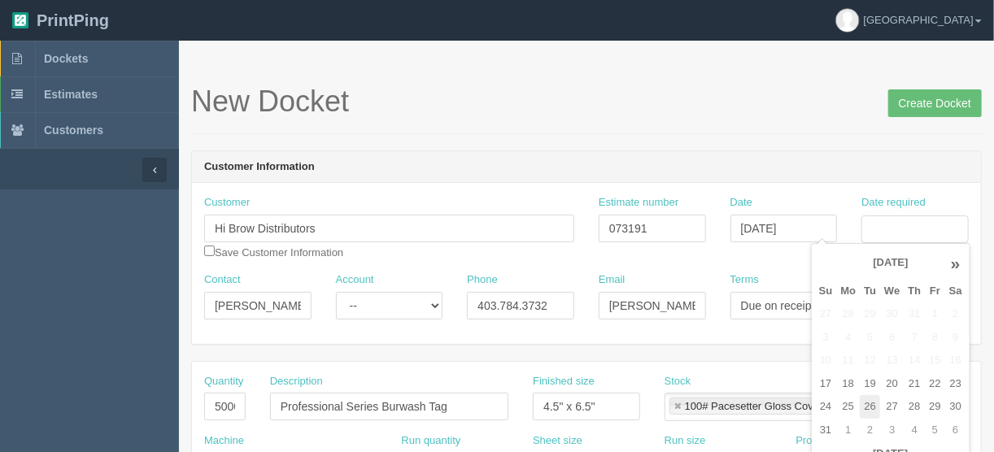
click at [867, 400] on td "26" at bounding box center [870, 407] width 20 height 24
type input "August 26, 2025"
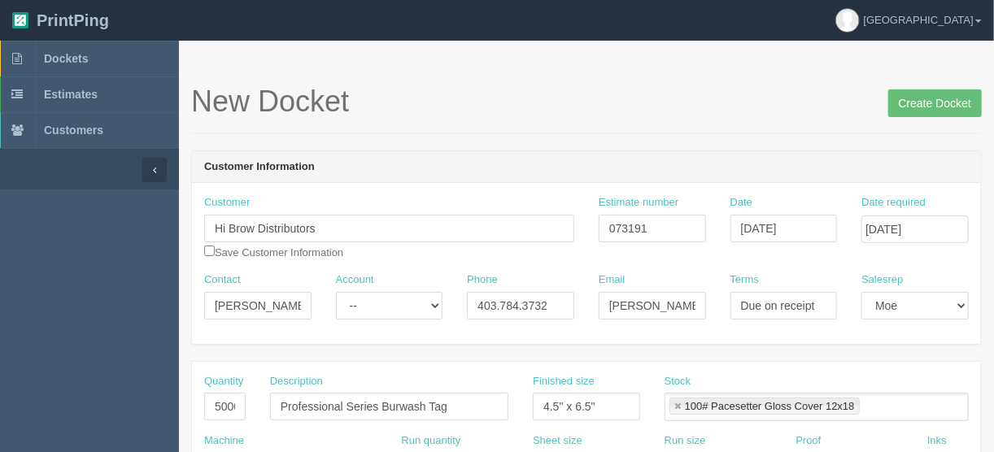
click at [688, 106] on h1 "New Docket Create Docket" at bounding box center [586, 101] width 791 height 33
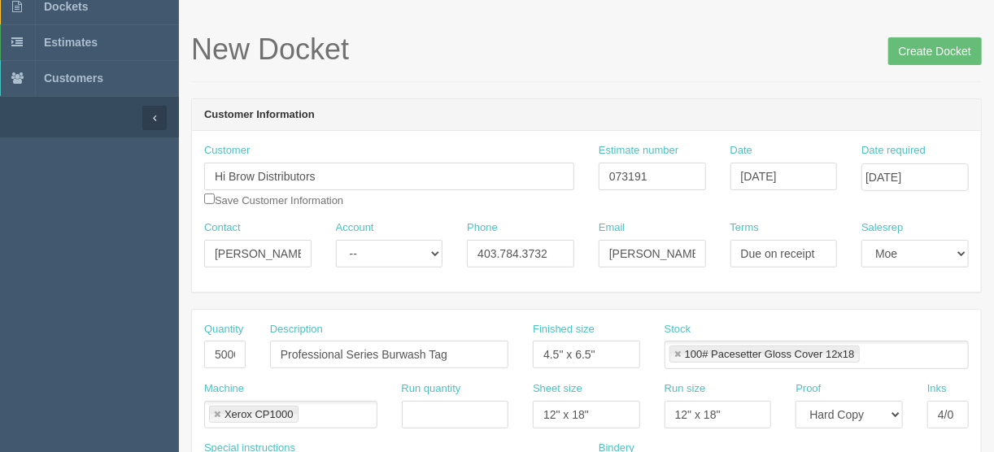
scroll to position [195, 0]
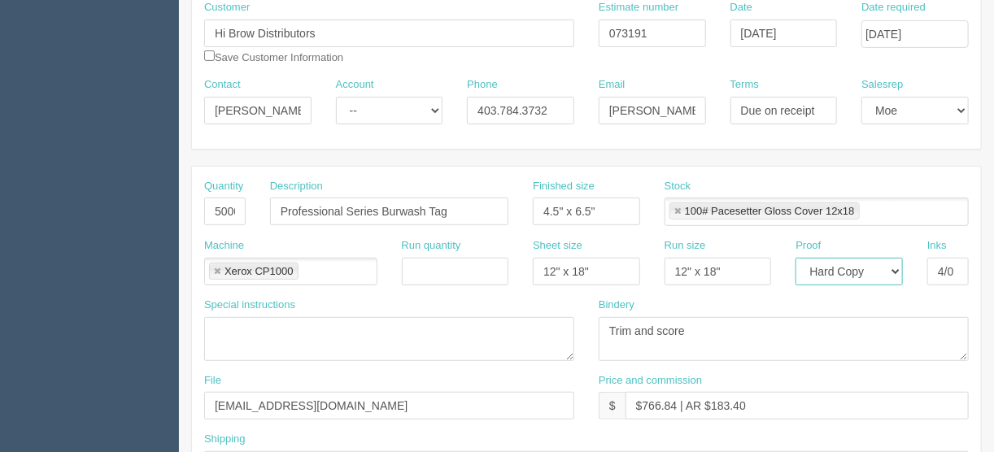
click at [896, 270] on select "-- Email Hard Copy" at bounding box center [849, 272] width 107 height 28
select select "Email"
click at [796, 258] on select "-- Email Hard Copy" at bounding box center [849, 272] width 107 height 28
drag, startPoint x: 308, startPoint y: 403, endPoint x: 164, endPoint y: 410, distance: 144.2
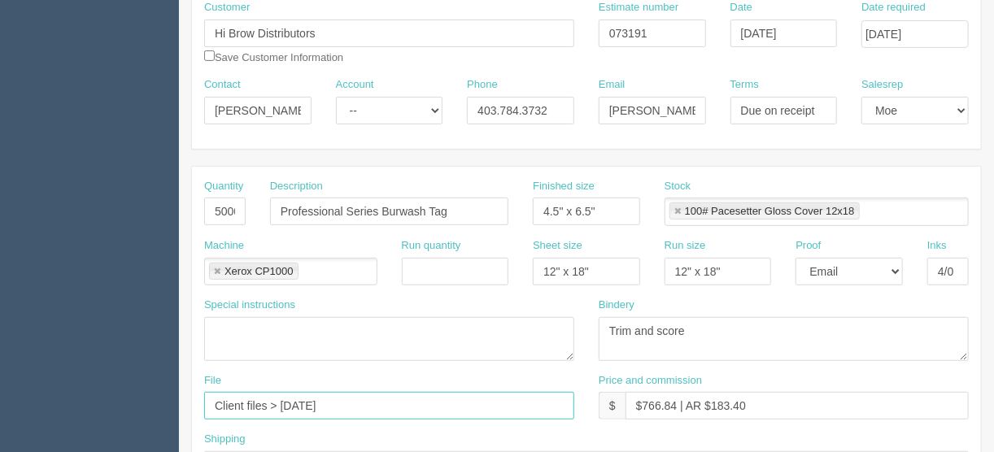
type input "Client files > August 2024"
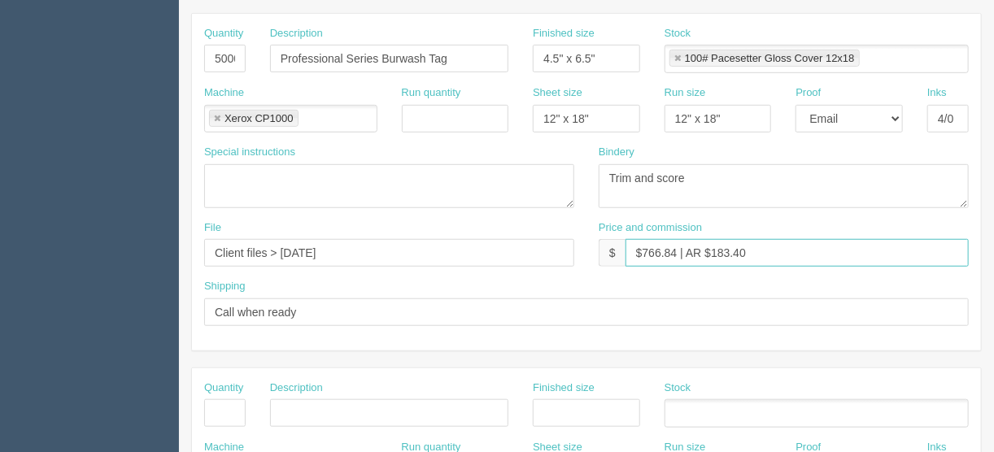
scroll to position [390, 0]
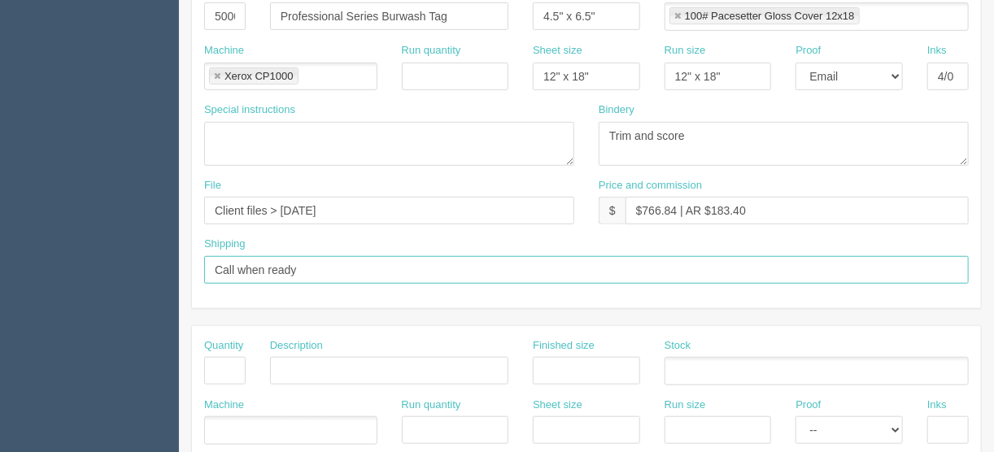
drag, startPoint x: 312, startPoint y: 262, endPoint x: 85, endPoint y: 290, distance: 229.6
click at [90, 287] on section "Dockets Estimates Customers" at bounding box center [497, 368] width 994 height 1437
type input "Call/email when ready"
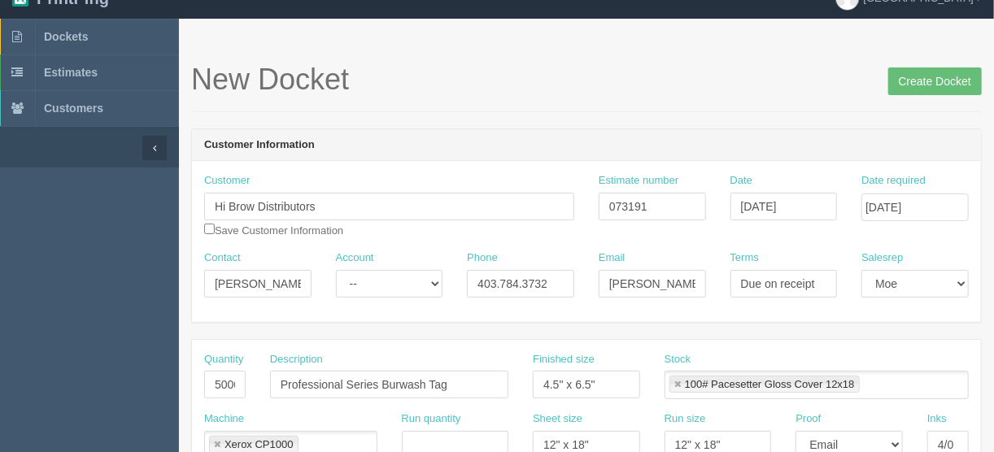
scroll to position [0, 0]
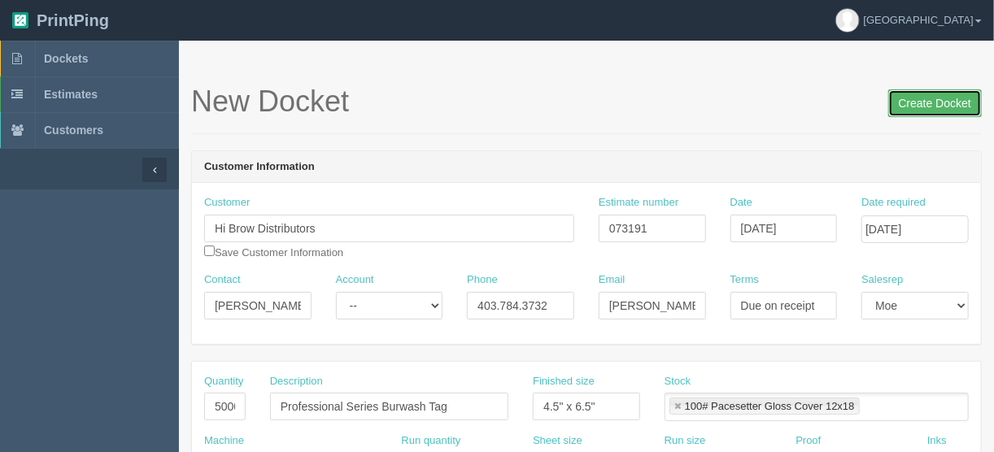
click at [930, 99] on input "Create Docket" at bounding box center [935, 103] width 94 height 28
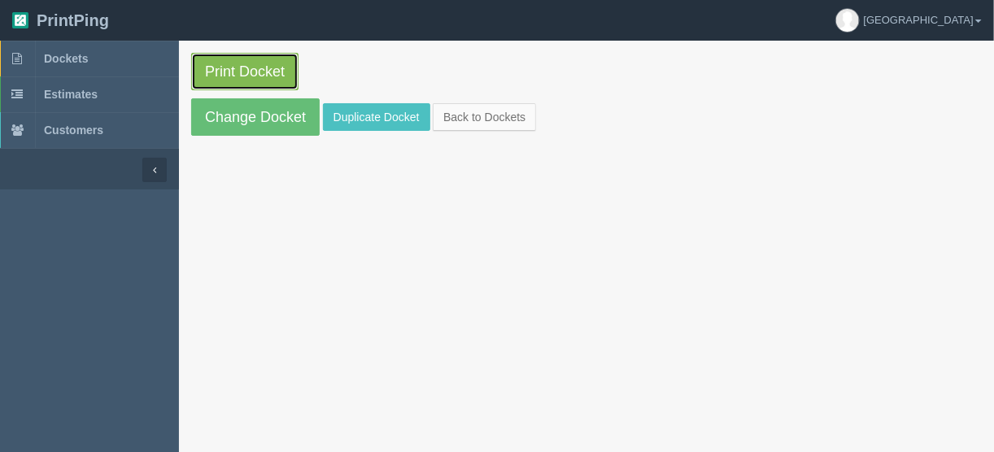
click at [255, 66] on link "Print Docket" at bounding box center [244, 71] width 107 height 37
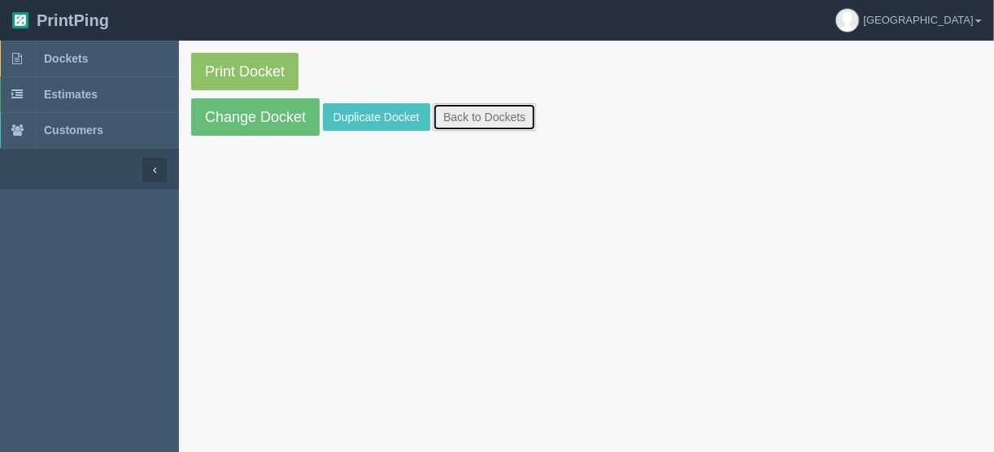
click at [458, 122] on link "Back to Dockets" at bounding box center [484, 117] width 103 height 28
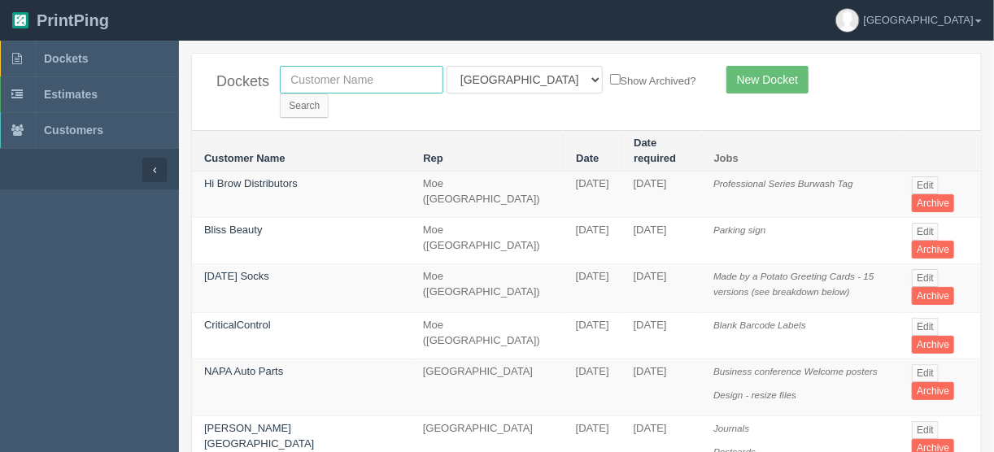
click at [353, 81] on input "text" at bounding box center [362, 80] width 164 height 28
type input "als s"
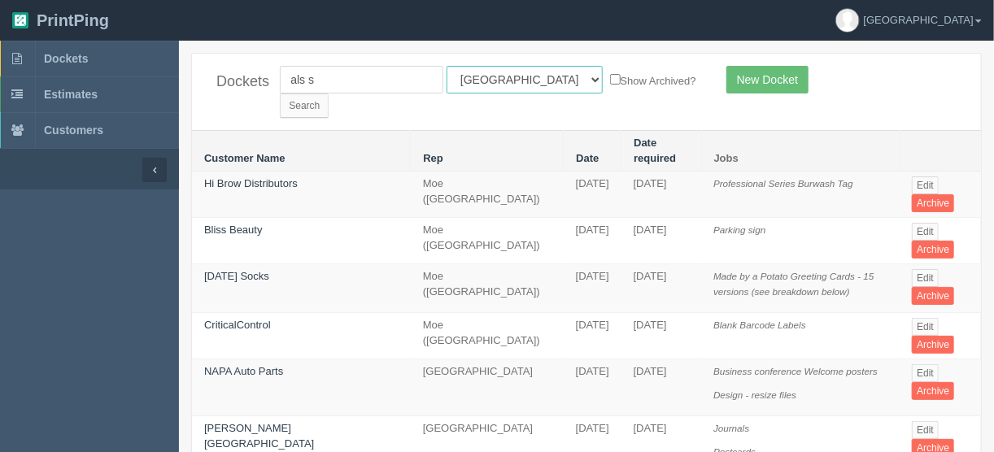
click at [517, 77] on select "All Users Ali Ali Test 1 Aly Amy Ankit Arif Brandon Dan France Greg Jim Mark Ma…" at bounding box center [525, 80] width 156 height 28
select select
click at [447, 66] on select "All Users Ali Ali Test 1 Aly Amy Ankit Arif Brandon Dan France Greg Jim Mark Ma…" at bounding box center [525, 80] width 156 height 28
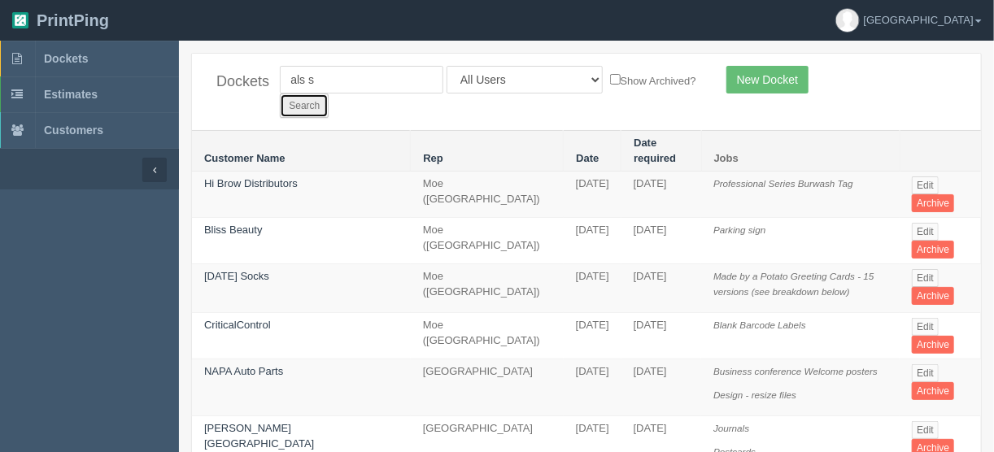
click at [329, 94] on input "Search" at bounding box center [304, 106] width 49 height 24
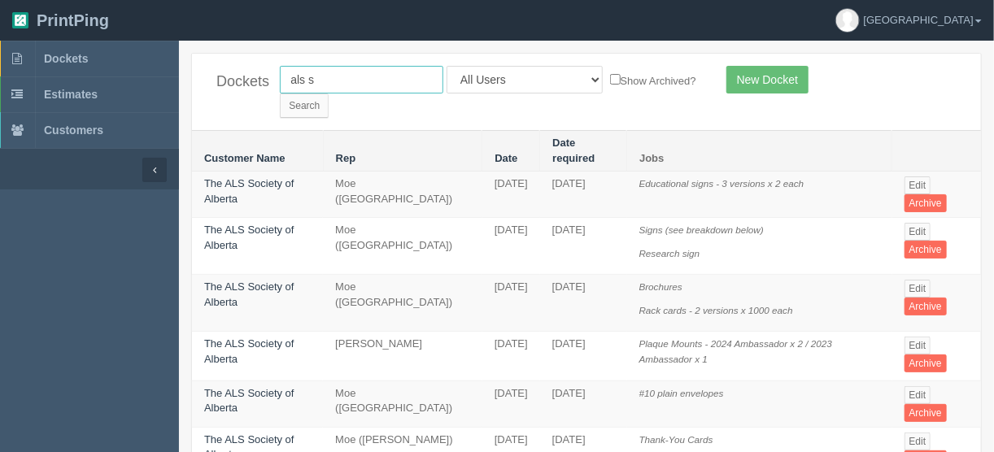
drag, startPoint x: 328, startPoint y: 83, endPoint x: 237, endPoint y: 81, distance: 91.1
click at [238, 81] on div "Dockets als s All Users Ali Ali Test 1 Aly Amy Ankit Arif Brandon Dan France Gr…" at bounding box center [586, 92] width 789 height 76
type input "2"
click at [517, 78] on select "All Users [PERSON_NAME] Test 1 [PERSON_NAME] [PERSON_NAME] [PERSON_NAME] France…" at bounding box center [525, 80] width 156 height 28
select select "14"
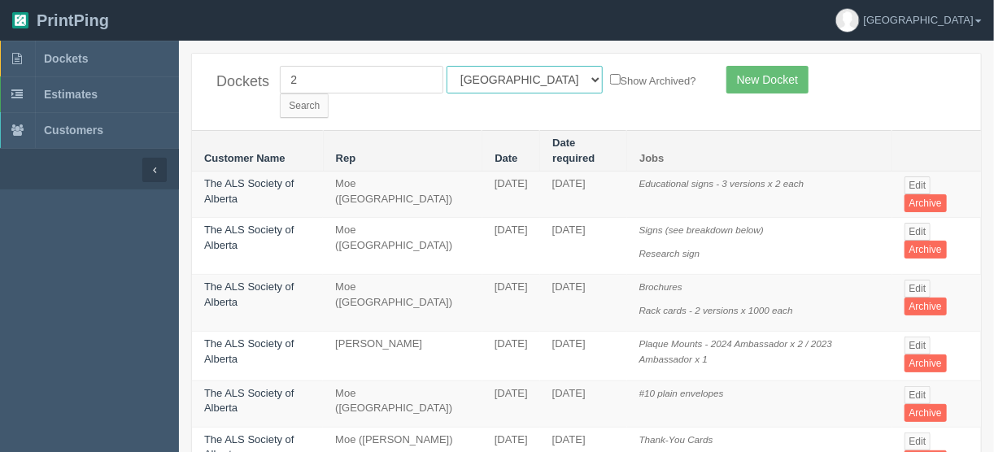
click at [447, 66] on select "All Users [PERSON_NAME] Test 1 [PERSON_NAME] [PERSON_NAME] [PERSON_NAME] France…" at bounding box center [525, 80] width 156 height 28
click at [329, 94] on input "Search" at bounding box center [304, 106] width 49 height 24
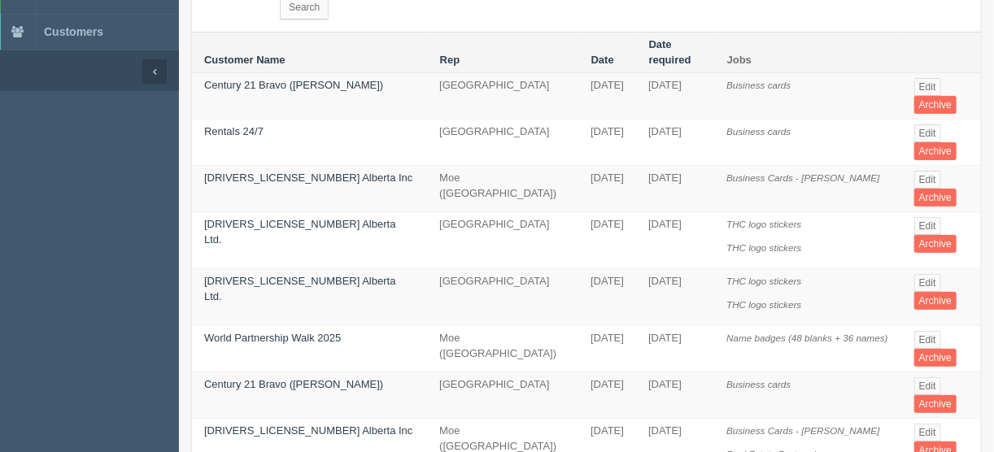
scroll to position [65, 0]
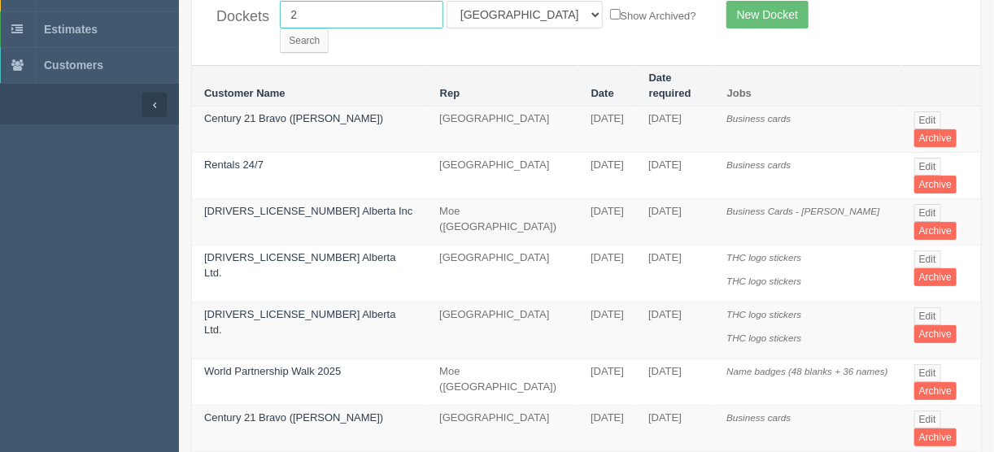
drag, startPoint x: 312, startPoint y: 18, endPoint x: 246, endPoint y: 20, distance: 66.8
click at [251, 21] on div "Dockets 2 All Users [PERSON_NAME] Test 1 [PERSON_NAME] [PERSON_NAME] [PERSON_NA…" at bounding box center [586, 27] width 789 height 76
type input "upc"
click at [329, 28] on input "Search" at bounding box center [304, 40] width 49 height 24
